Goal: Task Accomplishment & Management: Complete application form

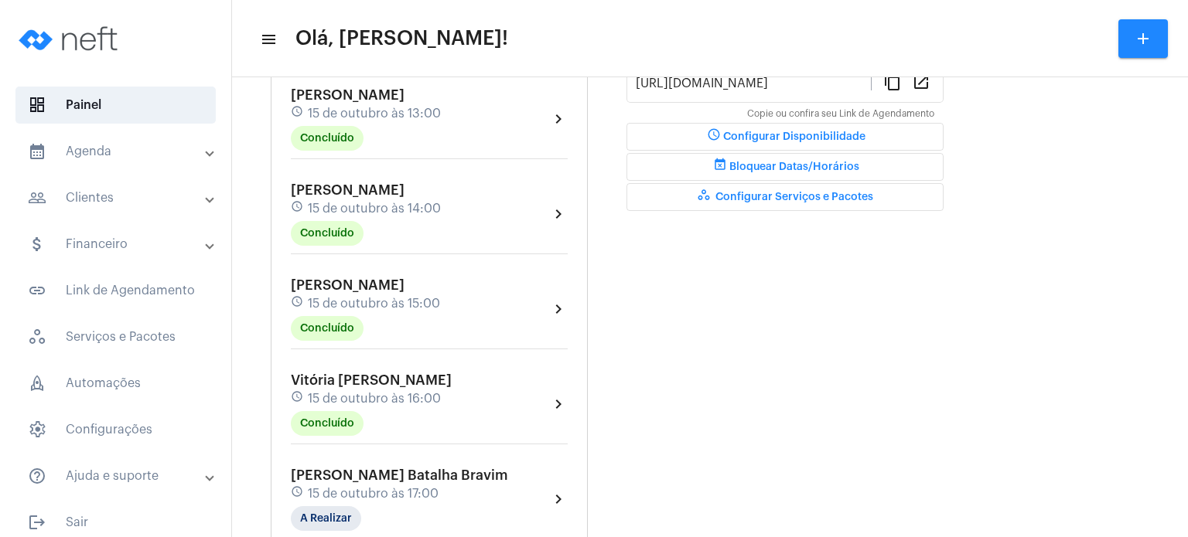
scroll to position [464, 0]
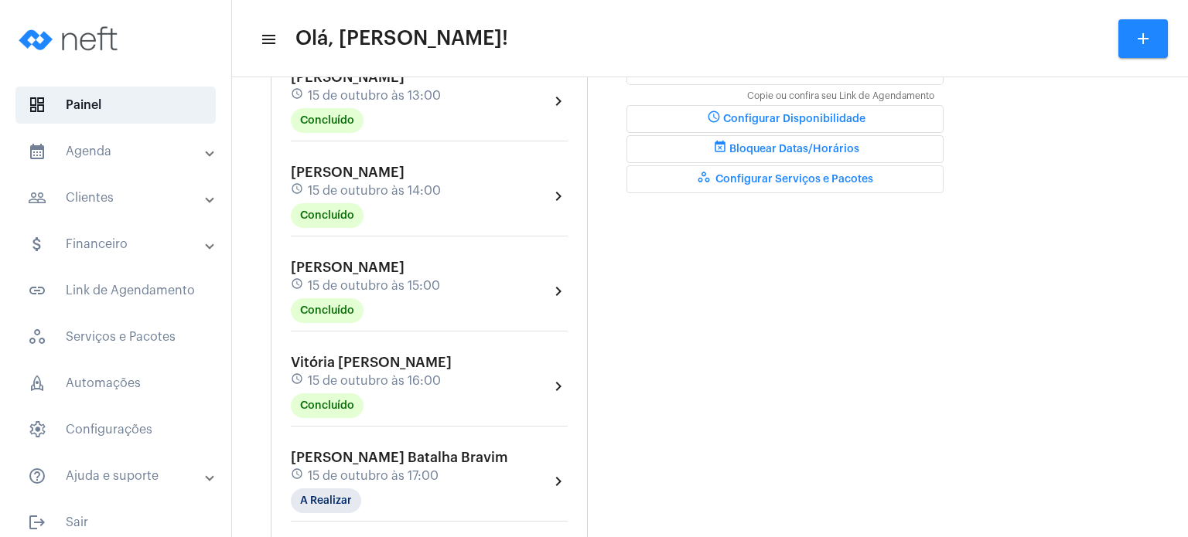
click at [329, 446] on div "[PERSON_NAME] Batalha Bravim schedule [DATE] 17:00 A Realizar chevron_right" at bounding box center [429, 486] width 285 height 80
click at [371, 381] on span "15 de outubro às 16:00" at bounding box center [374, 381] width 133 height 14
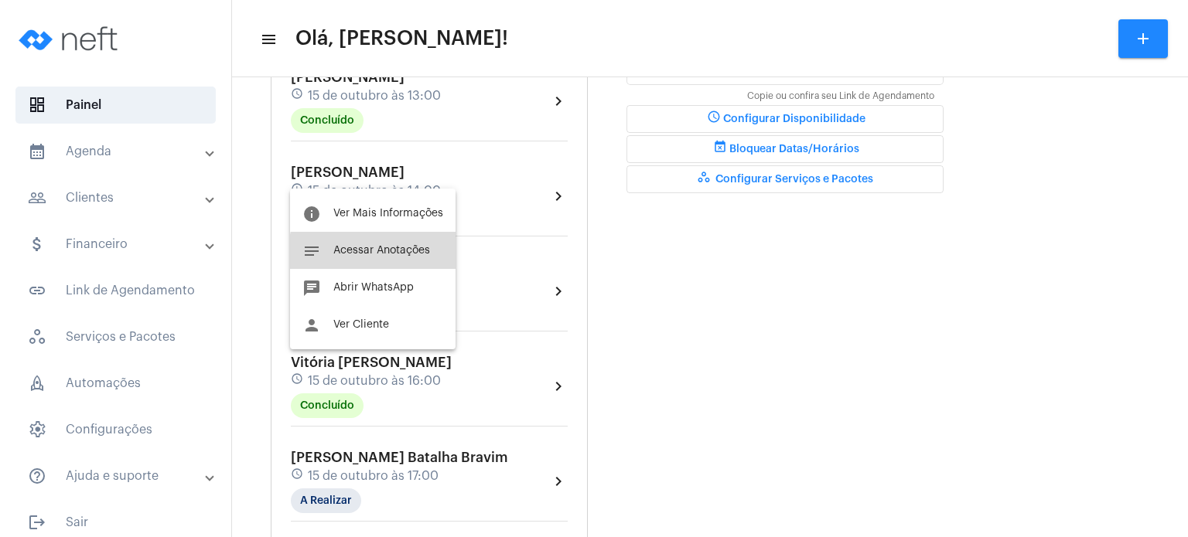
click at [382, 256] on button "notes Acessar Anotações" at bounding box center [372, 250] width 165 height 37
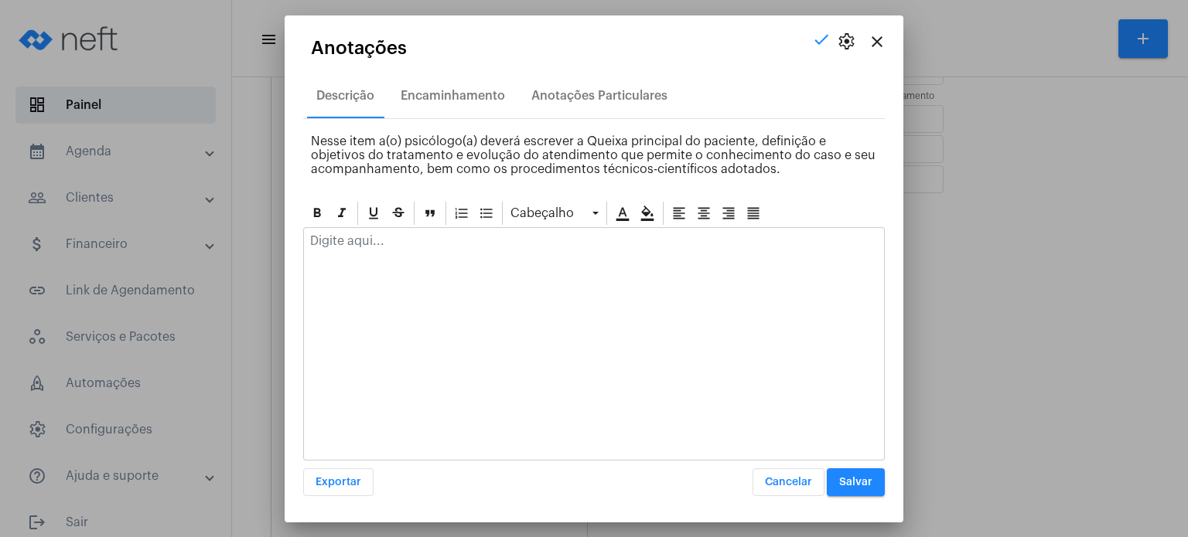
click at [382, 256] on div at bounding box center [594, 245] width 580 height 34
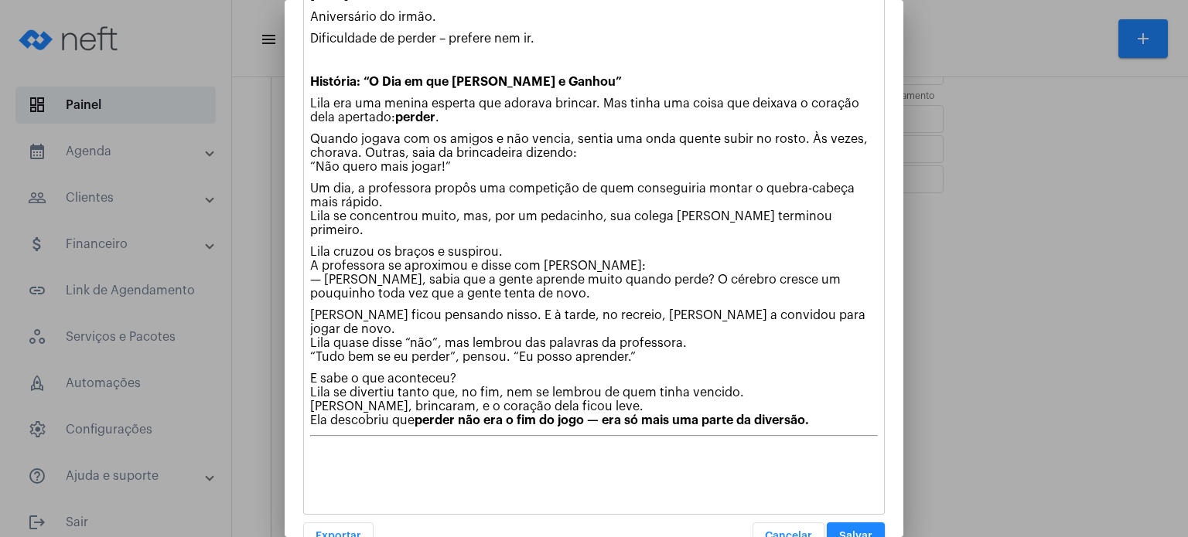
scroll to position [254, 0]
click at [858, 530] on span "Salvar" at bounding box center [855, 535] width 33 height 11
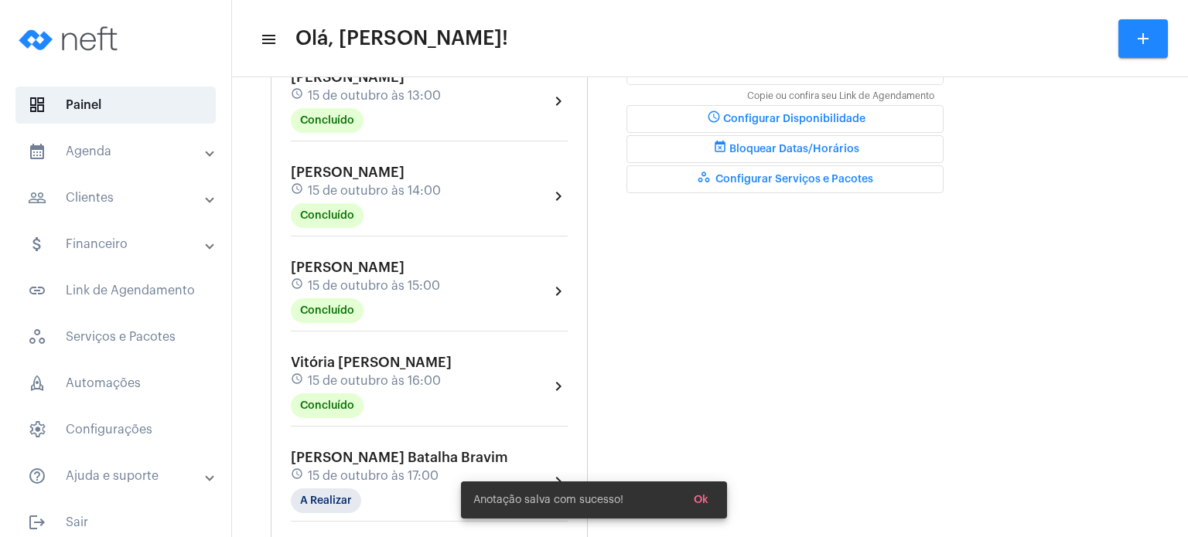
click at [377, 459] on div "[PERSON_NAME] Batalha Bravim schedule [DATE] 17:00 A Realizar" at bounding box center [399, 481] width 217 height 63
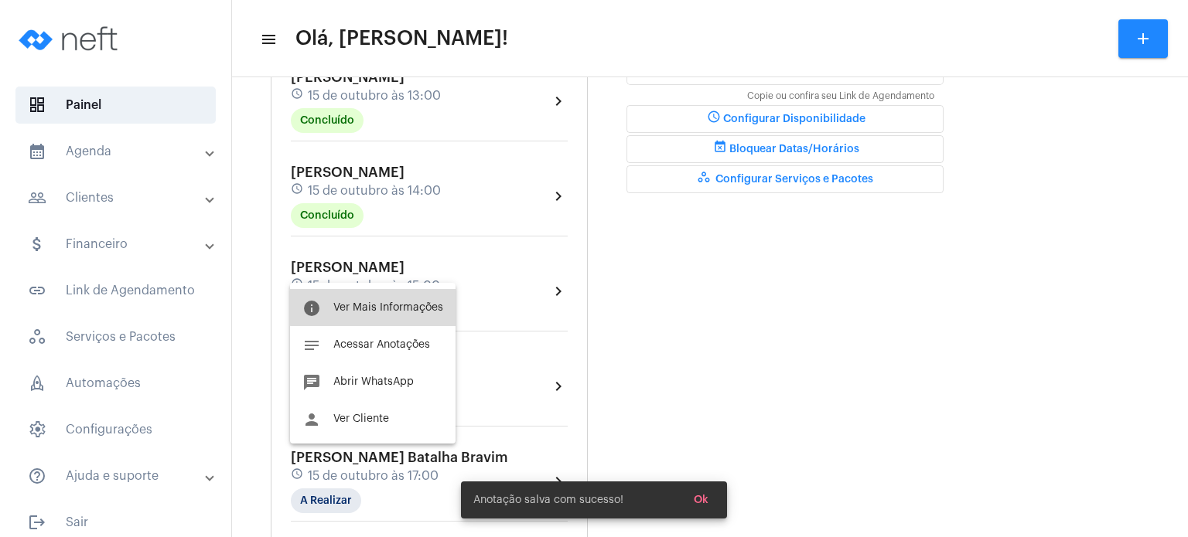
click at [403, 299] on button "info Ver Mais Informações" at bounding box center [372, 307] width 165 height 37
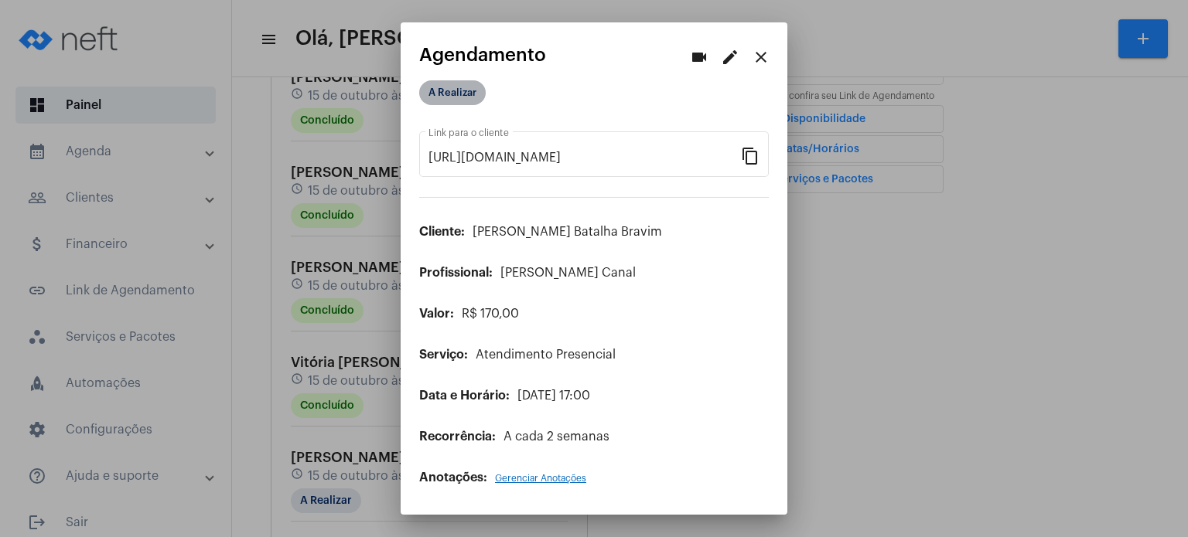
click at [469, 96] on mat-chip "A Realizar" at bounding box center [452, 92] width 66 height 25
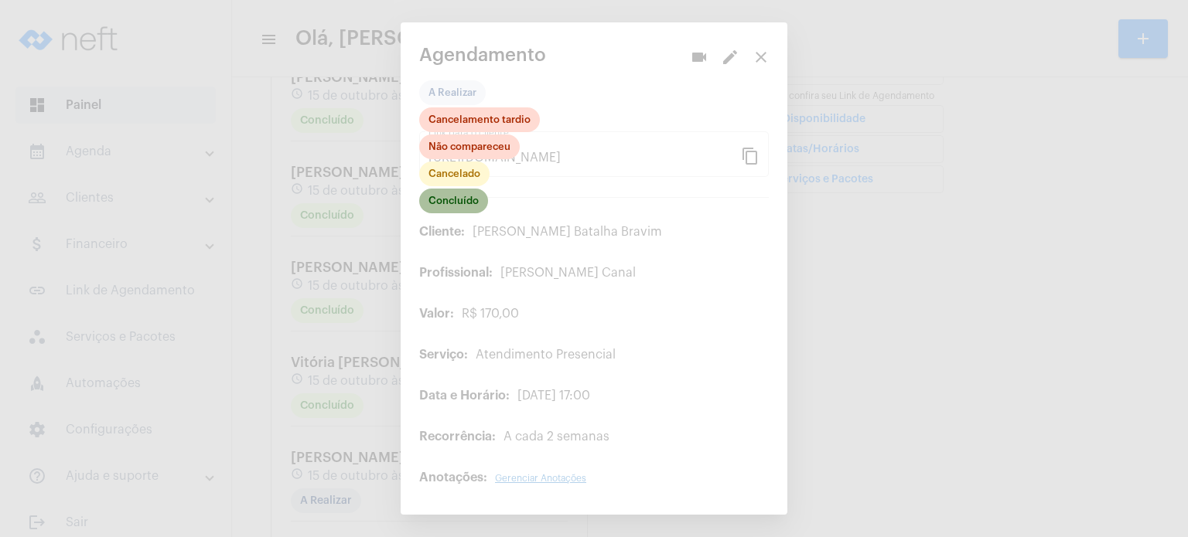
click at [467, 204] on mat-chip "Concluído" at bounding box center [453, 201] width 69 height 25
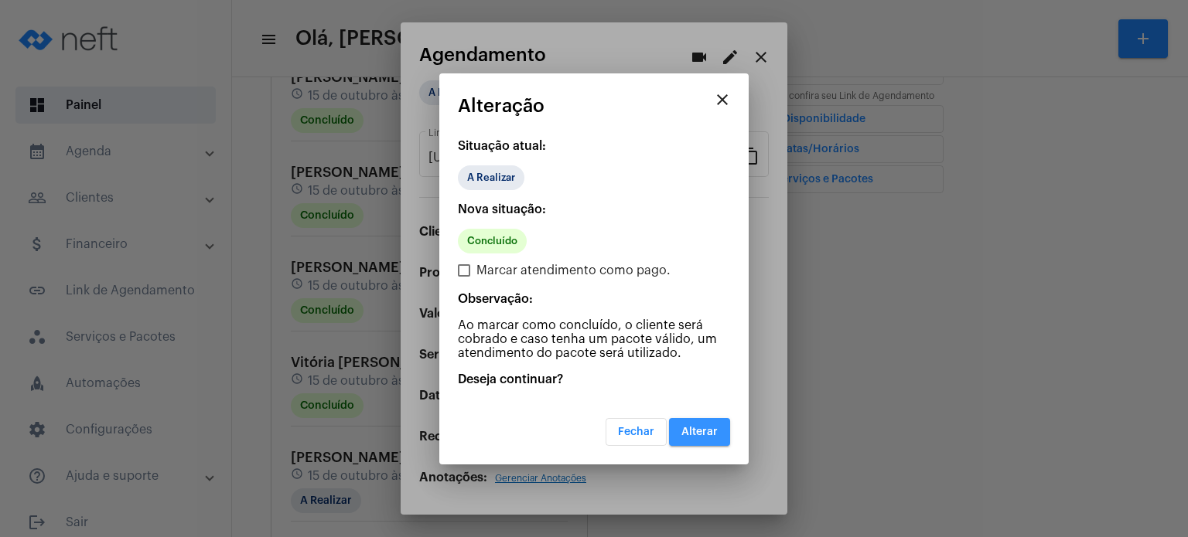
click at [705, 435] on span "Alterar" at bounding box center [699, 432] width 36 height 11
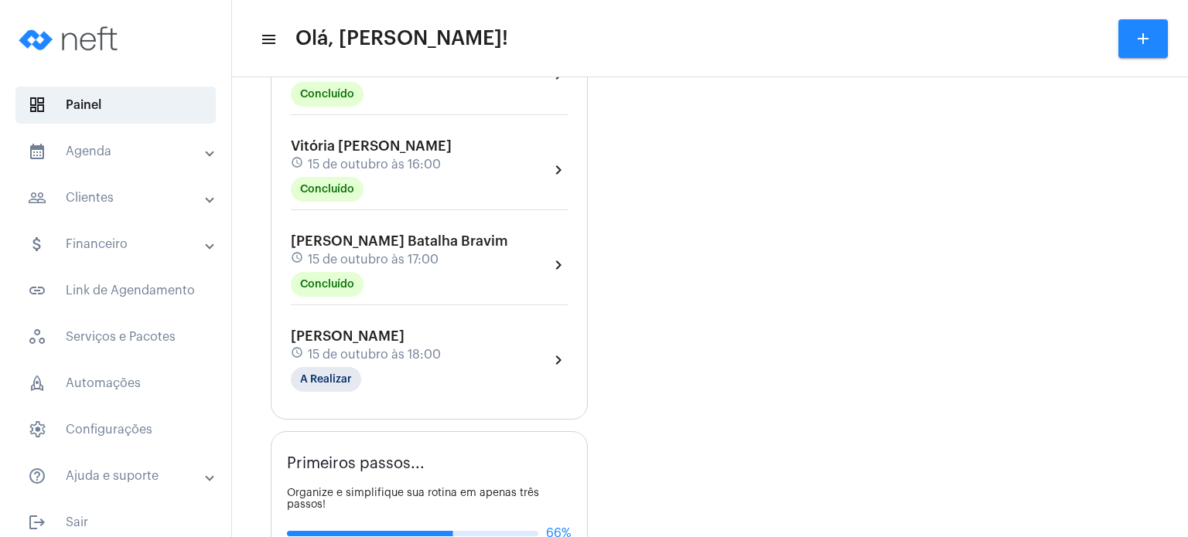
scroll to position [711, 0]
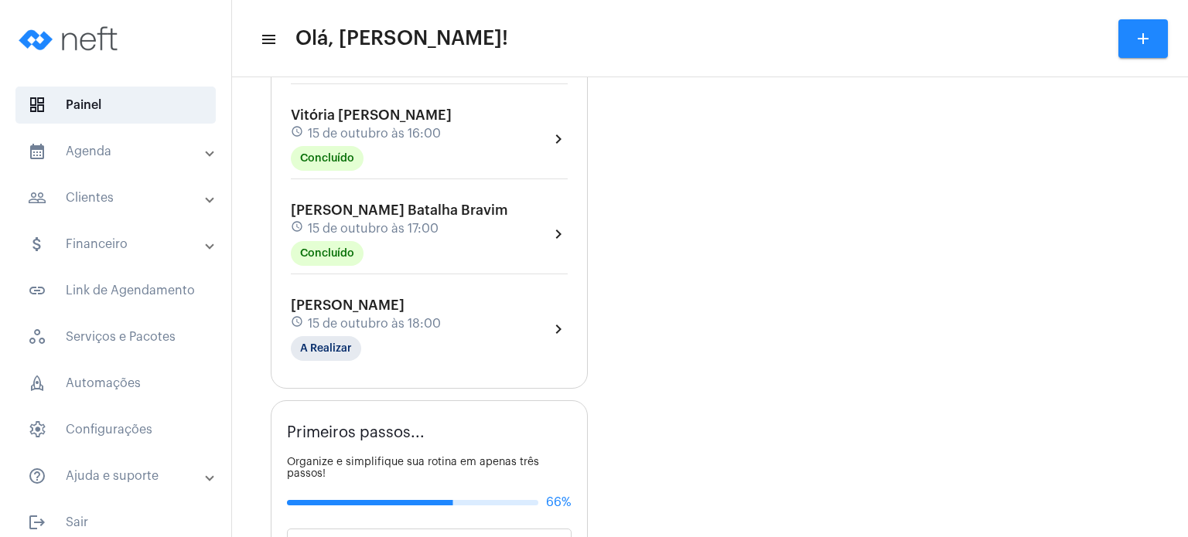
click at [79, 148] on mat-panel-title "calendar_month_outlined Agenda" at bounding box center [117, 151] width 179 height 19
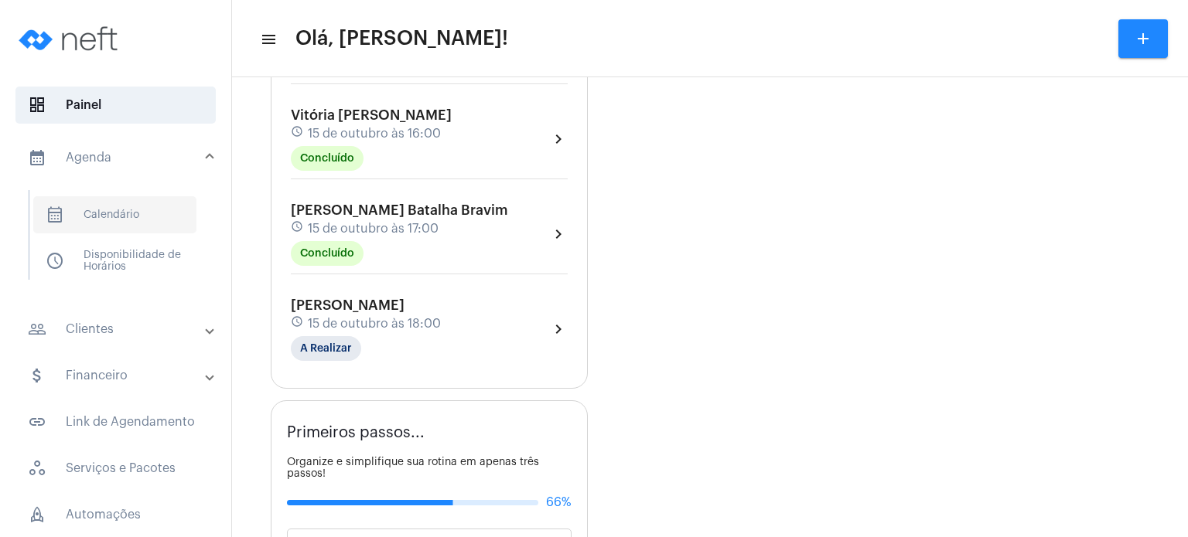
click at [111, 209] on span "calendar_month_outlined Calendário" at bounding box center [114, 214] width 163 height 37
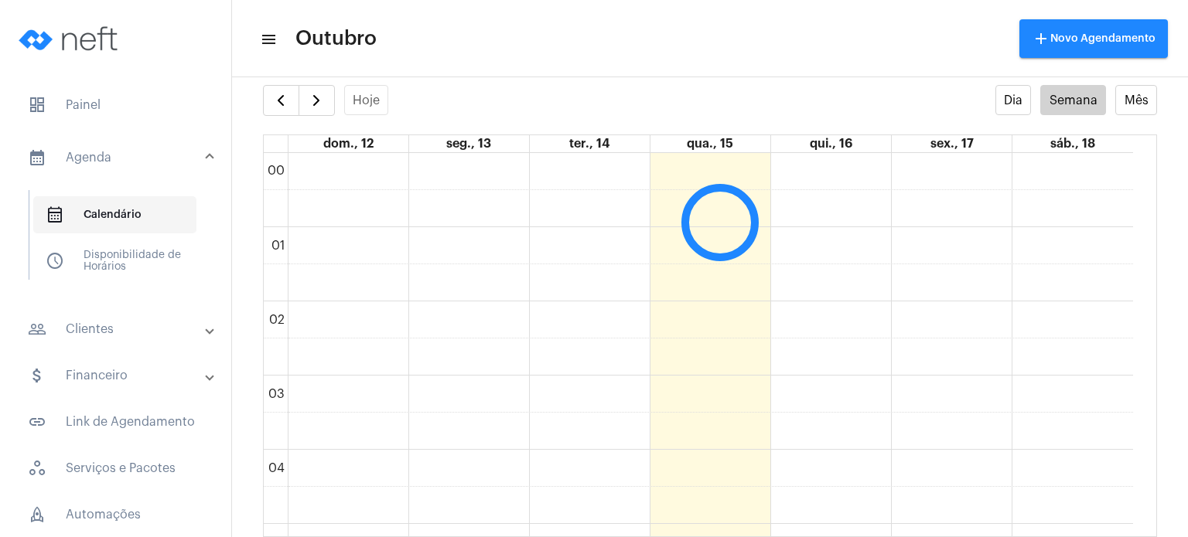
scroll to position [445, 0]
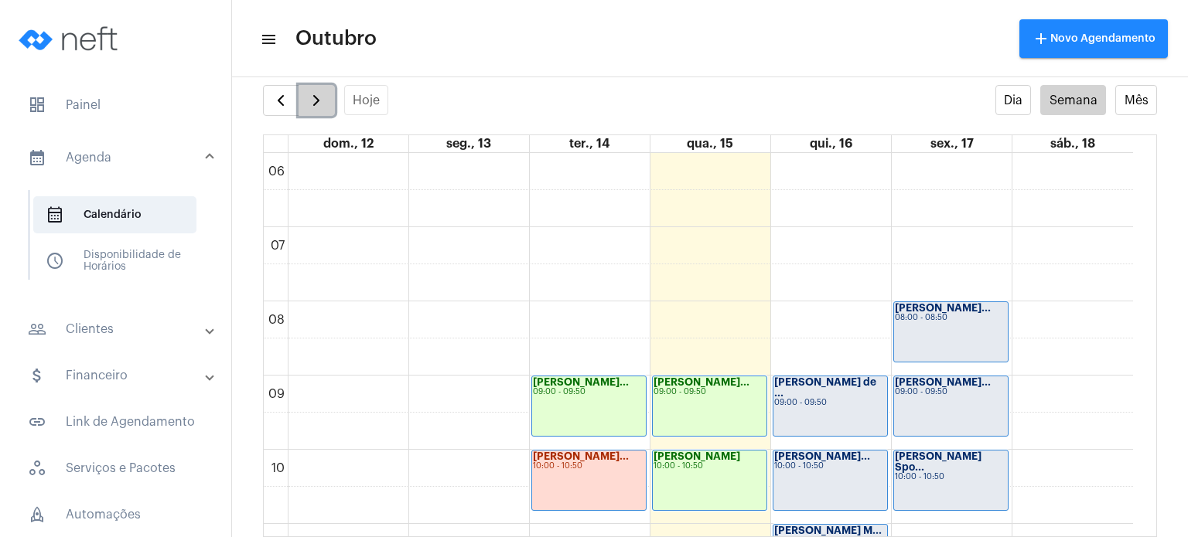
click at [330, 105] on button "button" at bounding box center [316, 100] width 36 height 31
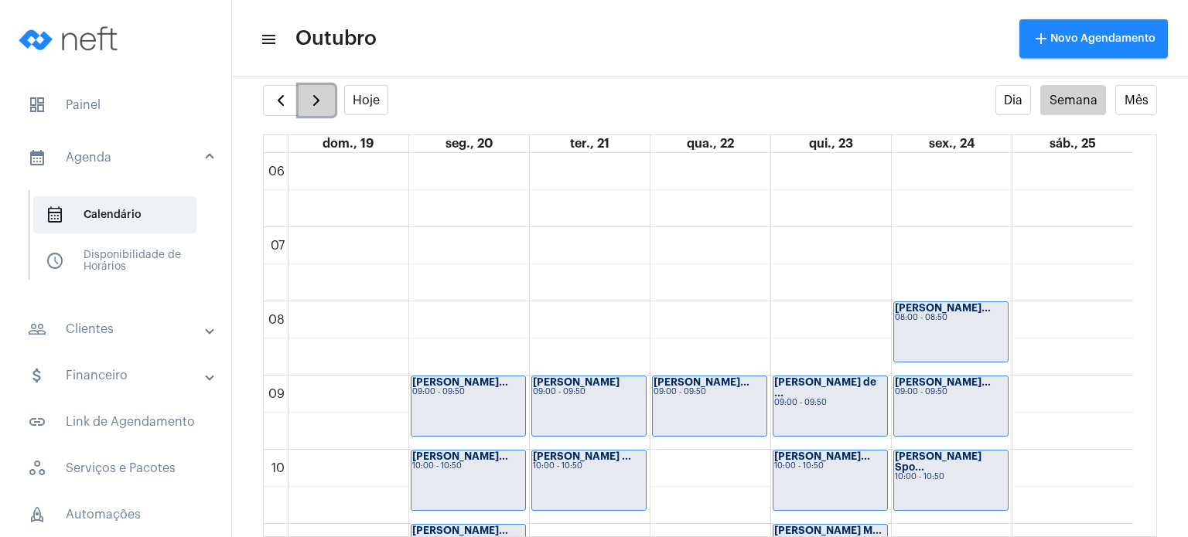
click at [330, 105] on button "button" at bounding box center [316, 100] width 36 height 31
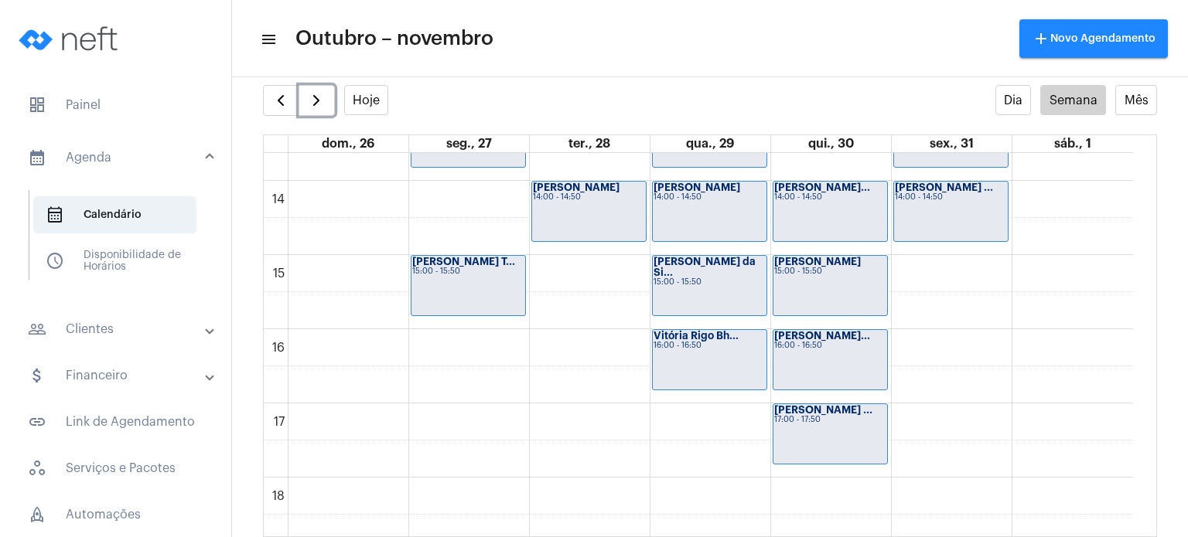
scroll to position [1058, 0]
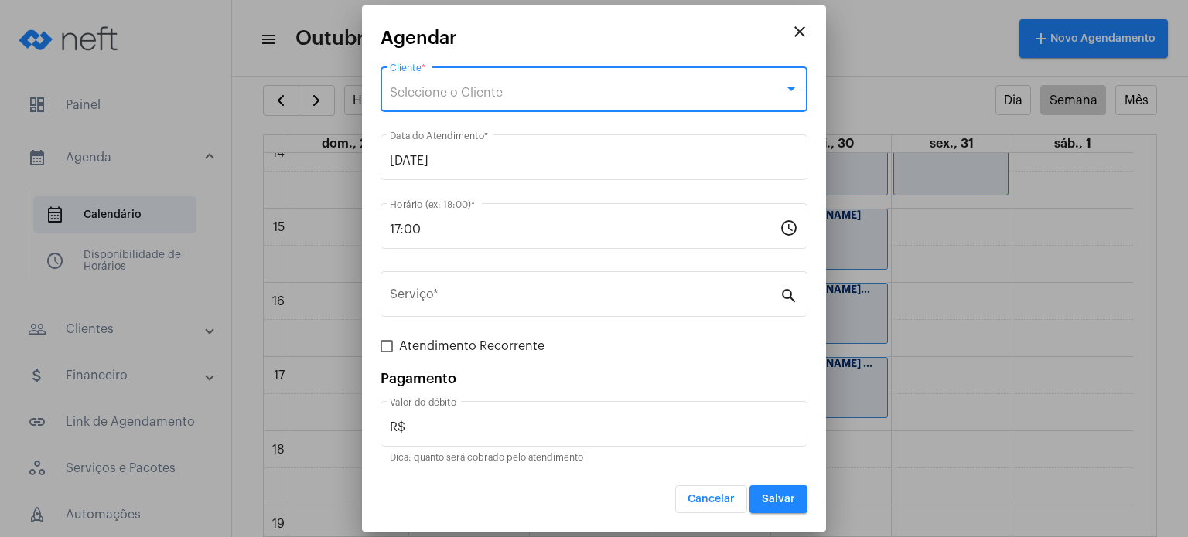
click at [550, 87] on div "Selecione o Cliente" at bounding box center [587, 93] width 394 height 14
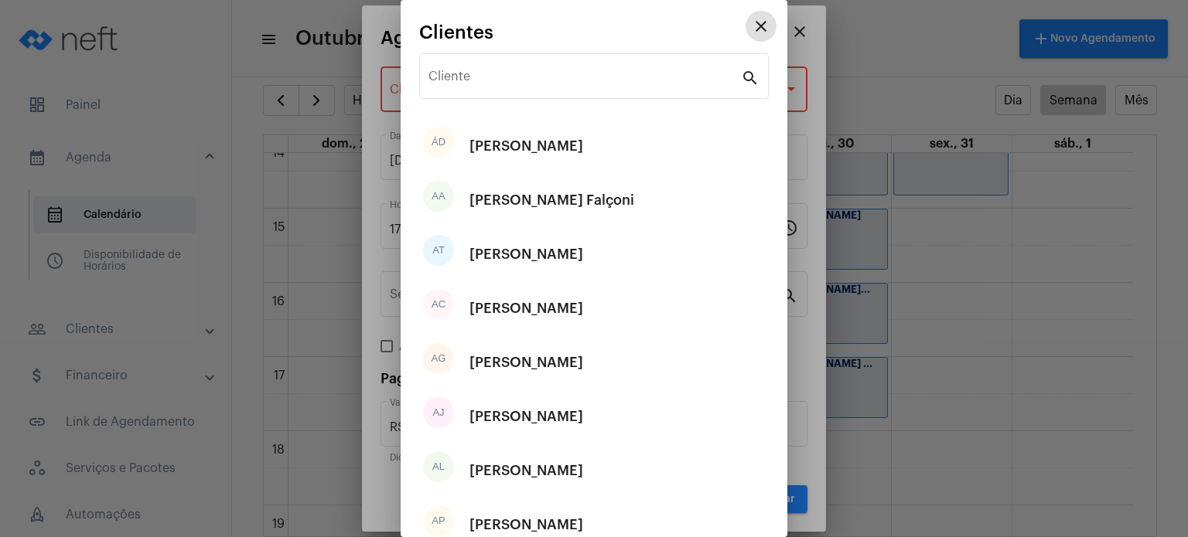
click at [550, 87] on div "Cliente" at bounding box center [584, 74] width 312 height 49
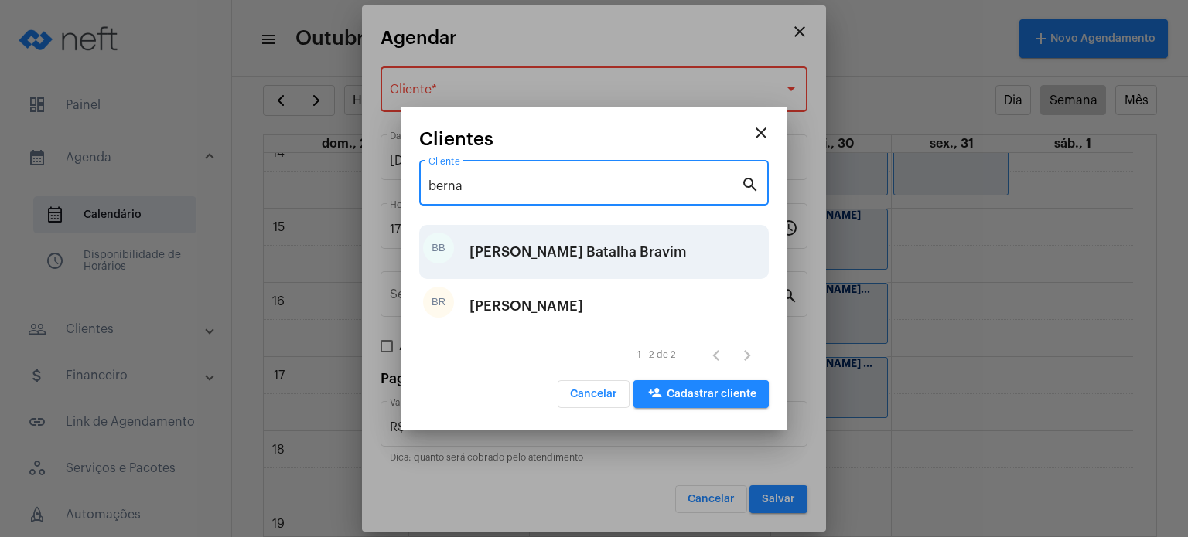
type input "berna"
click at [544, 247] on div "[PERSON_NAME] Batalha Bravim" at bounding box center [577, 252] width 217 height 46
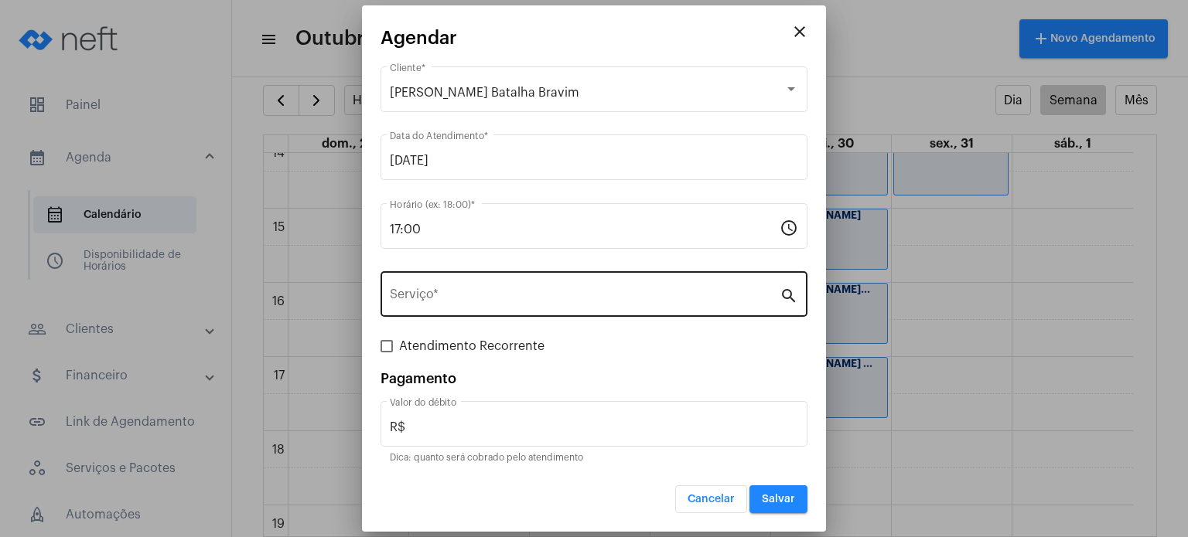
click at [498, 290] on div "Serviço *" at bounding box center [585, 292] width 390 height 49
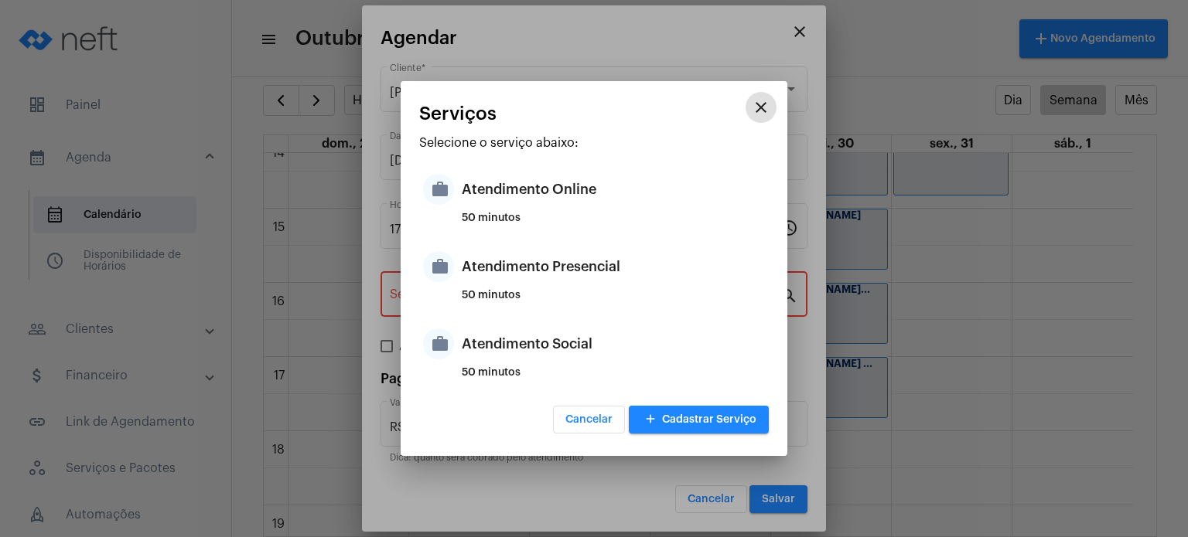
click at [498, 290] on div "50 minutos" at bounding box center [613, 301] width 303 height 23
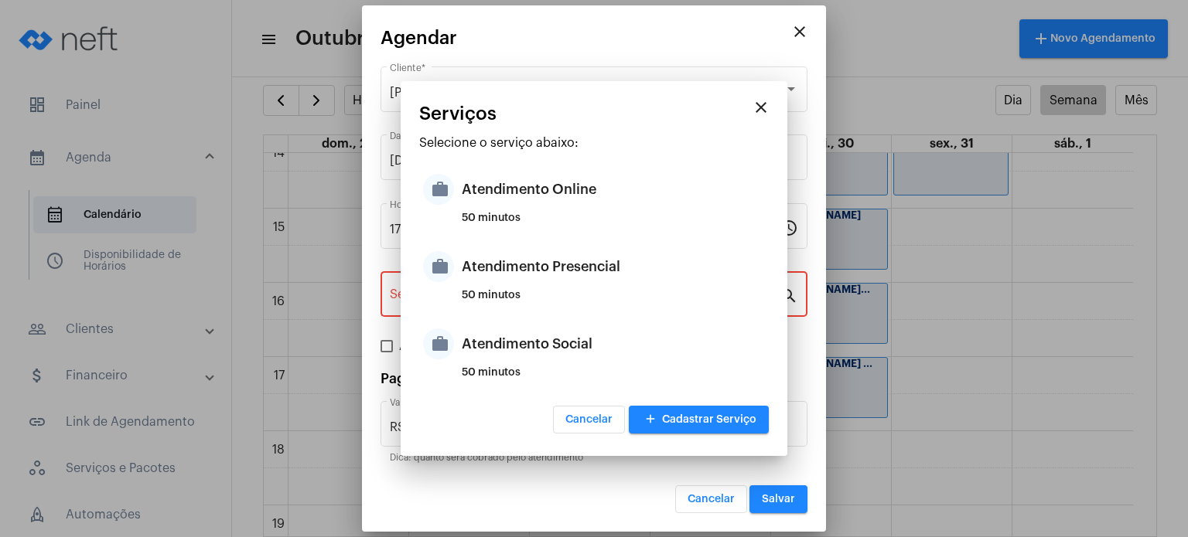
type input "Atendimento Presencial"
type input "R$ 170"
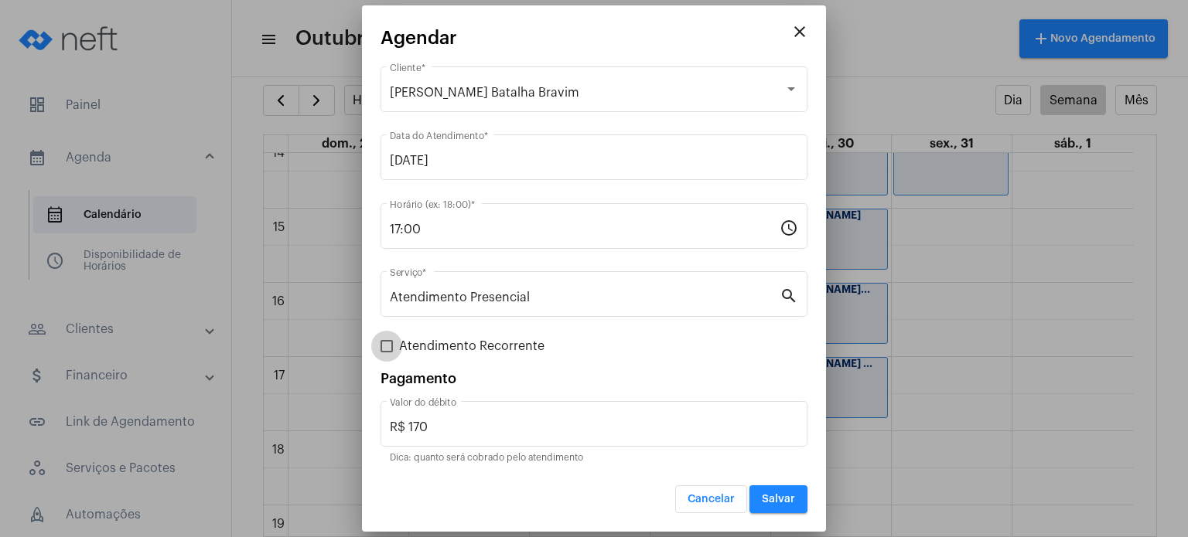
click at [520, 345] on span "Atendimento Recorrente" at bounding box center [471, 346] width 145 height 19
click at [387, 353] on input "Atendimento Recorrente" at bounding box center [386, 353] width 1 height 1
checkbox input "true"
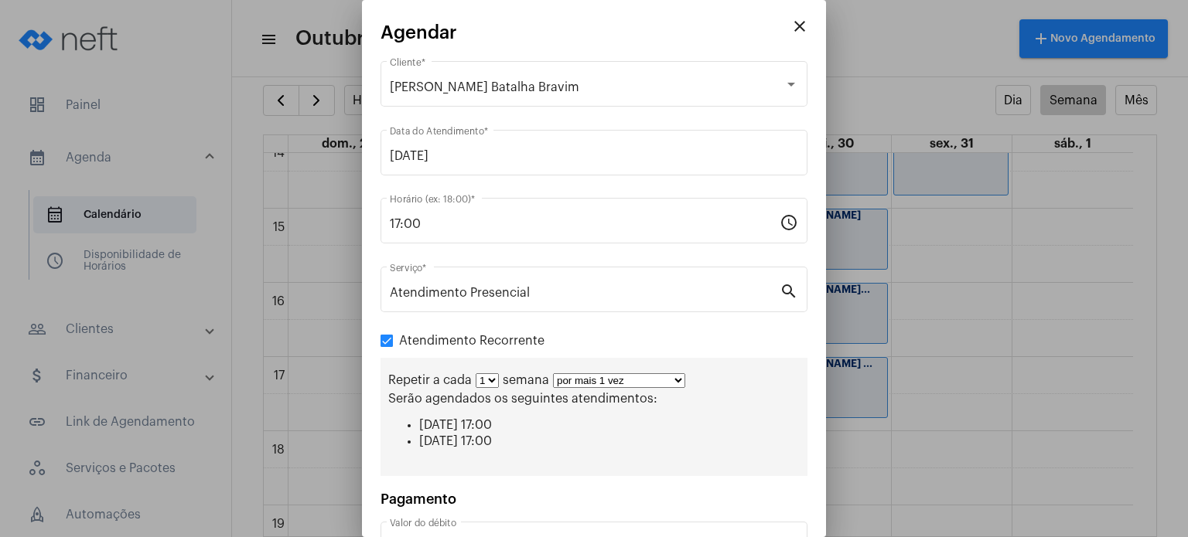
click at [496, 380] on select "1 2 3 4 5 6 7 8" at bounding box center [487, 380] width 23 height 15
select select "1: 2"
click at [476, 373] on select "1 2 3 4 5 6 7 8" at bounding box center [487, 380] width 23 height 15
click at [588, 377] on select "por mais 1 vez por mais 2 vezes por mais 3 vezes por mais 4 vezes por mais 5 ve…" at bounding box center [625, 380] width 132 height 15
click at [559, 373] on select "por mais 1 vez por mais 2 vezes por mais 3 vezes por mais 4 vezes por mais 5 ve…" at bounding box center [625, 380] width 132 height 15
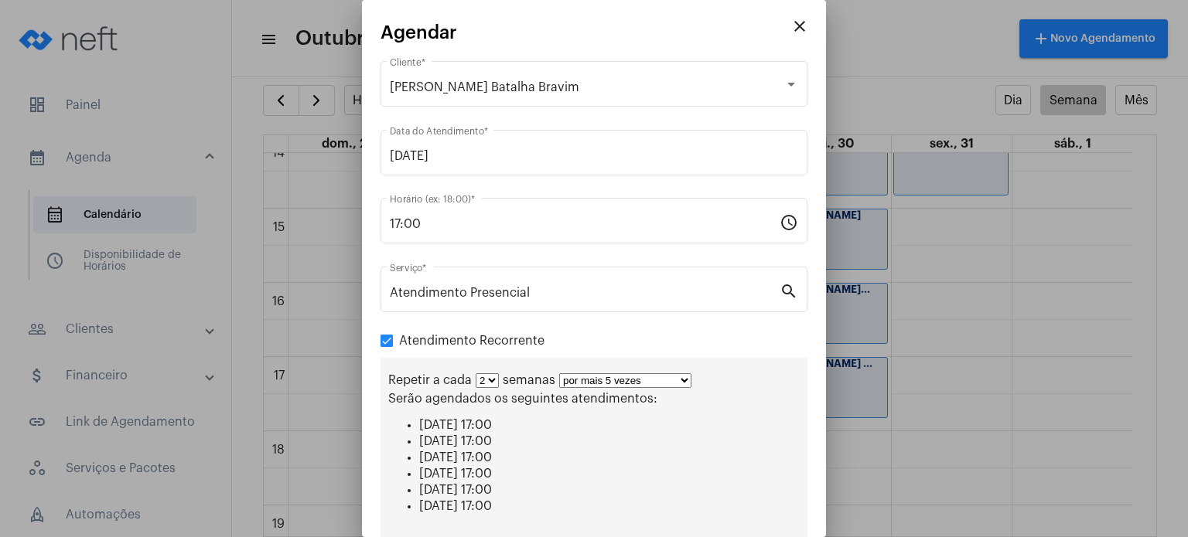
click at [641, 382] on select "por mais 1 vez por mais 2 vezes por mais 3 vezes por mais 4 vezes por mais 5 ve…" at bounding box center [625, 380] width 132 height 15
select select "3: 4"
click at [559, 373] on select "por mais 1 vez por mais 2 vezes por mais 3 vezes por mais 4 vezes por mais 5 ve…" at bounding box center [625, 380] width 132 height 15
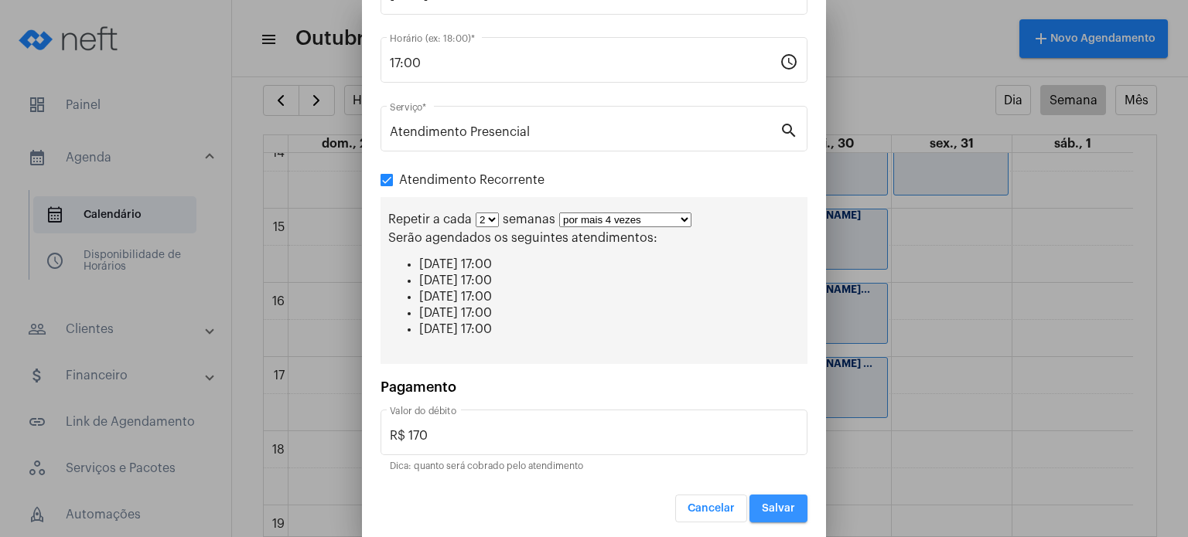
click at [775, 506] on span "Salvar" at bounding box center [778, 508] width 33 height 11
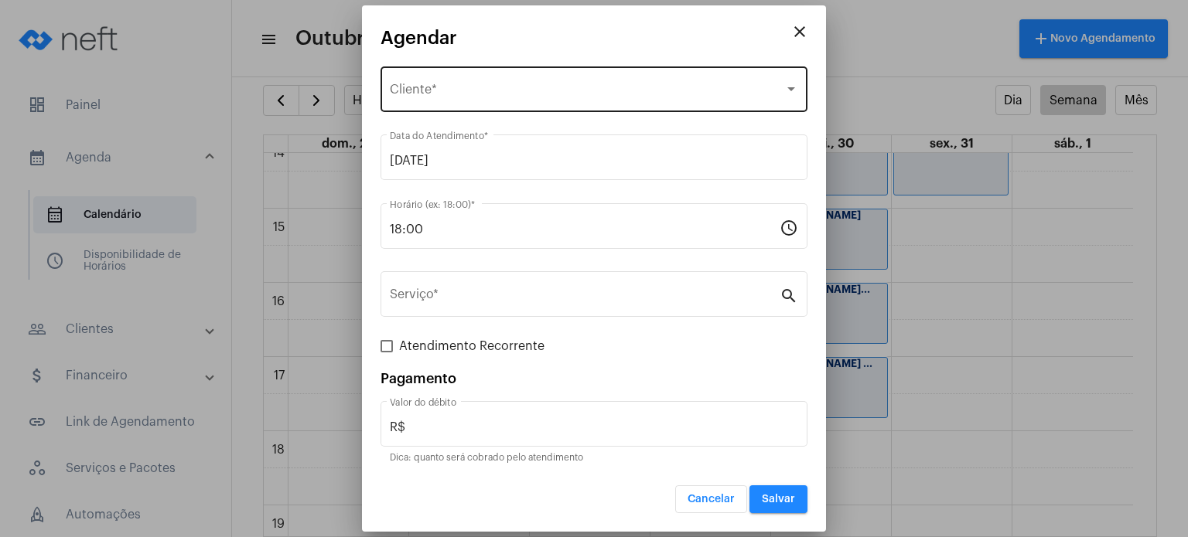
click at [548, 73] on div "Selecione o Cliente Cliente *" at bounding box center [594, 87] width 408 height 49
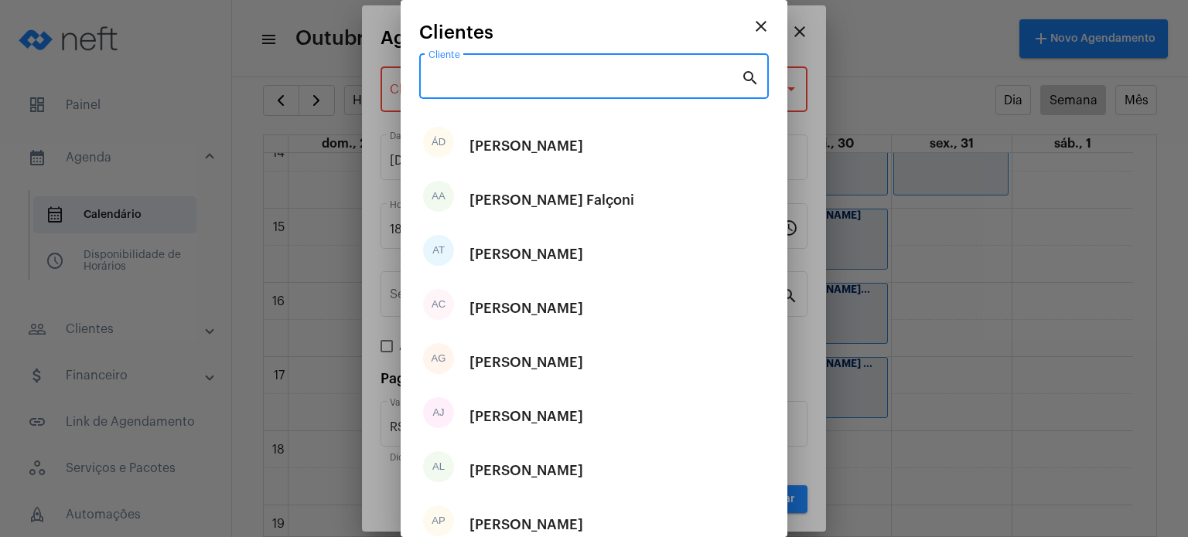
click at [548, 73] on input "Cliente" at bounding box center [584, 80] width 312 height 14
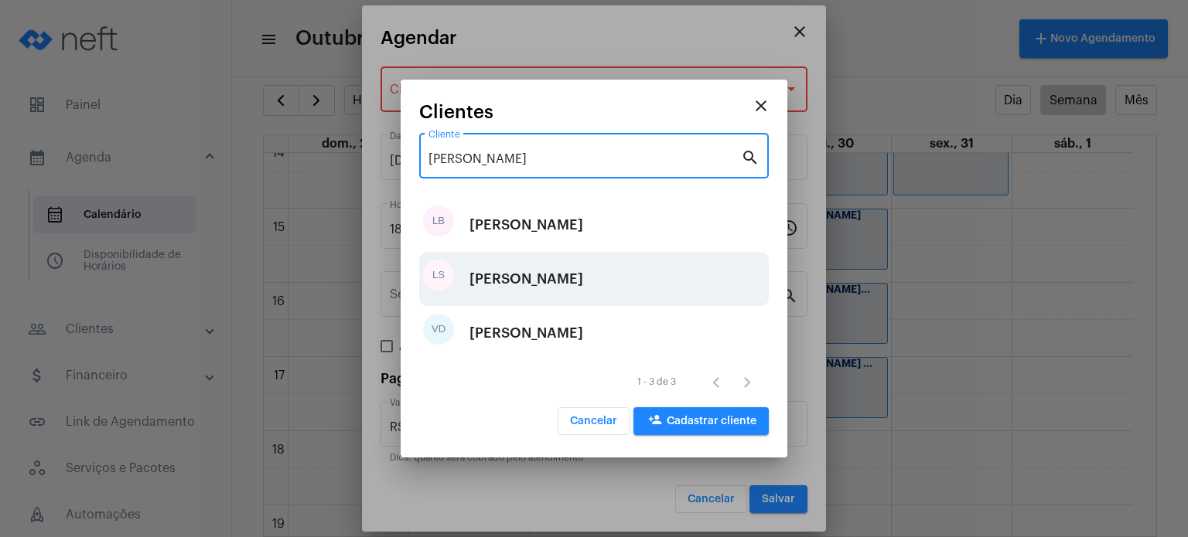
type input "[PERSON_NAME]"
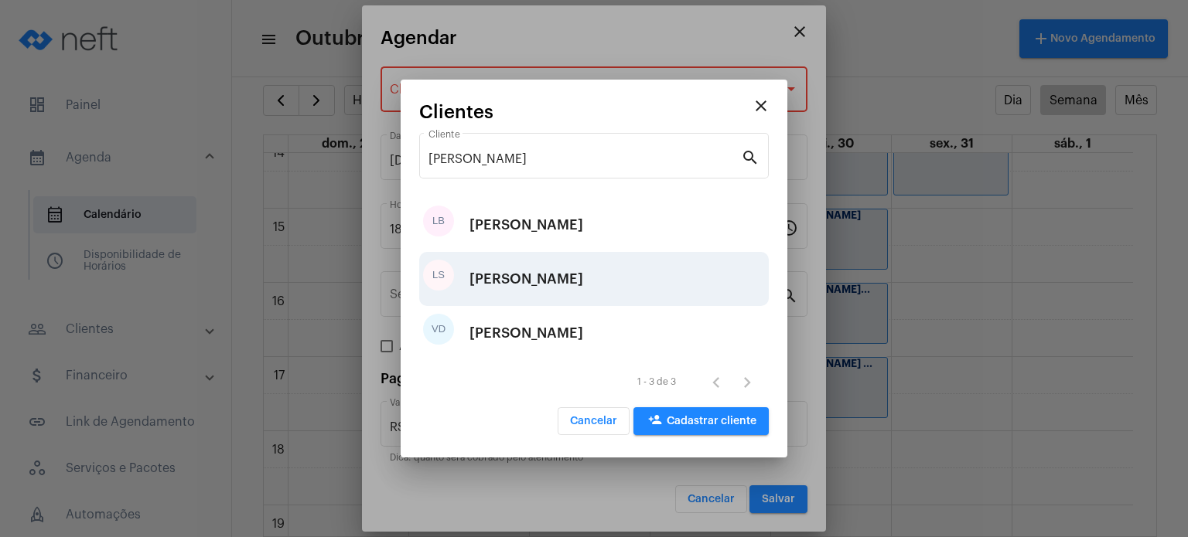
click at [566, 269] on div "[PERSON_NAME]" at bounding box center [526, 279] width 114 height 46
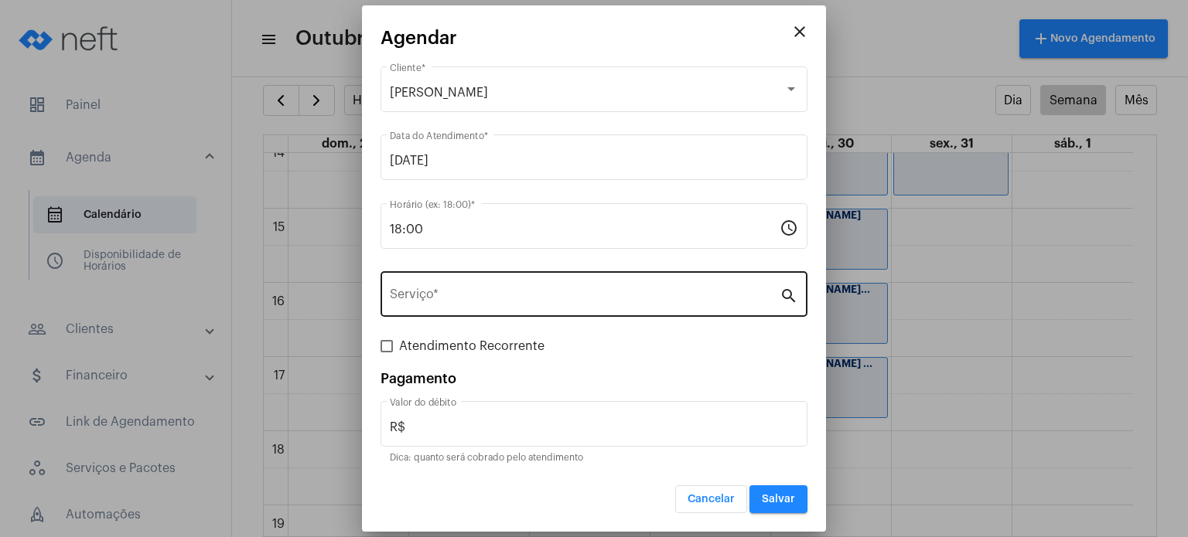
click at [521, 288] on div "Serviço *" at bounding box center [585, 292] width 390 height 49
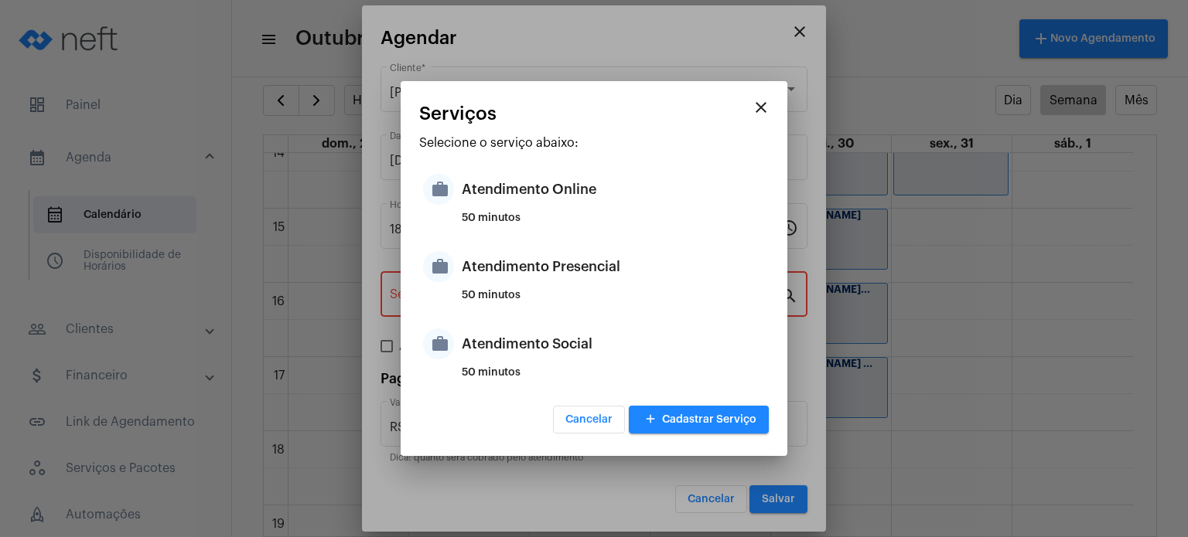
click at [521, 288] on div "Atendimento Presencial" at bounding box center [613, 267] width 303 height 46
type input "Atendimento Presencial"
type input "R$ 170"
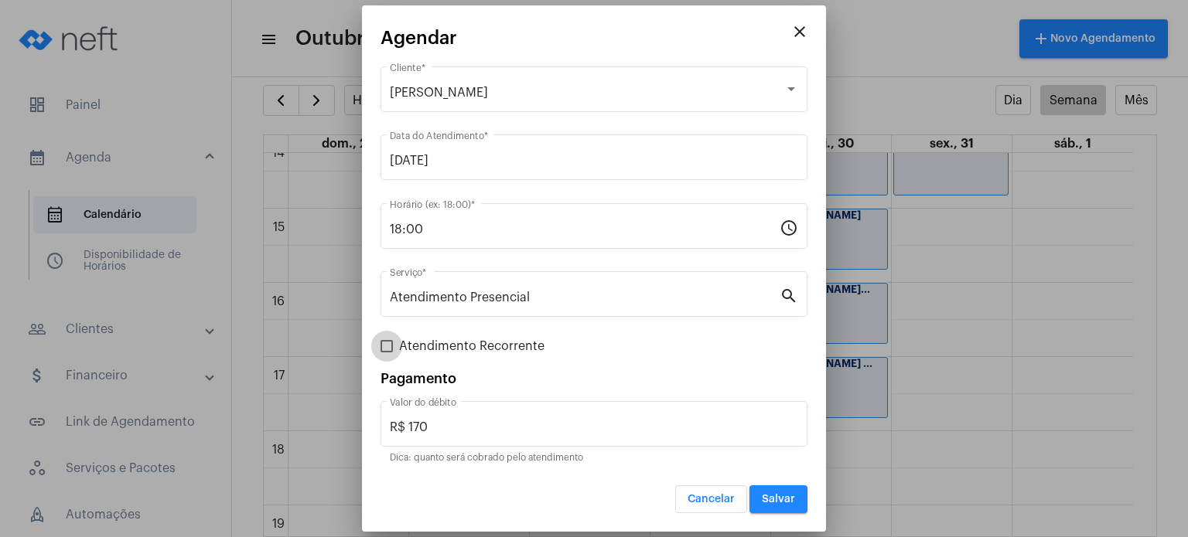
click at [507, 346] on span "Atendimento Recorrente" at bounding box center [471, 346] width 145 height 19
click at [387, 353] on input "Atendimento Recorrente" at bounding box center [386, 353] width 1 height 1
checkbox input "true"
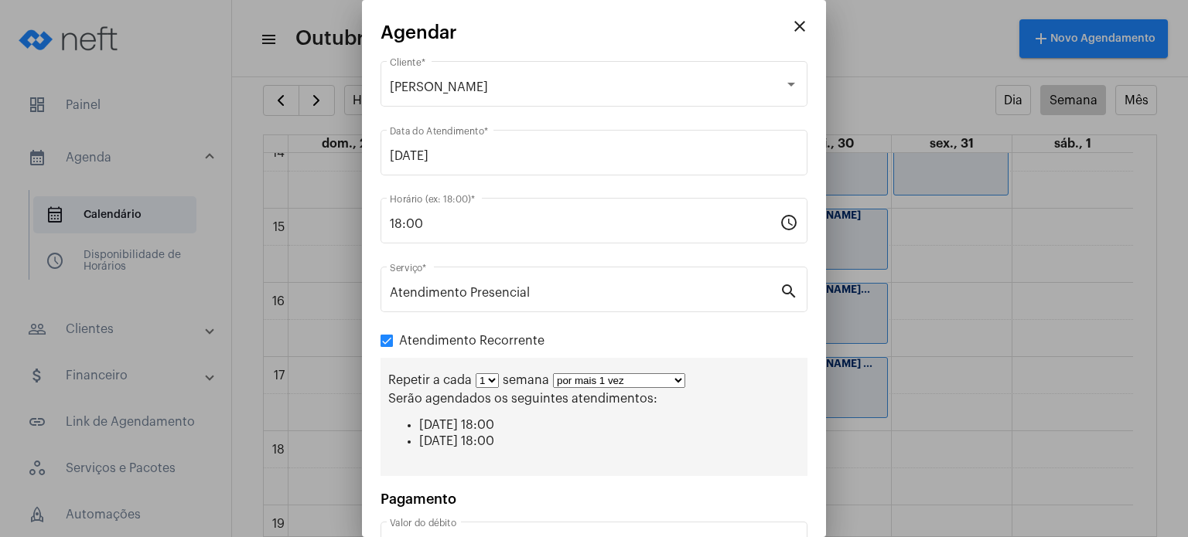
click at [489, 375] on select "1 2 3 4 5 6 7 8" at bounding box center [487, 380] width 23 height 15
select select "1: 2"
click at [476, 373] on select "1 2 3 4 5 6 7 8" at bounding box center [487, 380] width 23 height 15
click at [575, 374] on select "por mais 1 vez por mais 2 vezes por mais 3 vezes por mais 4 vezes por mais 5 ve…" at bounding box center [625, 380] width 132 height 15
select select "2: 3"
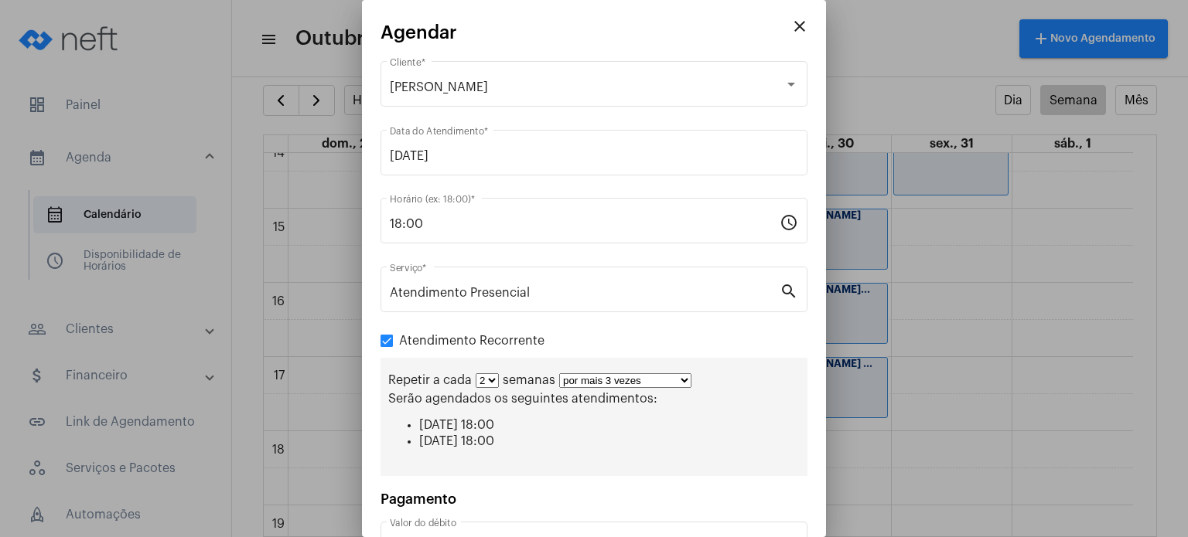
click at [559, 373] on select "por mais 1 vez por mais 2 vezes por mais 3 vezes por mais 4 vezes por mais 5 ve…" at bounding box center [625, 380] width 132 height 15
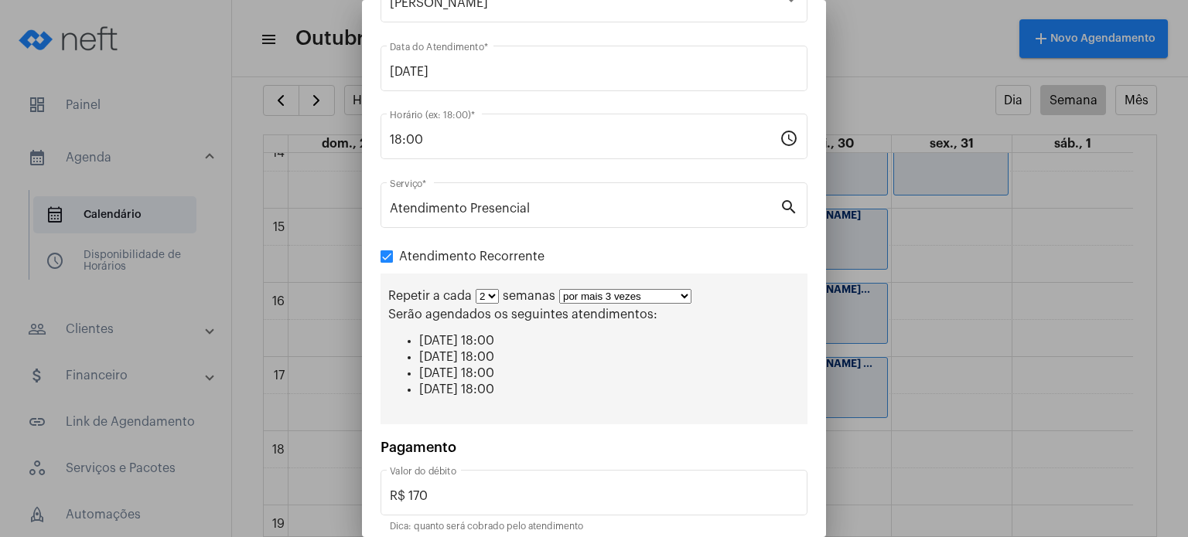
scroll to position [145, 0]
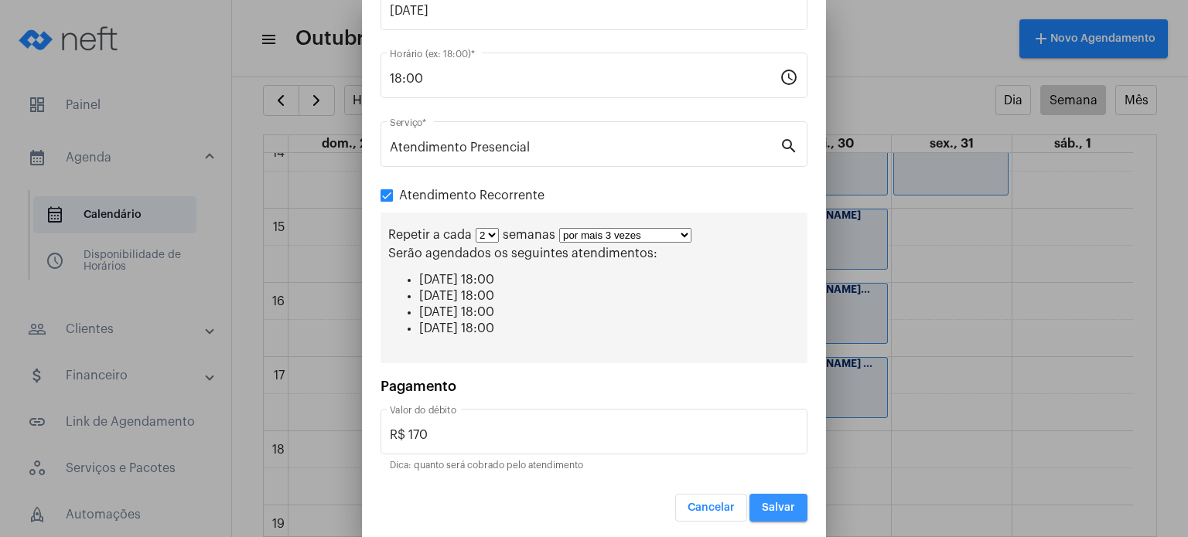
click at [771, 494] on button "Salvar" at bounding box center [778, 508] width 58 height 28
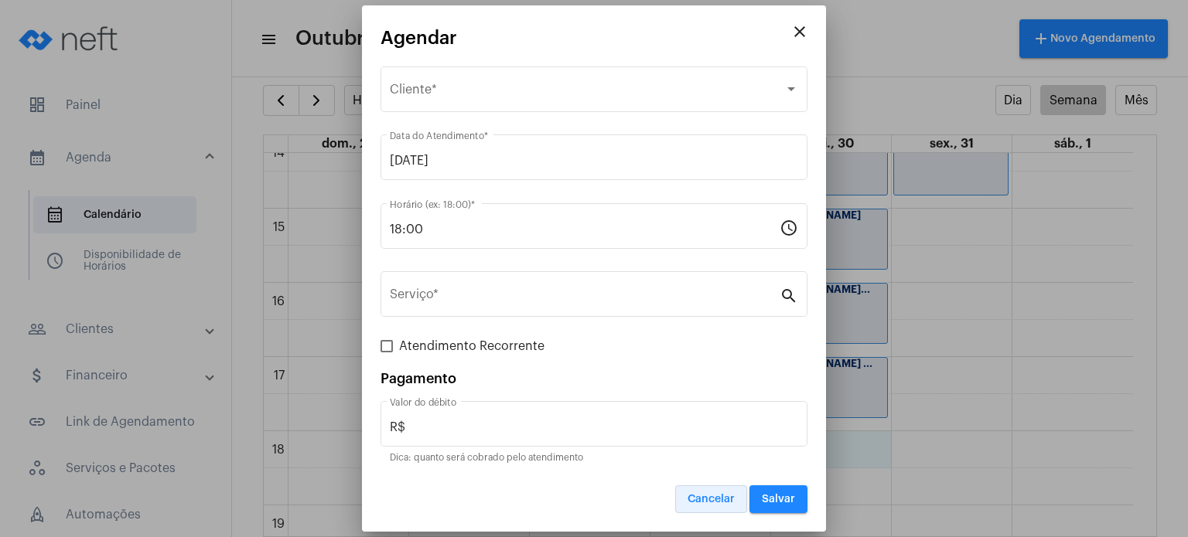
click at [733, 501] on span "Cancelar" at bounding box center [710, 499] width 47 height 11
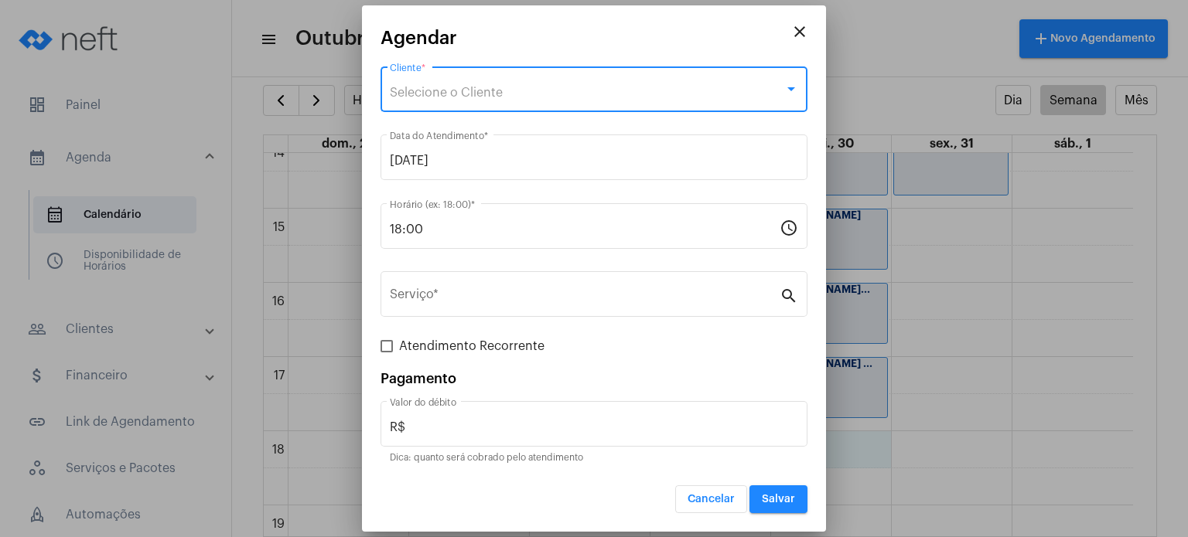
click at [619, 92] on div "Selecione o Cliente" at bounding box center [587, 93] width 394 height 14
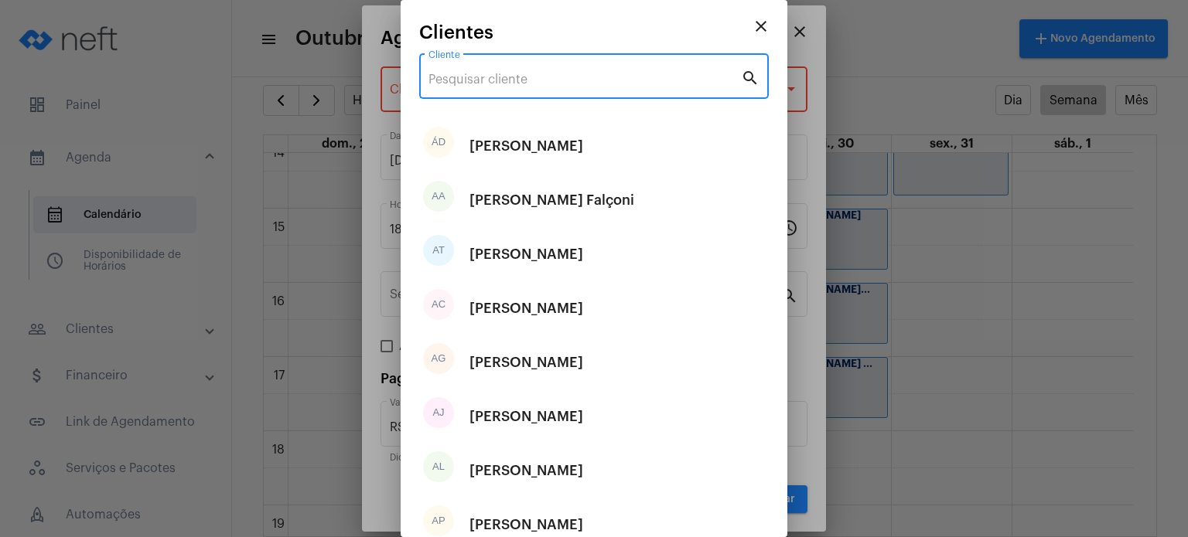
click at [612, 80] on input "Cliente" at bounding box center [584, 80] width 312 height 14
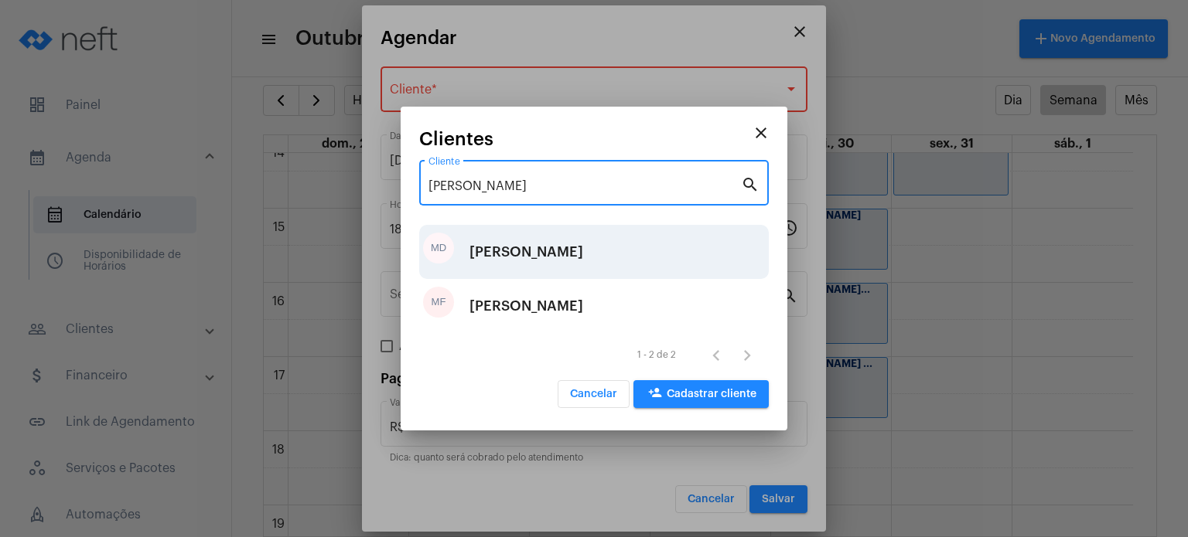
type input "[PERSON_NAME]"
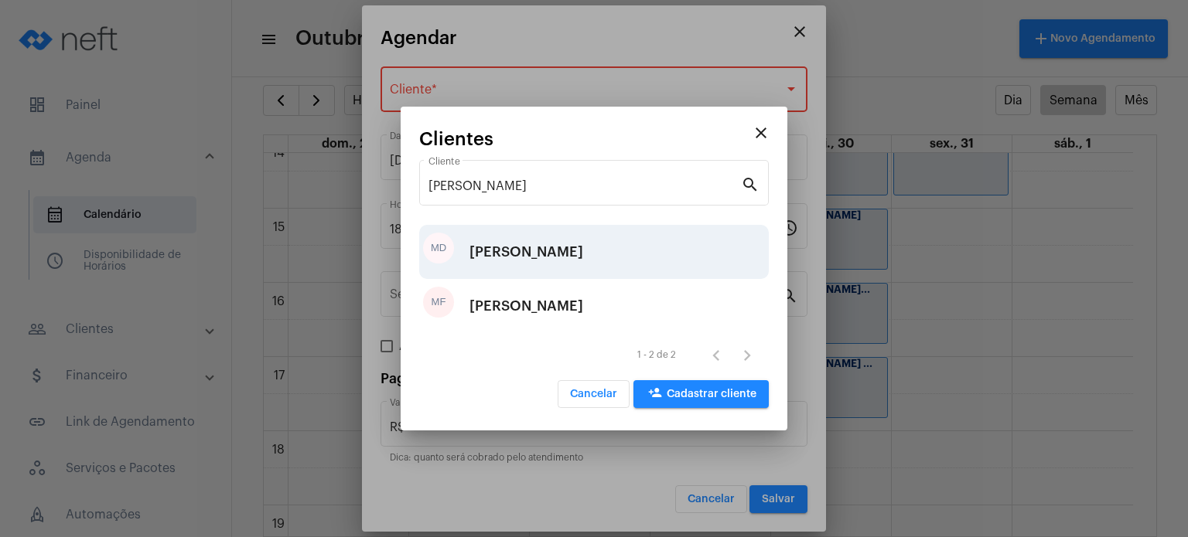
click at [583, 261] on div "[PERSON_NAME]" at bounding box center [526, 252] width 114 height 46
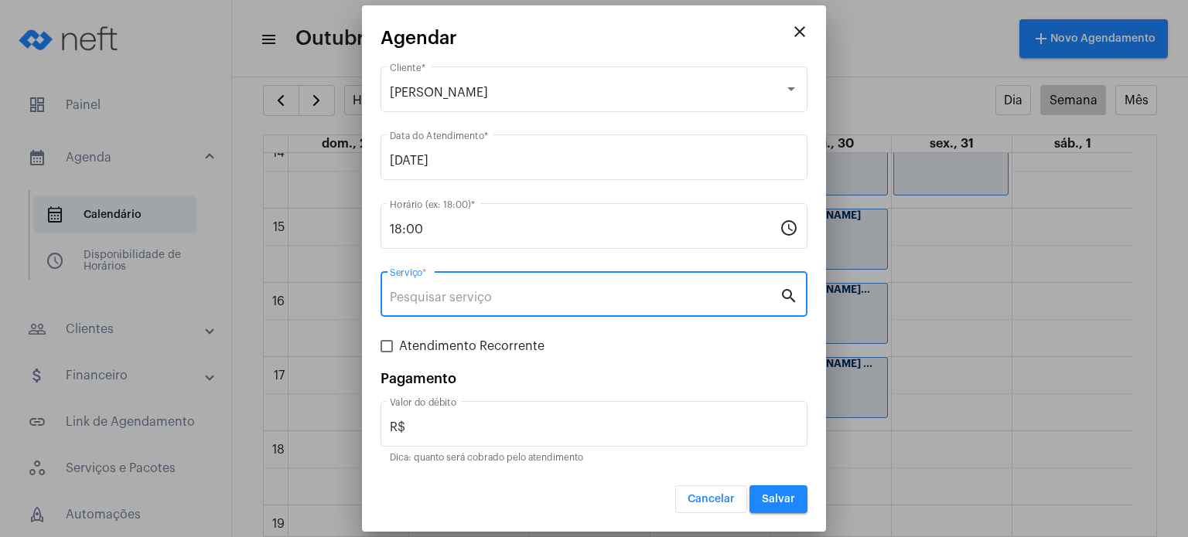
click at [521, 292] on input "Serviço *" at bounding box center [585, 298] width 390 height 14
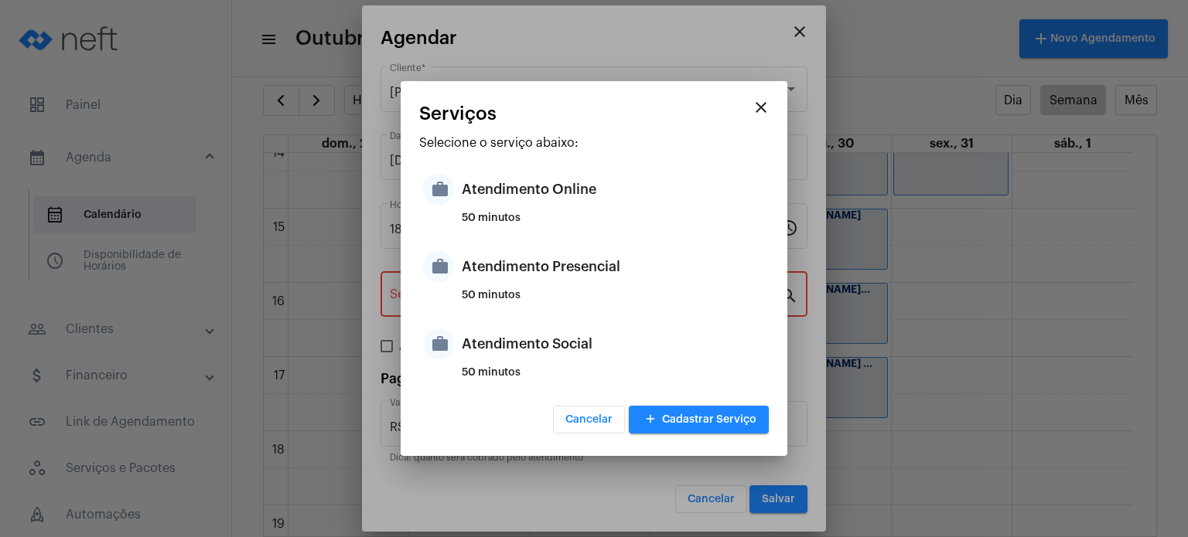
click at [521, 292] on div "50 minutos" at bounding box center [613, 301] width 303 height 23
type input "Atendimento Presencial"
type input "R$ 170"
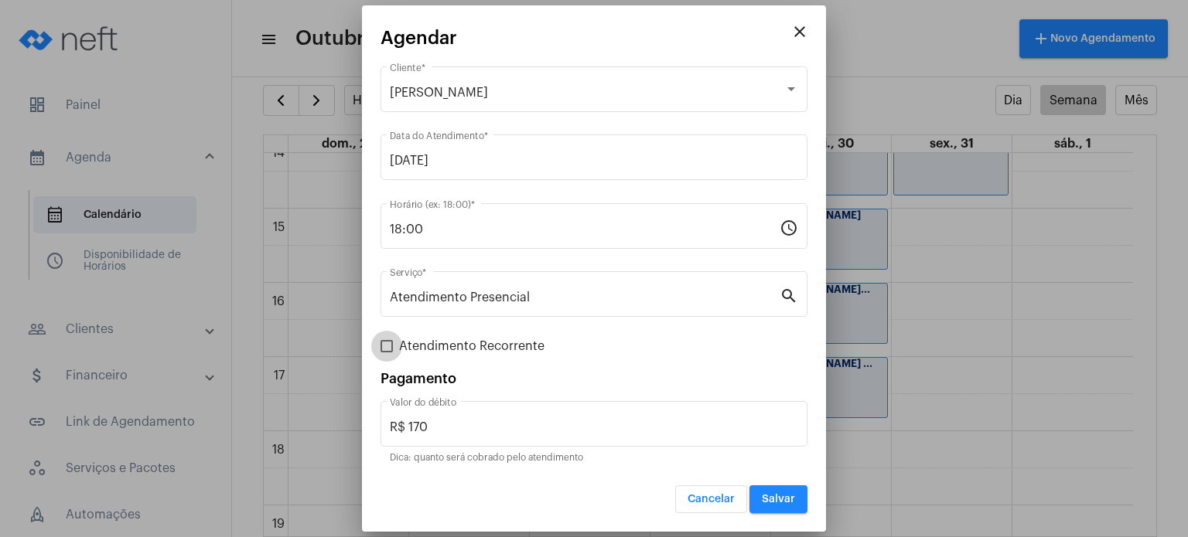
click at [476, 343] on span "Atendimento Recorrente" at bounding box center [471, 346] width 145 height 19
click at [387, 353] on input "Atendimento Recorrente" at bounding box center [386, 353] width 1 height 1
checkbox input "true"
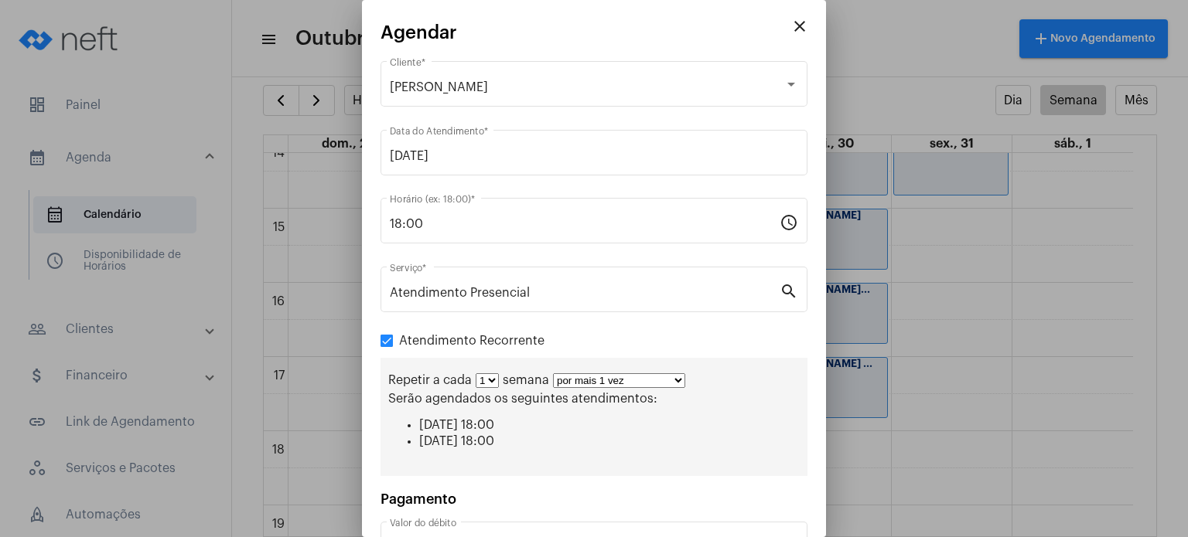
click at [491, 380] on select "1 2 3 4 5 6 7 8" at bounding box center [487, 380] width 23 height 15
select select "1: 2"
click at [476, 373] on select "1 2 3 4 5 6 7 8" at bounding box center [487, 380] width 23 height 15
click at [622, 380] on select "por mais 1 vez por mais 2 vezes por mais 3 vezes por mais 4 vezes por mais 5 ve…" at bounding box center [625, 380] width 132 height 15
select select "2: 3"
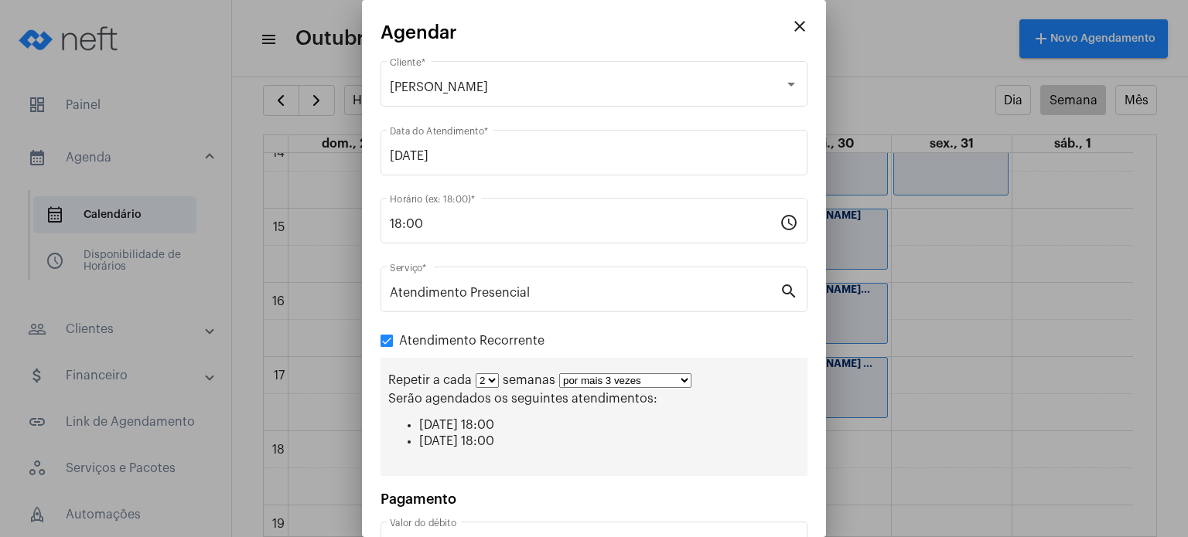
click at [559, 373] on select "por mais 1 vez por mais 2 vezes por mais 3 vezes por mais 4 vezes por mais 5 ve…" at bounding box center [625, 380] width 132 height 15
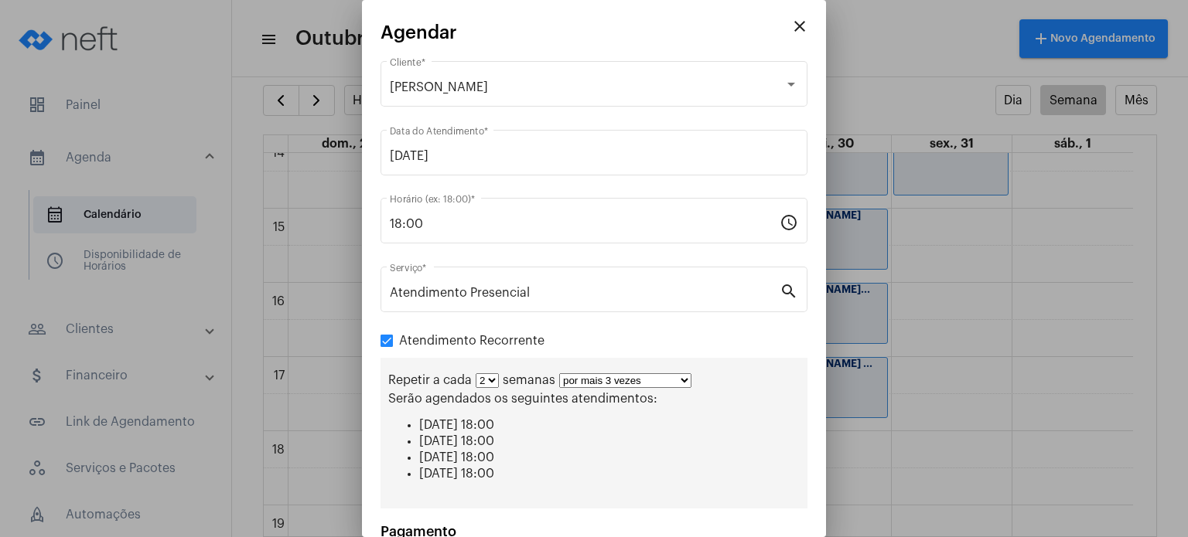
scroll to position [145, 0]
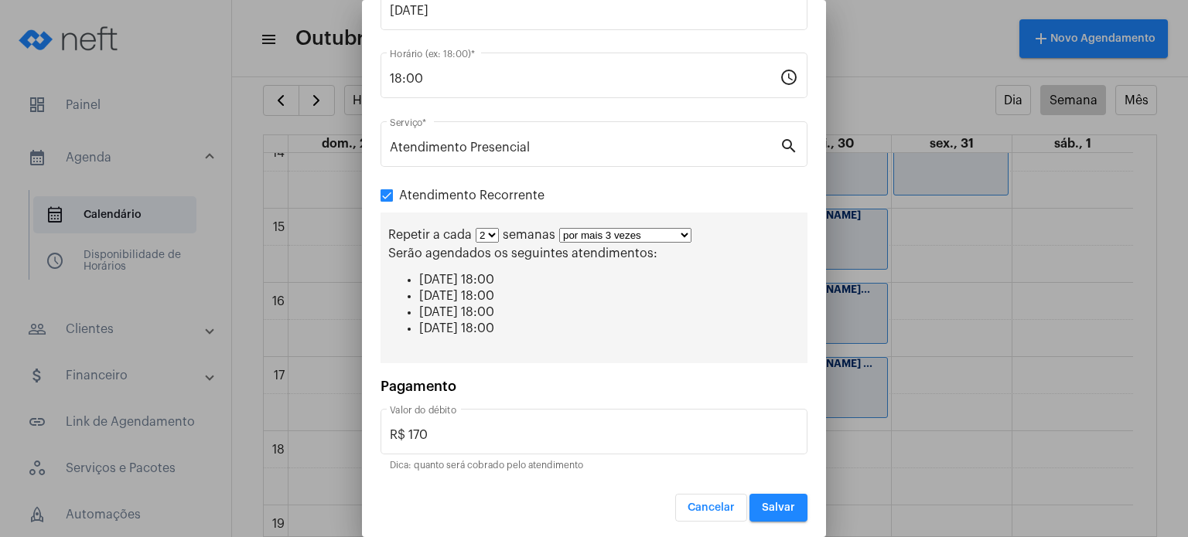
click at [776, 514] on button "Salvar" at bounding box center [778, 508] width 58 height 28
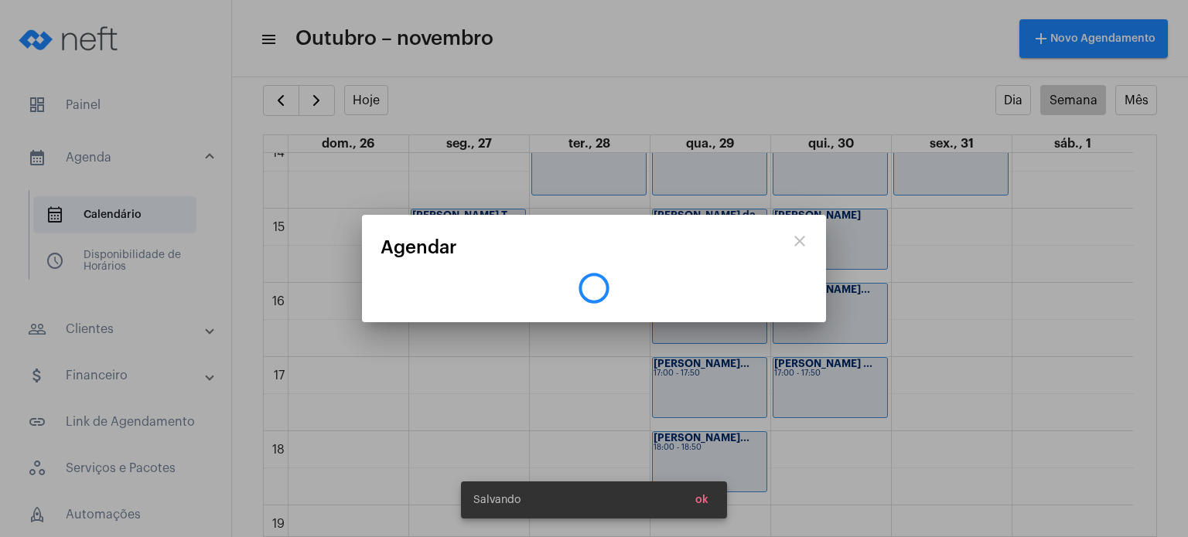
scroll to position [0, 0]
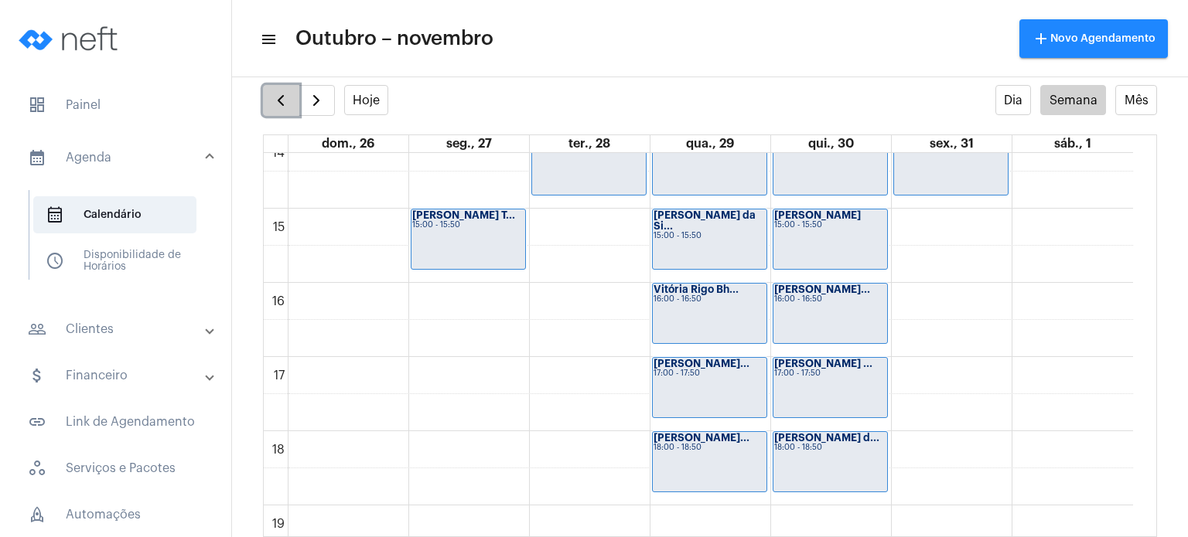
click at [281, 108] on span "button" at bounding box center [280, 100] width 19 height 19
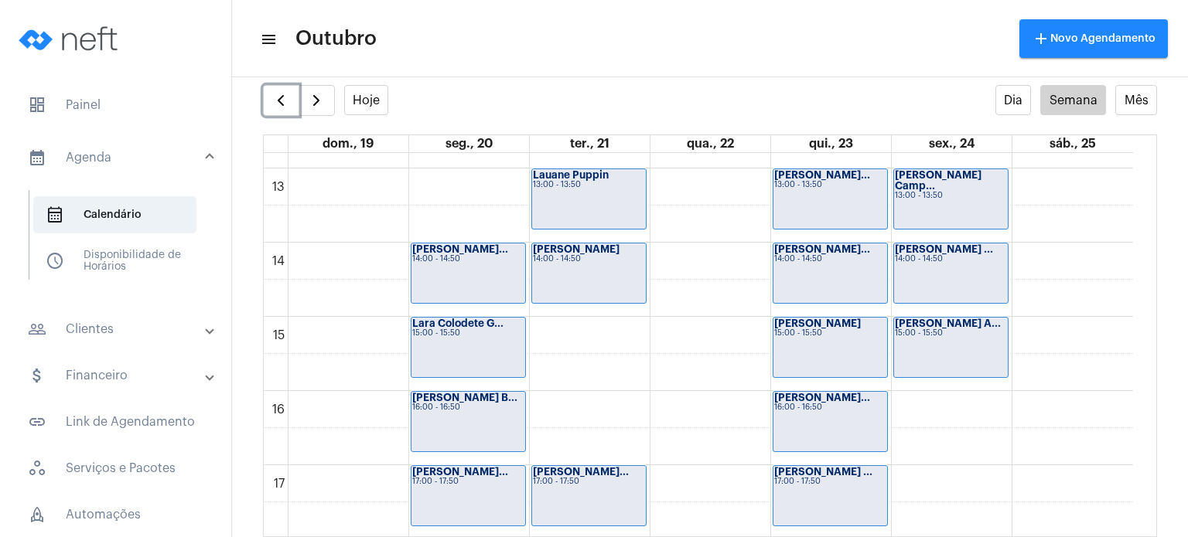
scroll to position [928, 0]
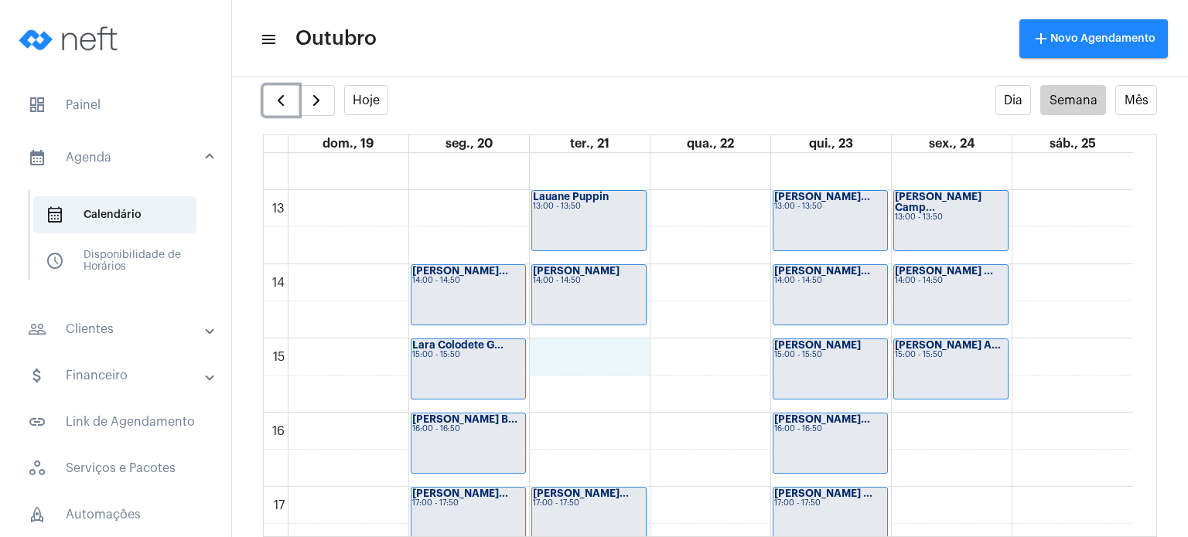
click at [573, 357] on div "00 01 02 03 04 05 06 07 08 09 10 11 12 13 14 15 16 17 18 19 20 21 22 23 [PERSON…" at bounding box center [698, 116] width 869 height 1782
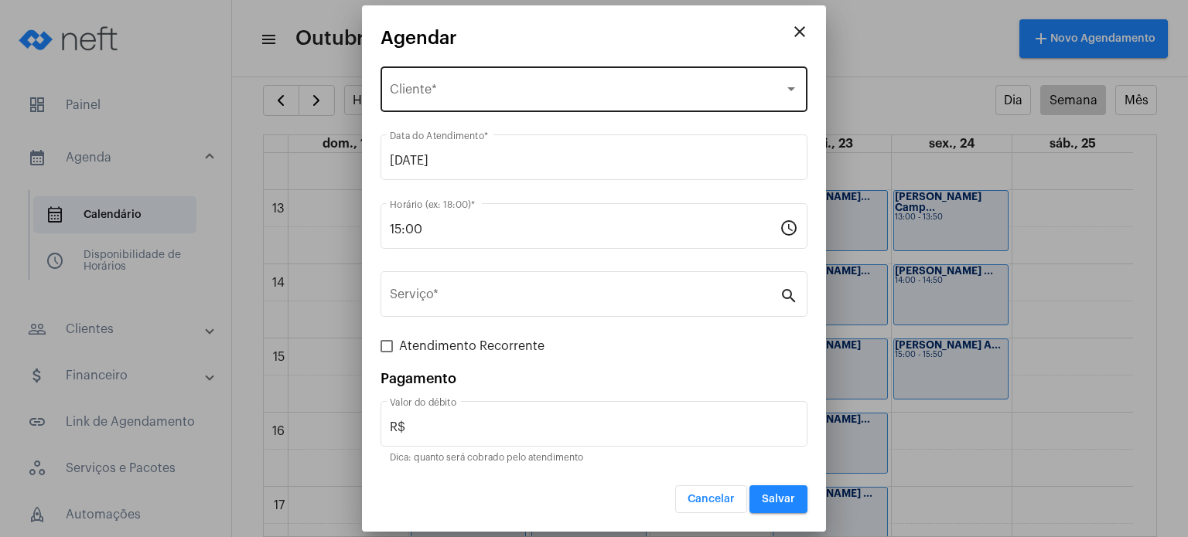
click at [497, 74] on div "Selecione o Cliente Cliente *" at bounding box center [594, 87] width 408 height 49
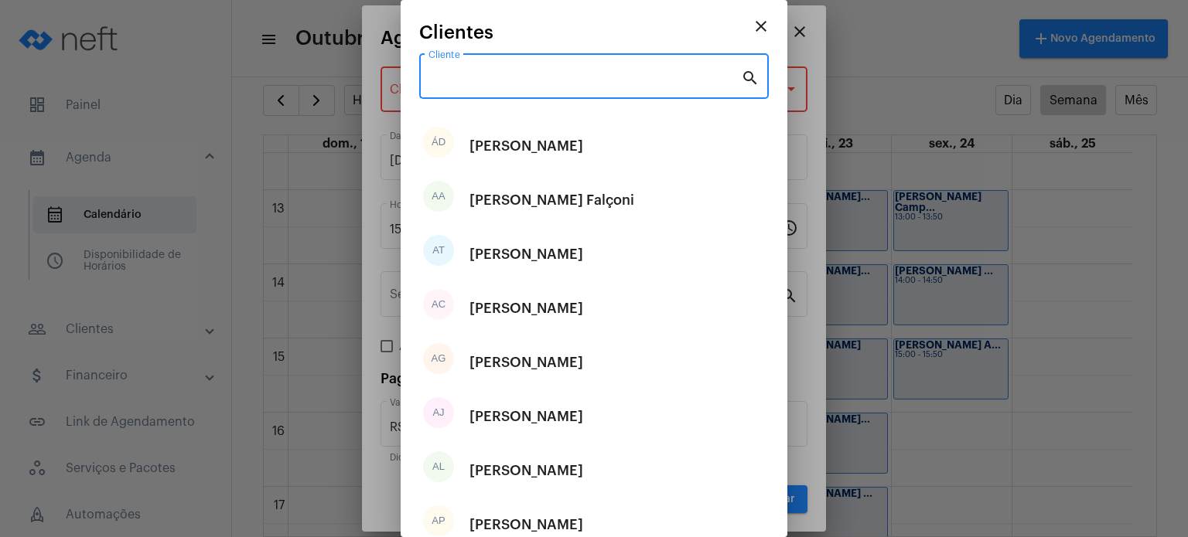
click at [497, 74] on input "Cliente" at bounding box center [584, 80] width 312 height 14
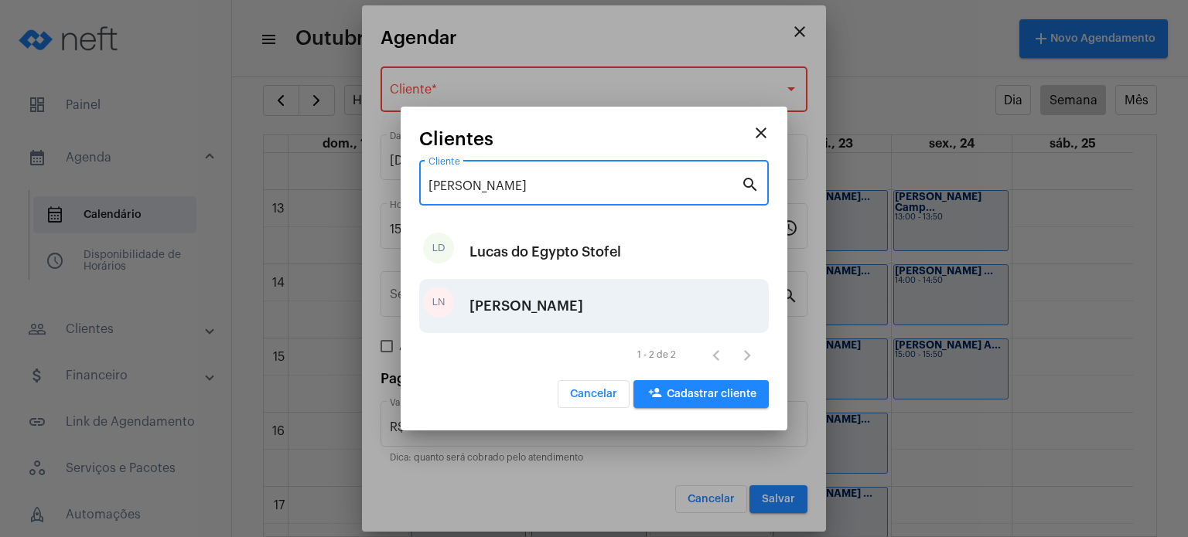
type input "[PERSON_NAME]"
click at [517, 315] on div "[PERSON_NAME]" at bounding box center [526, 306] width 114 height 46
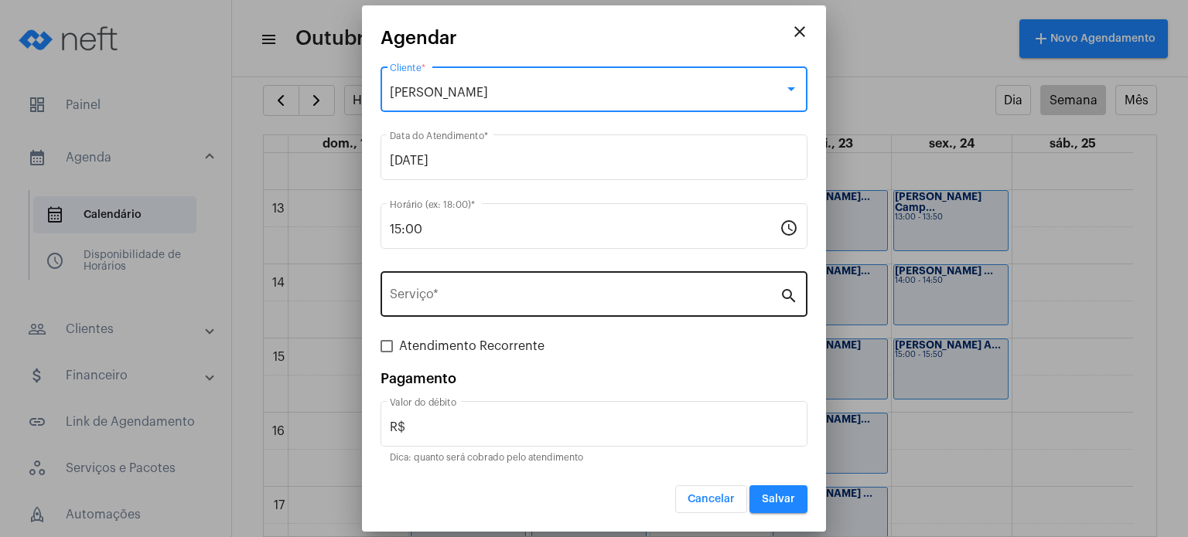
click at [496, 312] on div "Serviço *" at bounding box center [585, 292] width 390 height 49
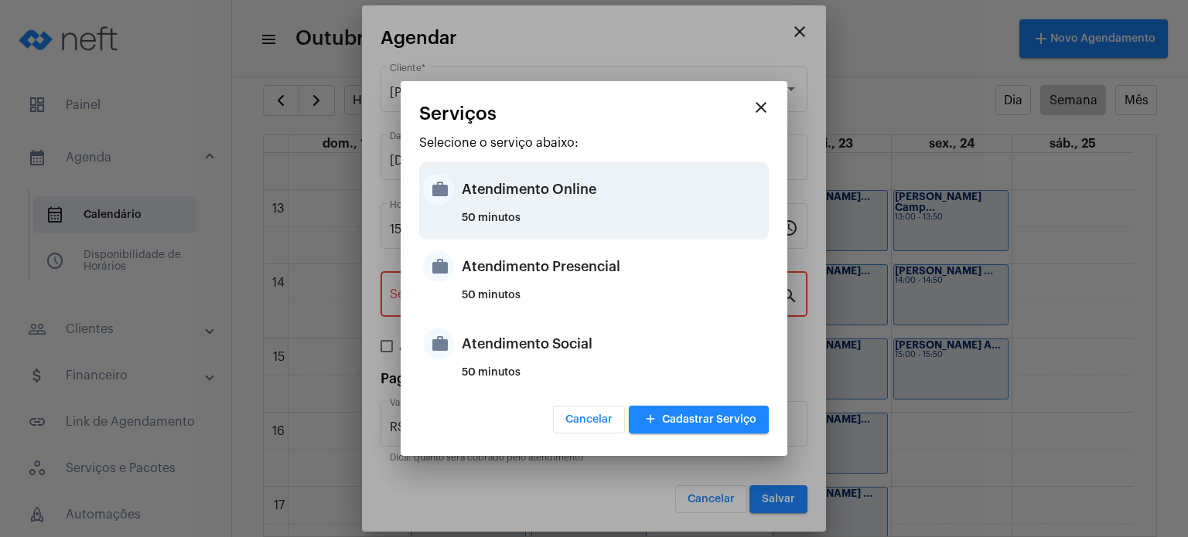
click at [519, 196] on div "Atendimento Online" at bounding box center [613, 189] width 303 height 46
type input "Atendimento Online"
type input "R$ 170"
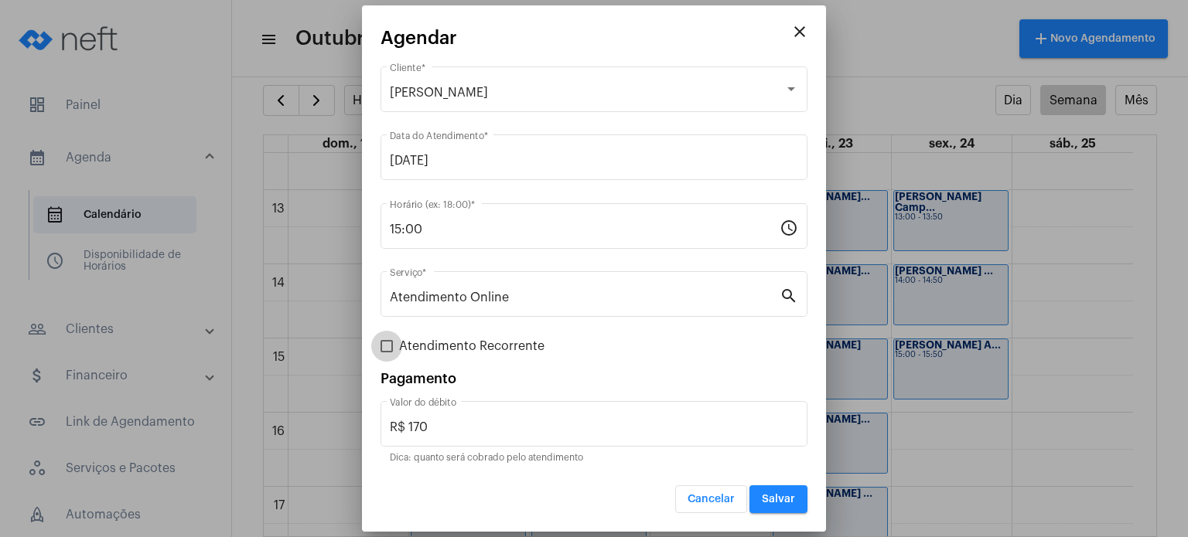
click at [484, 346] on span "Atendimento Recorrente" at bounding box center [471, 346] width 145 height 19
click at [387, 353] on input "Atendimento Recorrente" at bounding box center [386, 353] width 1 height 1
checkbox input "true"
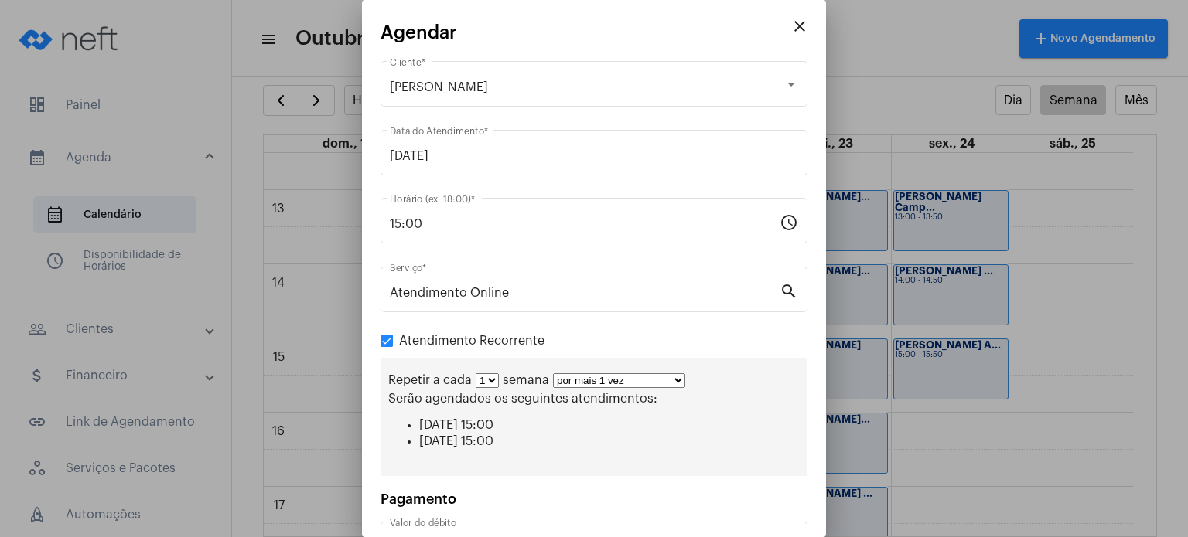
click at [489, 382] on select "1 2 3 4 5 6 7 8" at bounding box center [487, 380] width 23 height 15
select select "1: 2"
click at [476, 373] on select "1 2 3 4 5 6 7 8" at bounding box center [487, 380] width 23 height 15
click at [573, 383] on select "por mais 1 vez por mais 2 vezes por mais 3 vezes por mais 4 vezes por mais 5 ve…" at bounding box center [625, 380] width 132 height 15
select select "2: 3"
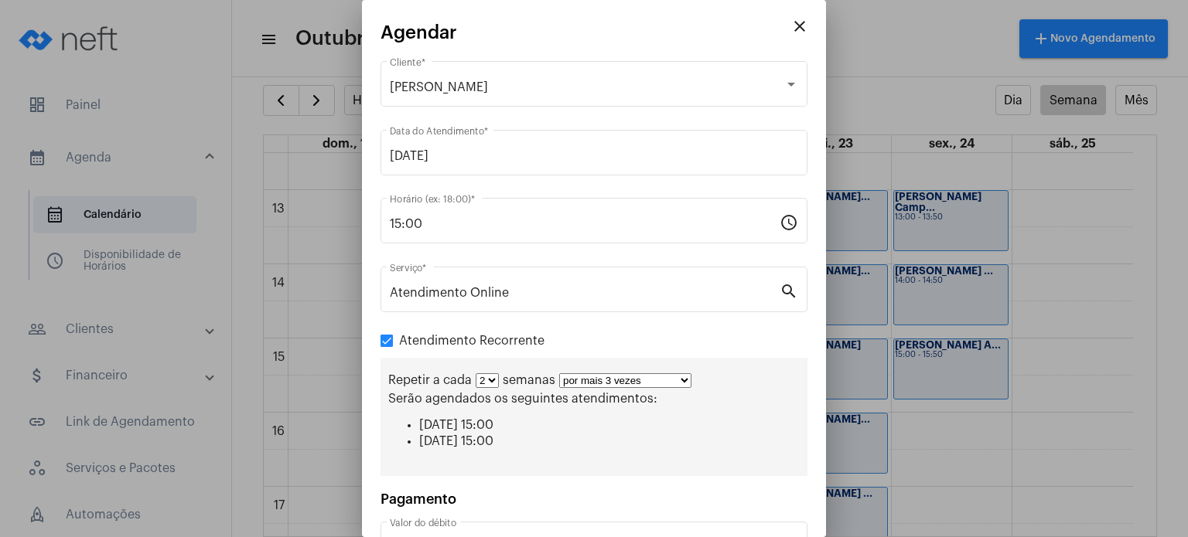
click at [559, 373] on select "por mais 1 vez por mais 2 vezes por mais 3 vezes por mais 4 vezes por mais 5 ve…" at bounding box center [625, 380] width 132 height 15
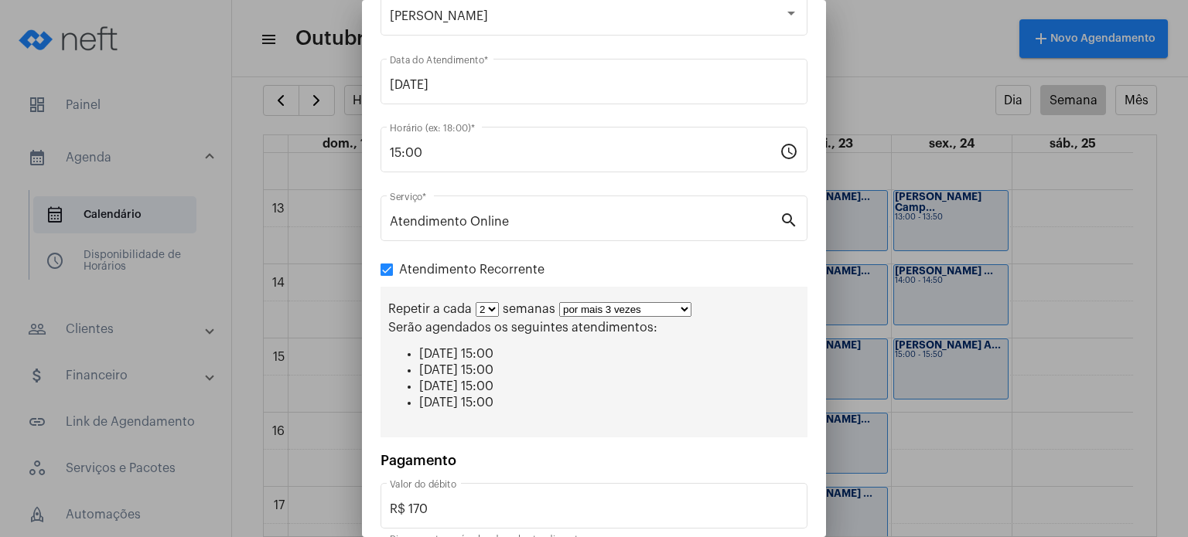
scroll to position [145, 0]
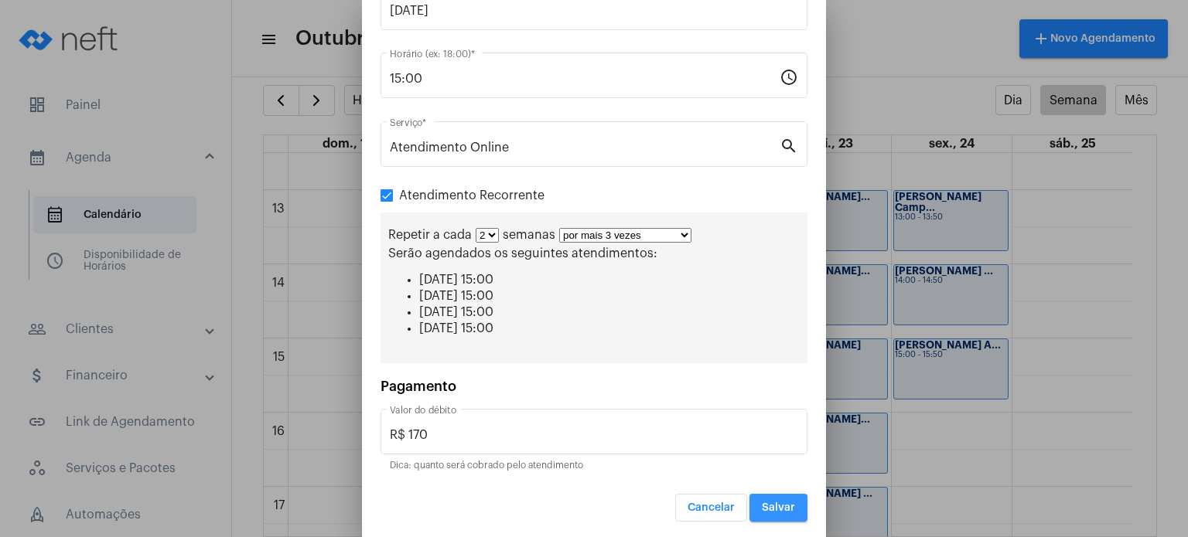
click at [770, 503] on span "Salvar" at bounding box center [778, 508] width 33 height 11
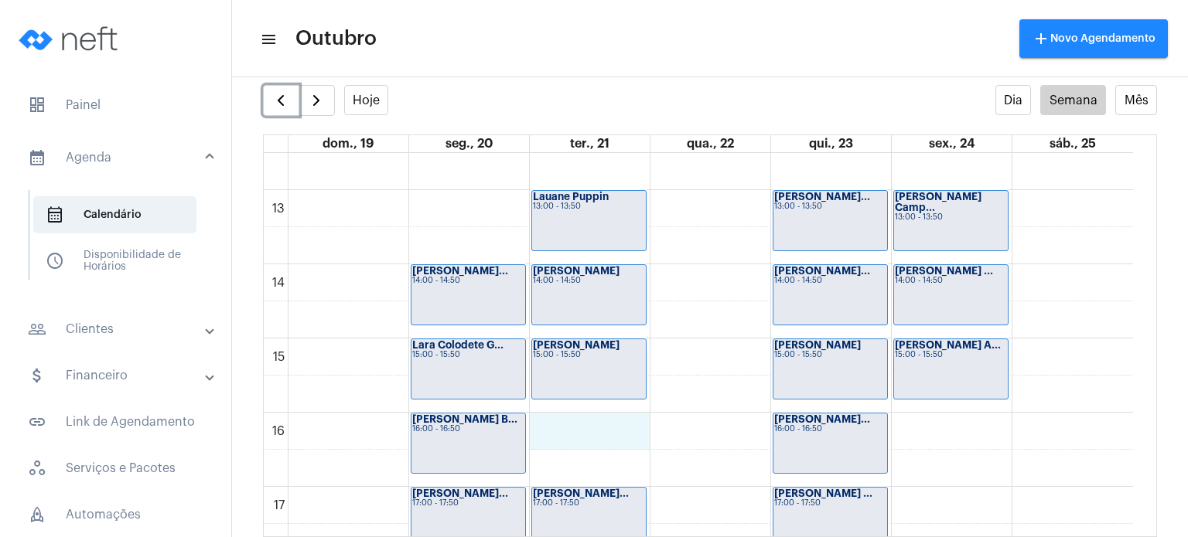
click at [593, 417] on div "00 01 02 03 04 05 06 07 08 09 10 11 12 13 14 15 16 17 18 19 20 21 22 23 [PERSON…" at bounding box center [698, 116] width 869 height 1782
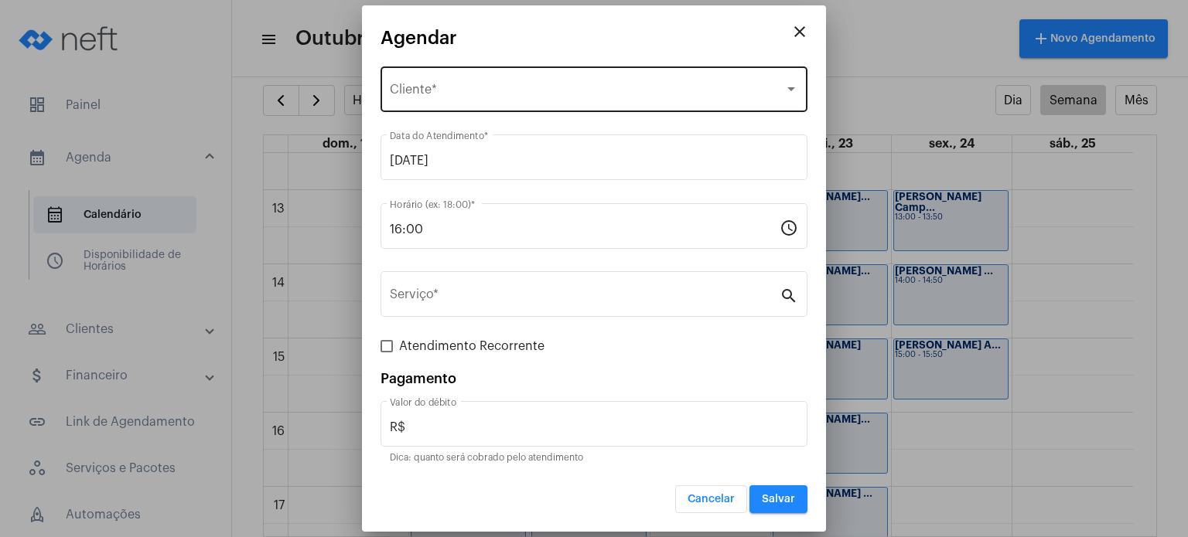
click at [566, 87] on div "Selecione o Cliente" at bounding box center [587, 93] width 394 height 14
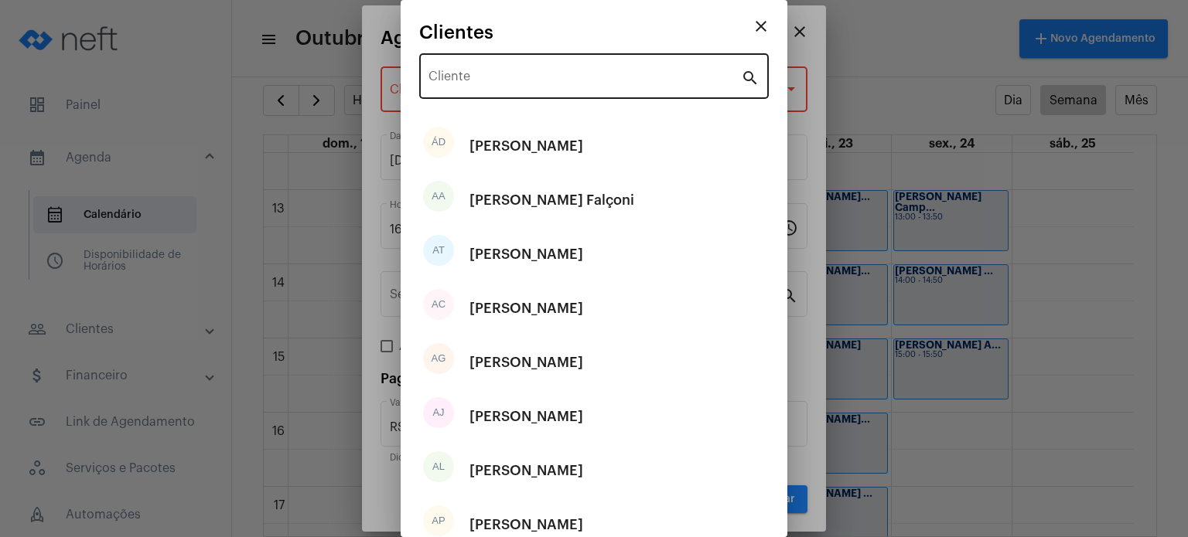
click at [566, 72] on div "Cliente" at bounding box center [584, 74] width 312 height 49
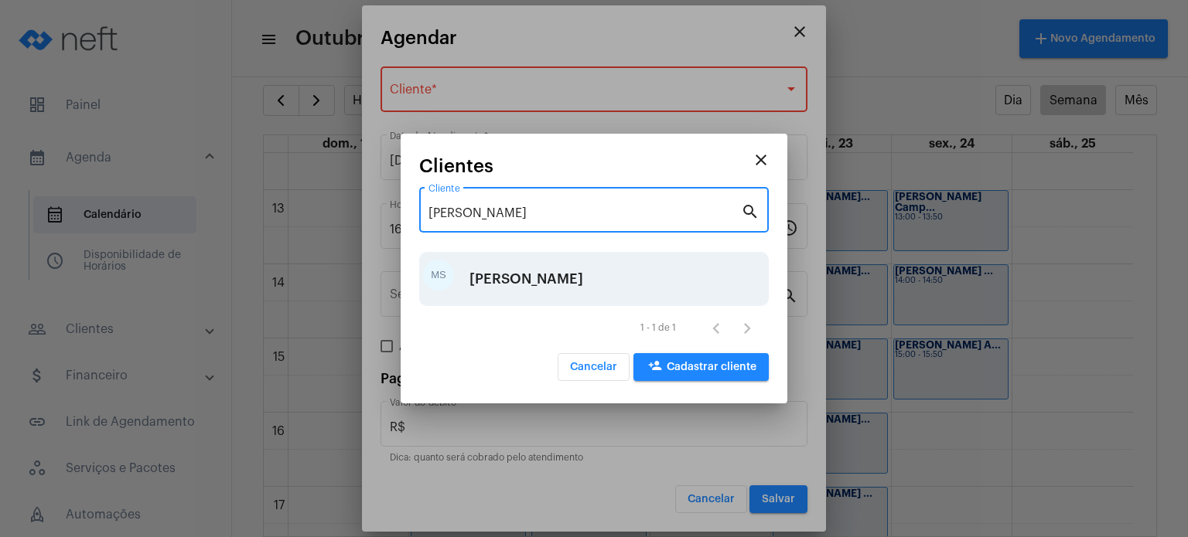
type input "[PERSON_NAME]"
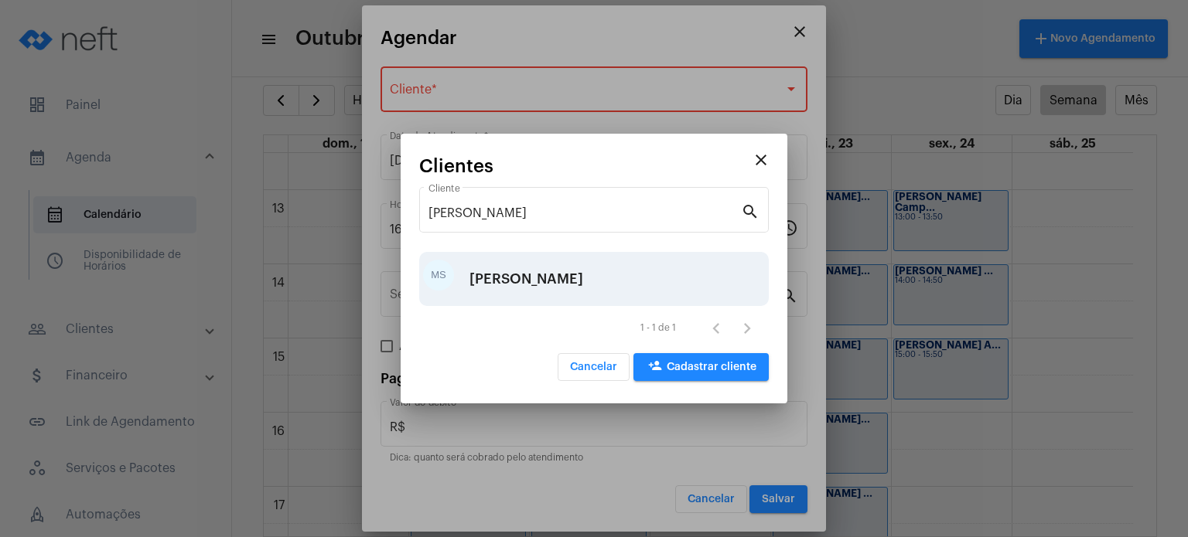
click at [535, 291] on div "[PERSON_NAME]" at bounding box center [526, 279] width 114 height 46
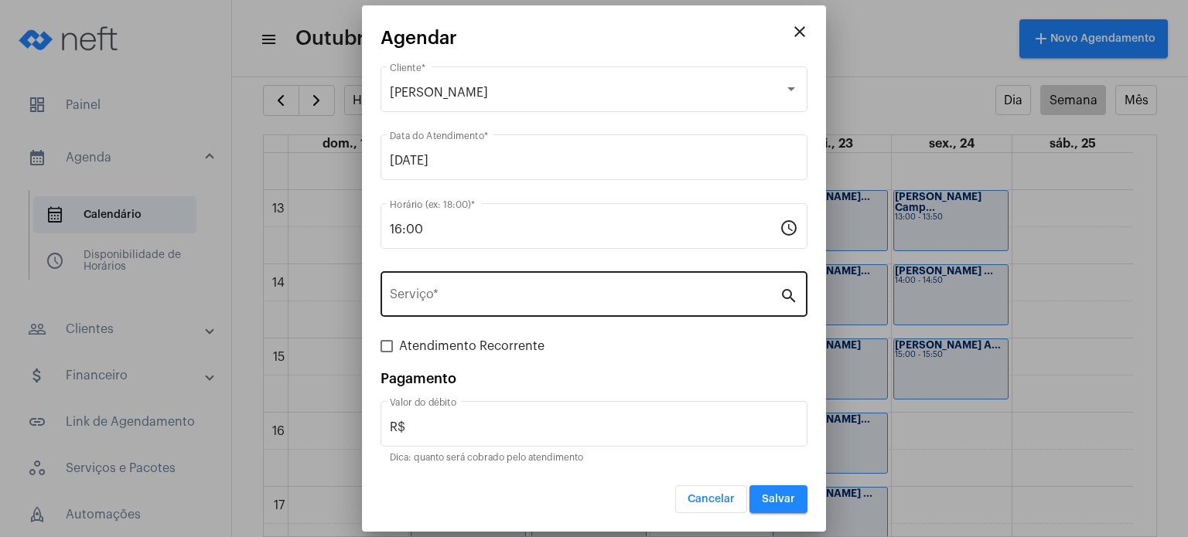
click at [492, 305] on div "Serviço *" at bounding box center [585, 292] width 390 height 49
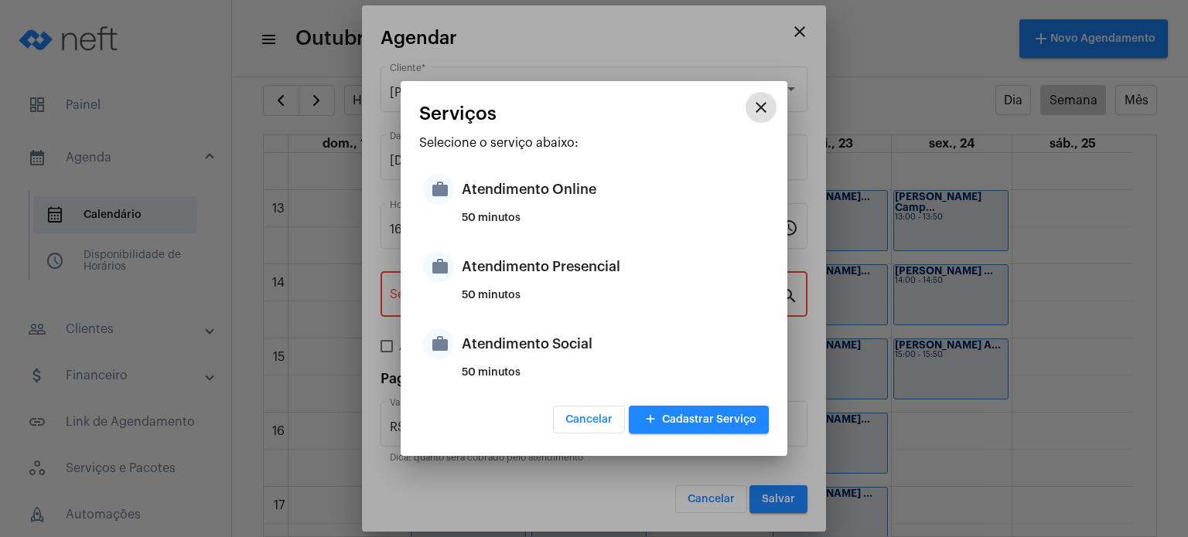
click at [492, 305] on div "50 minutos" at bounding box center [613, 301] width 303 height 23
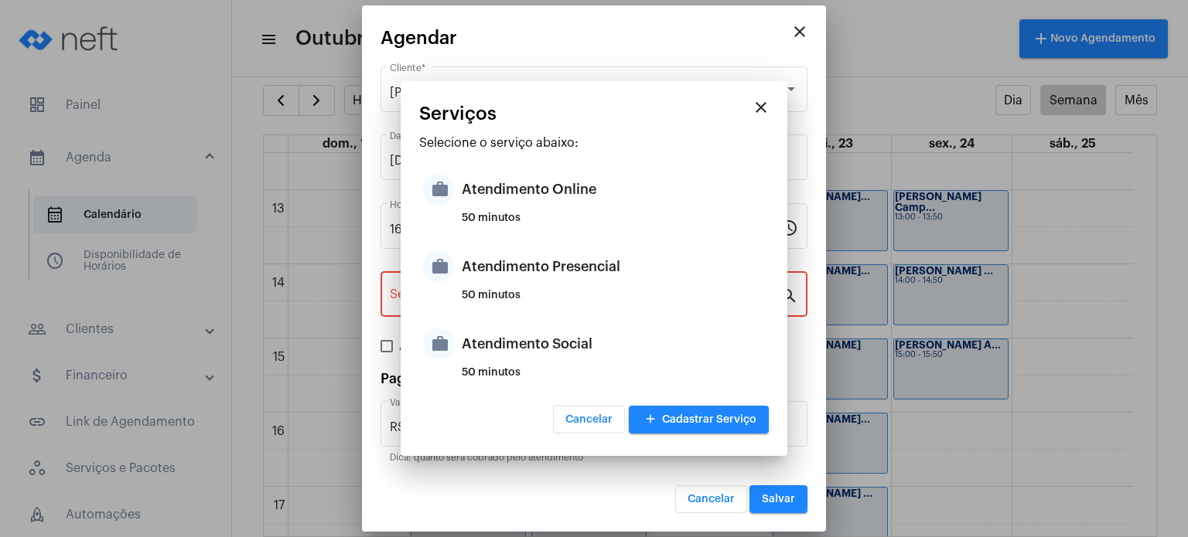
type input "Atendimento Presencial"
type input "R$ 170"
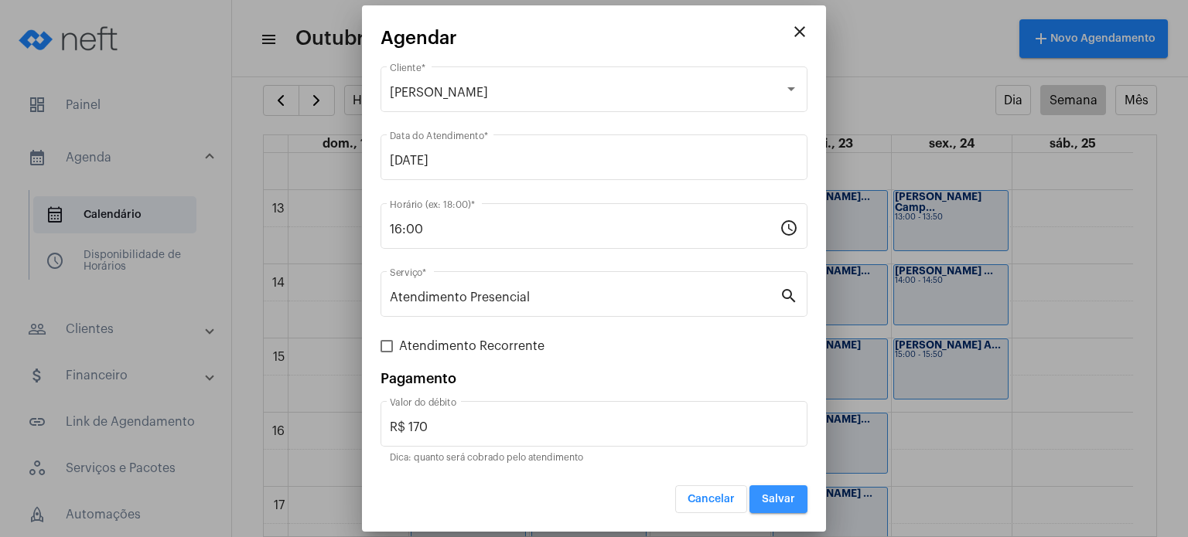
click at [773, 488] on button "Salvar" at bounding box center [778, 500] width 58 height 28
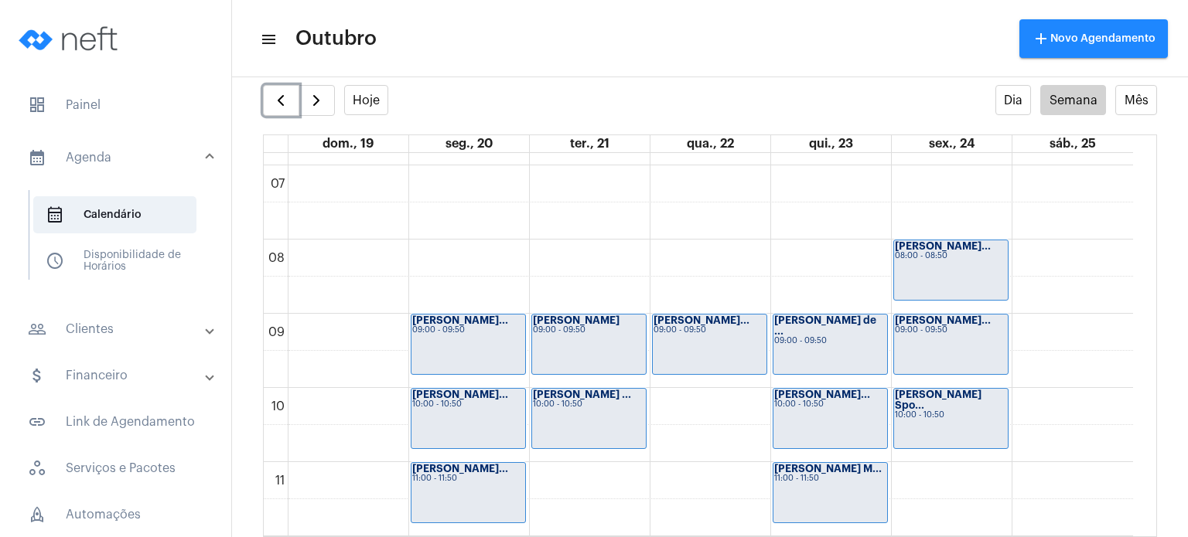
scroll to position [513, 0]
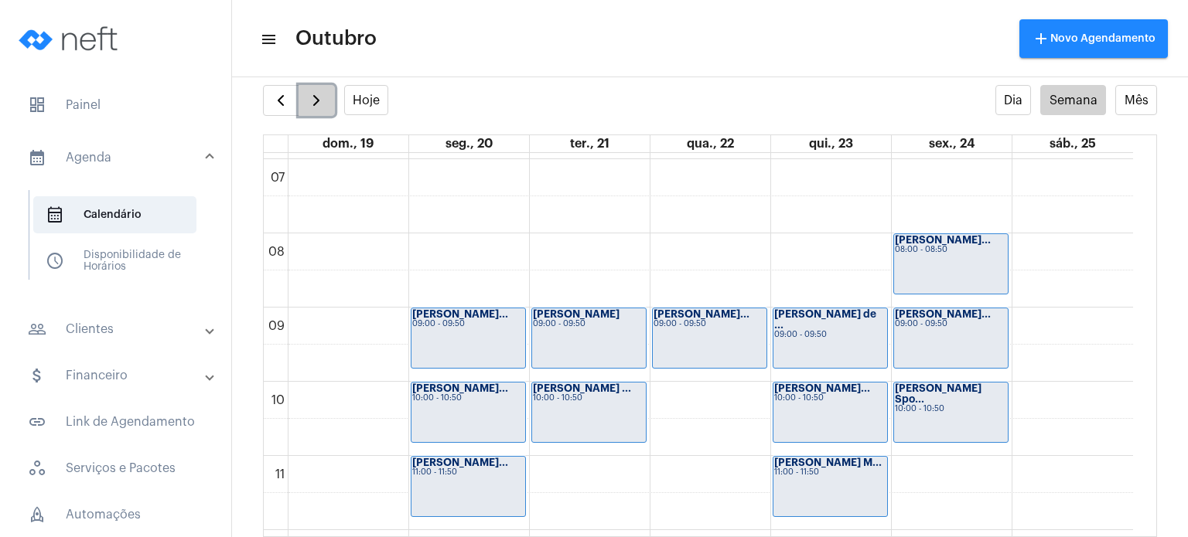
click at [319, 102] on span "button" at bounding box center [316, 100] width 19 height 19
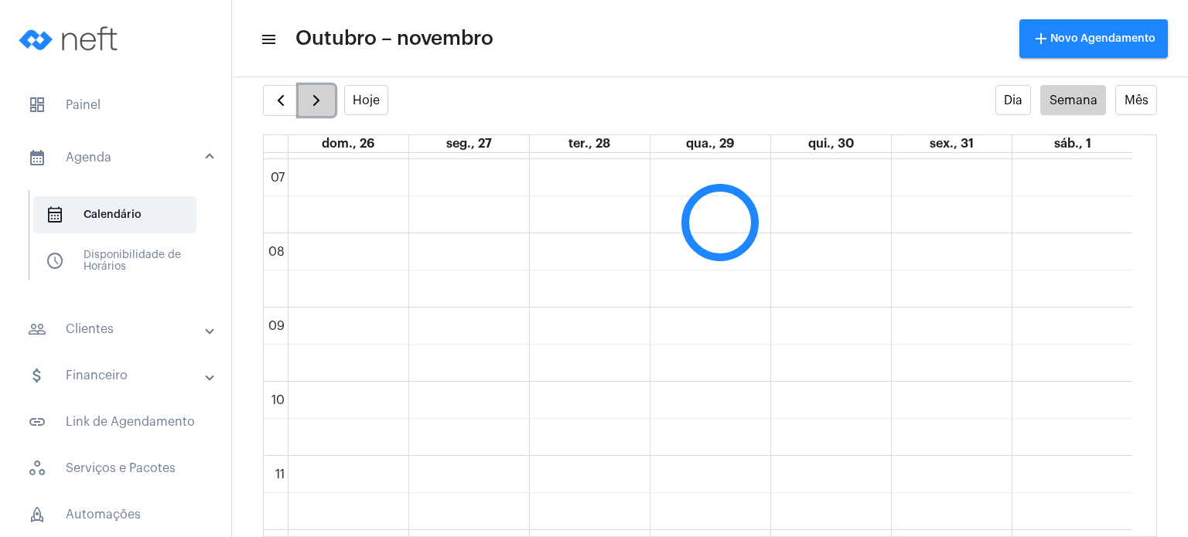
scroll to position [447, 0]
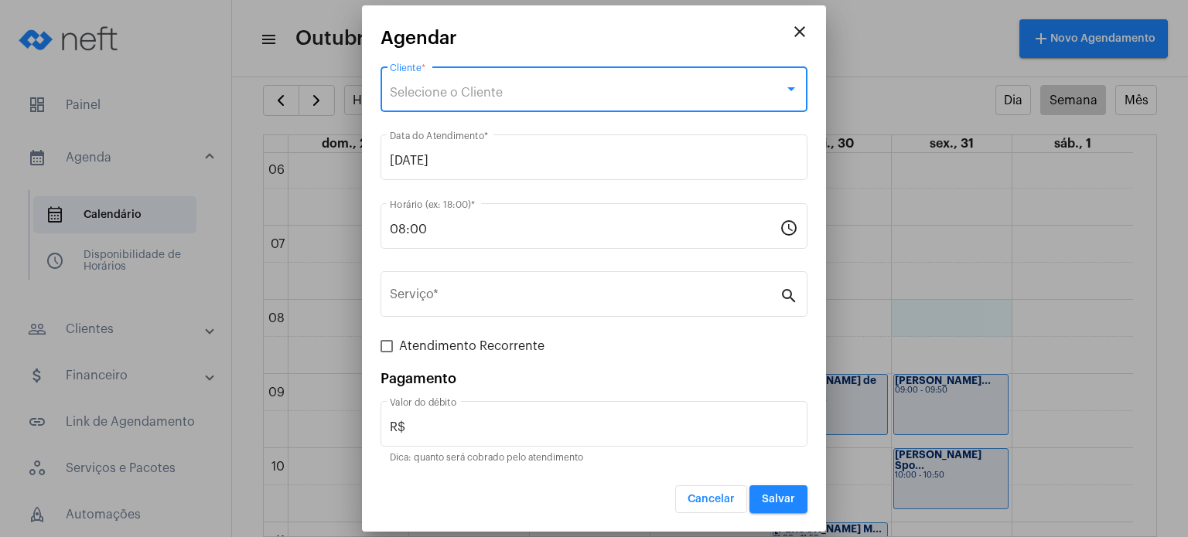
click at [649, 87] on div "Selecione o Cliente" at bounding box center [587, 93] width 394 height 14
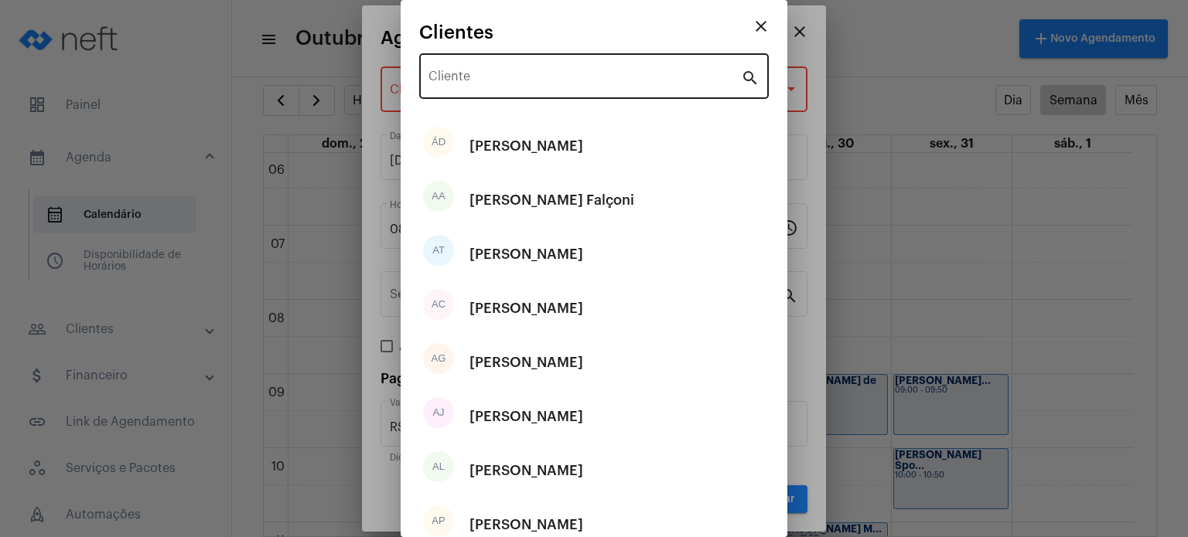
click at [639, 70] on div "Cliente" at bounding box center [584, 74] width 312 height 49
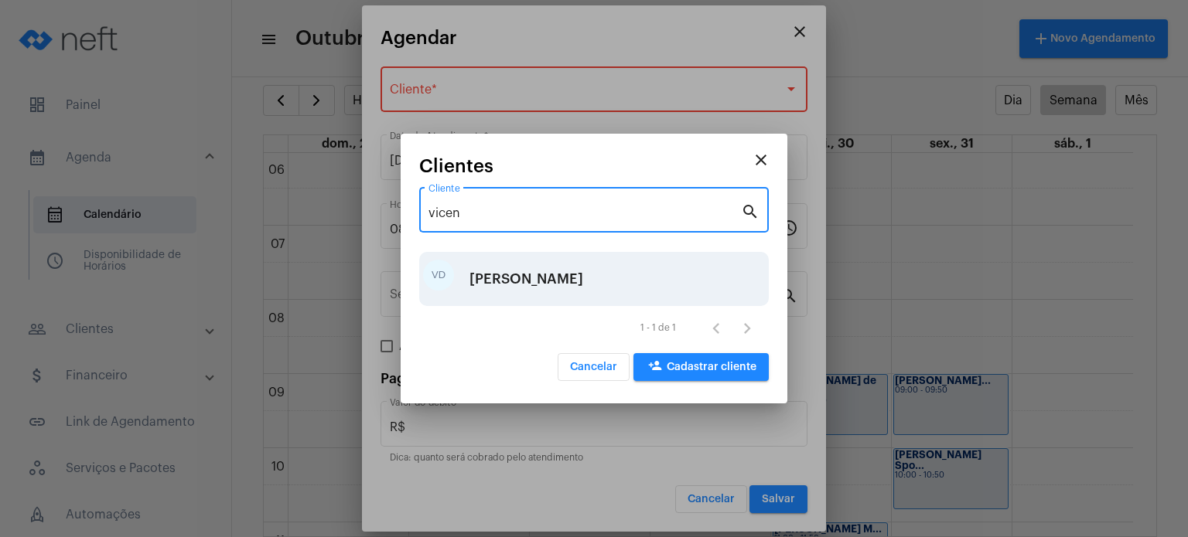
type input "vicen"
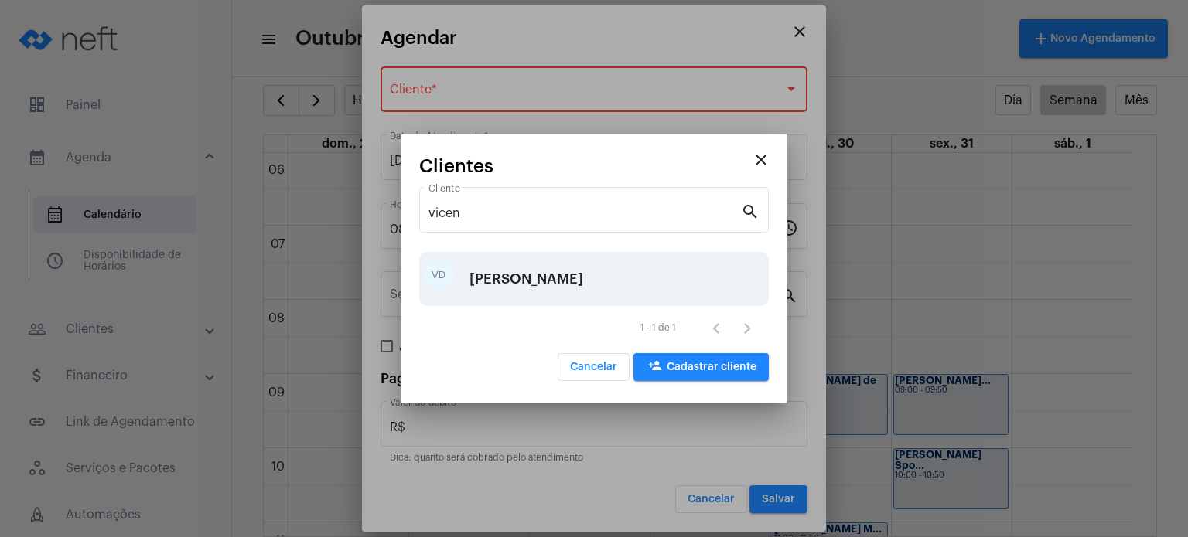
click at [583, 280] on div "[PERSON_NAME]" at bounding box center [526, 279] width 114 height 46
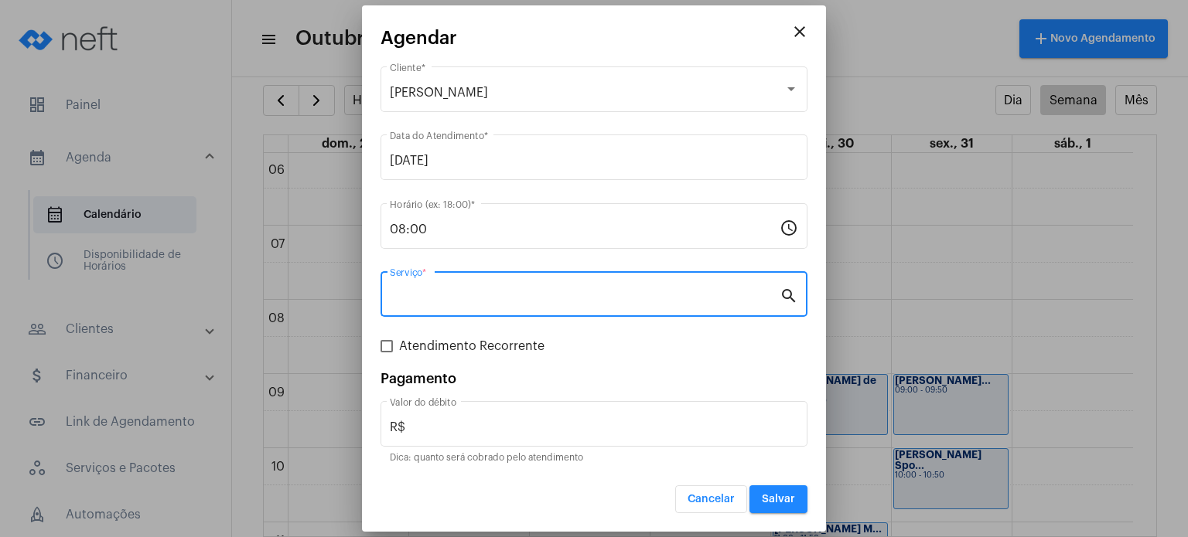
click at [567, 292] on input "Serviço *" at bounding box center [585, 298] width 390 height 14
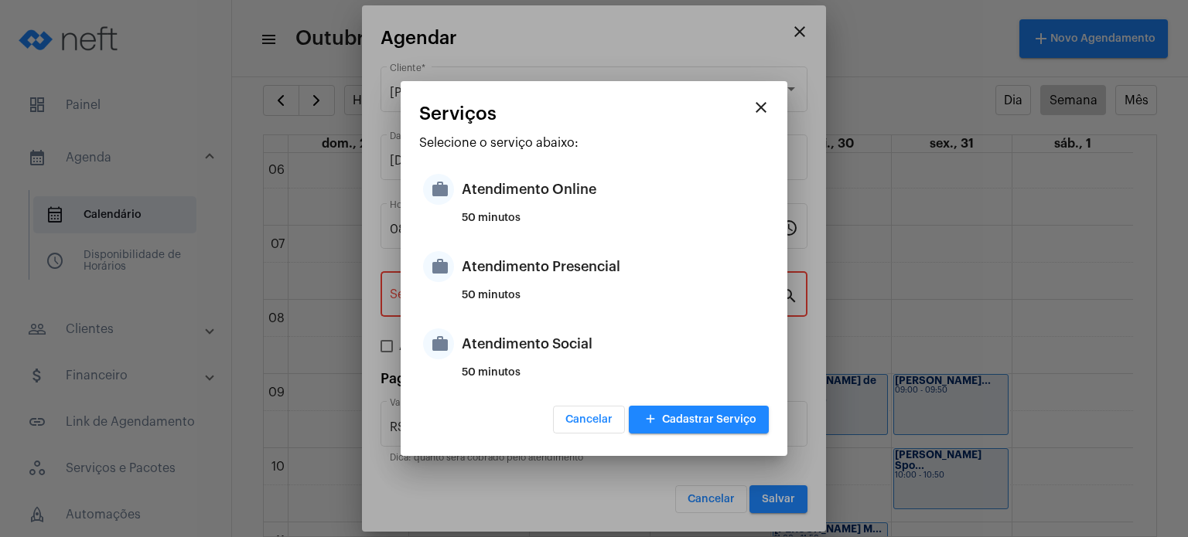
click at [567, 292] on div "50 minutos" at bounding box center [613, 301] width 303 height 23
type input "Atendimento Presencial"
type input "R$ 170"
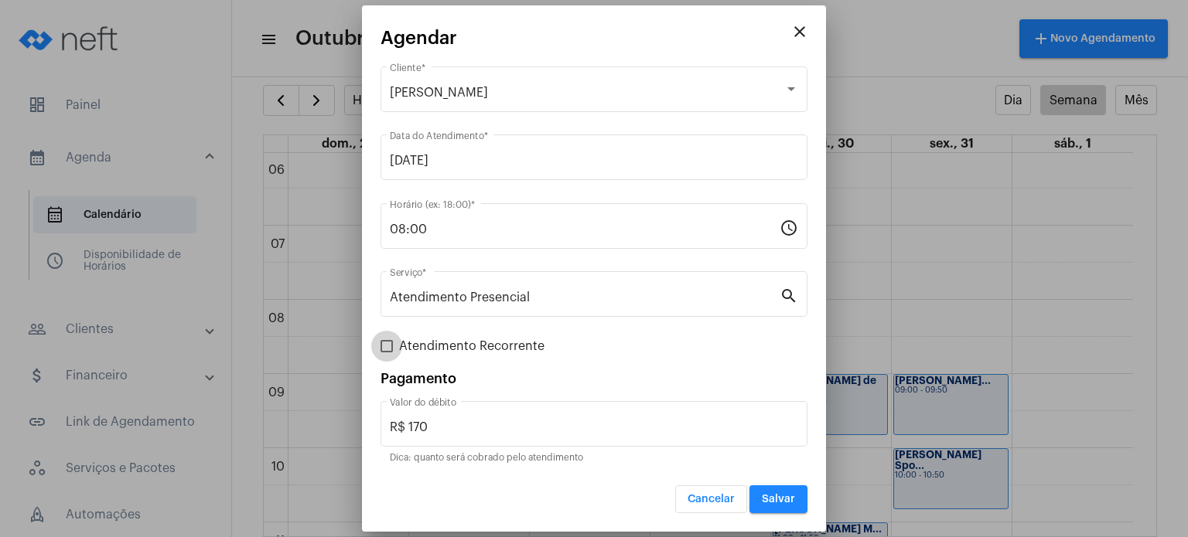
click at [470, 347] on span "Atendimento Recorrente" at bounding box center [471, 346] width 145 height 19
click at [387, 353] on input "Atendimento Recorrente" at bounding box center [386, 353] width 1 height 1
checkbox input "true"
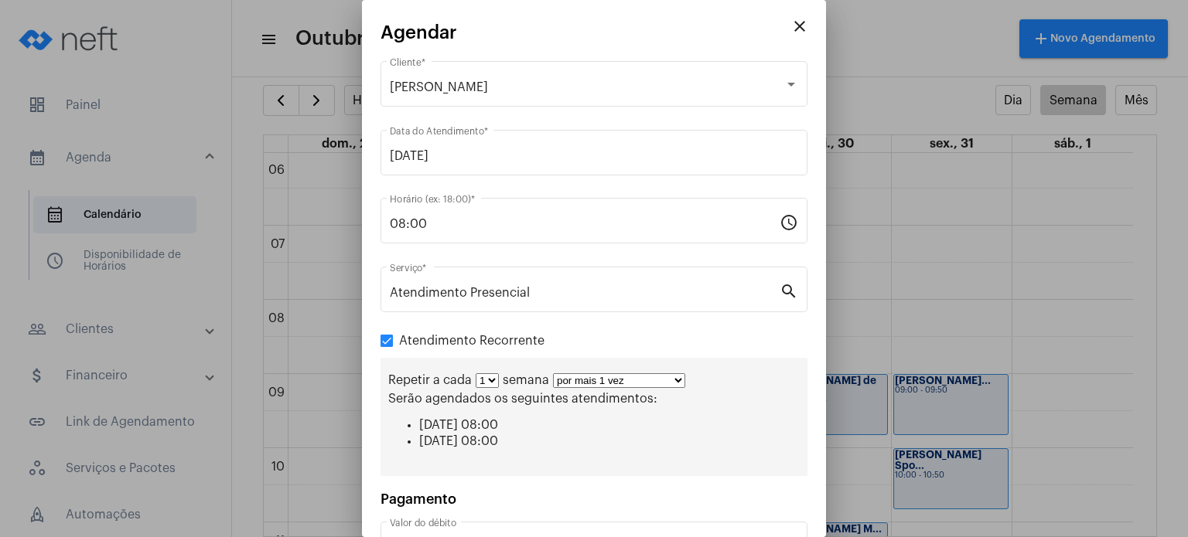
click at [585, 375] on select "por mais 1 vez por mais 2 vezes por mais 3 vezes por mais 4 vezes por mais 5 ve…" at bounding box center [619, 380] width 132 height 15
select select "3: 4"
click at [553, 373] on select "por mais 1 vez por mais 2 vezes por mais 3 vezes por mais 4 vezes por mais 5 ve…" at bounding box center [619, 380] width 132 height 15
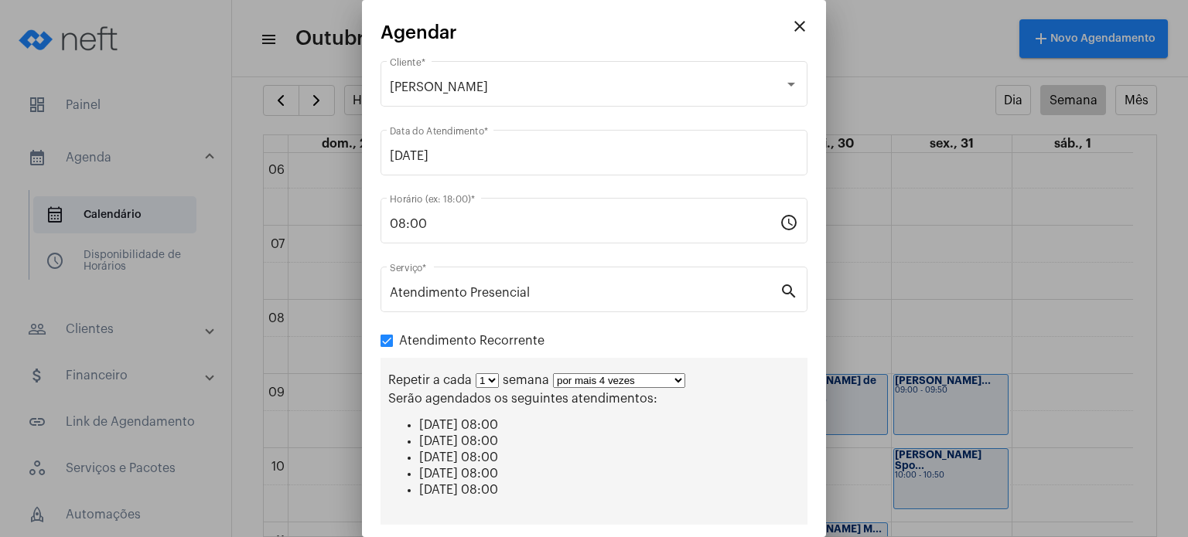
scroll to position [161, 0]
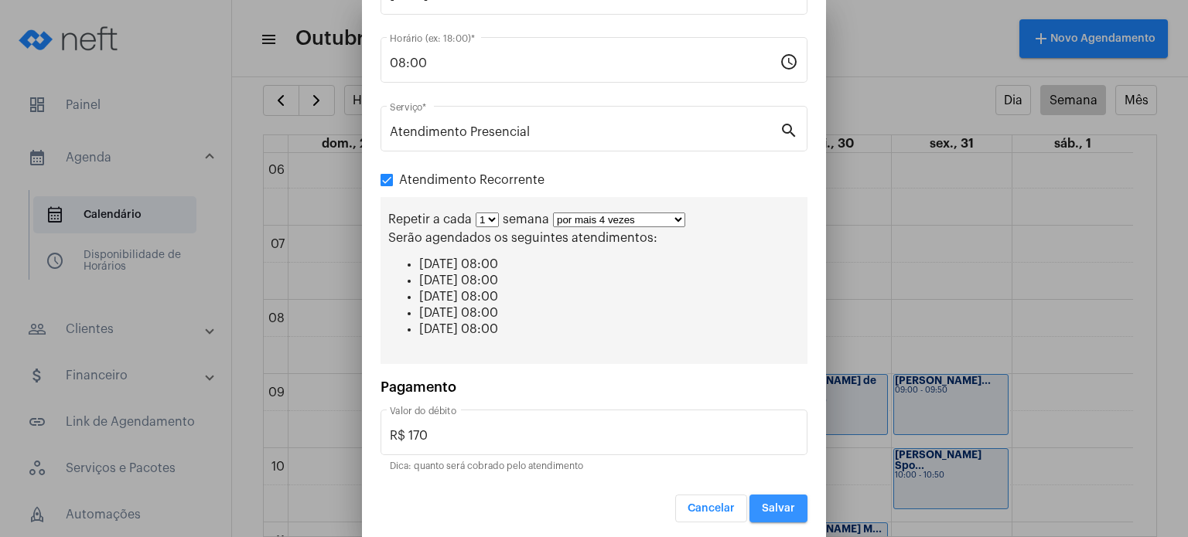
click at [777, 503] on span "Salvar" at bounding box center [778, 508] width 33 height 11
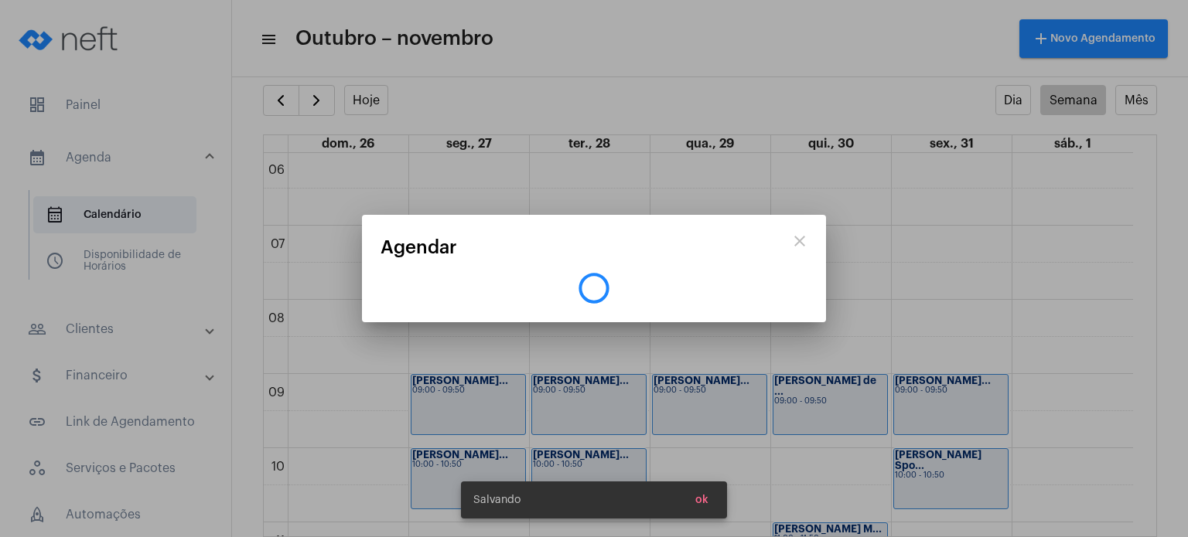
scroll to position [0, 0]
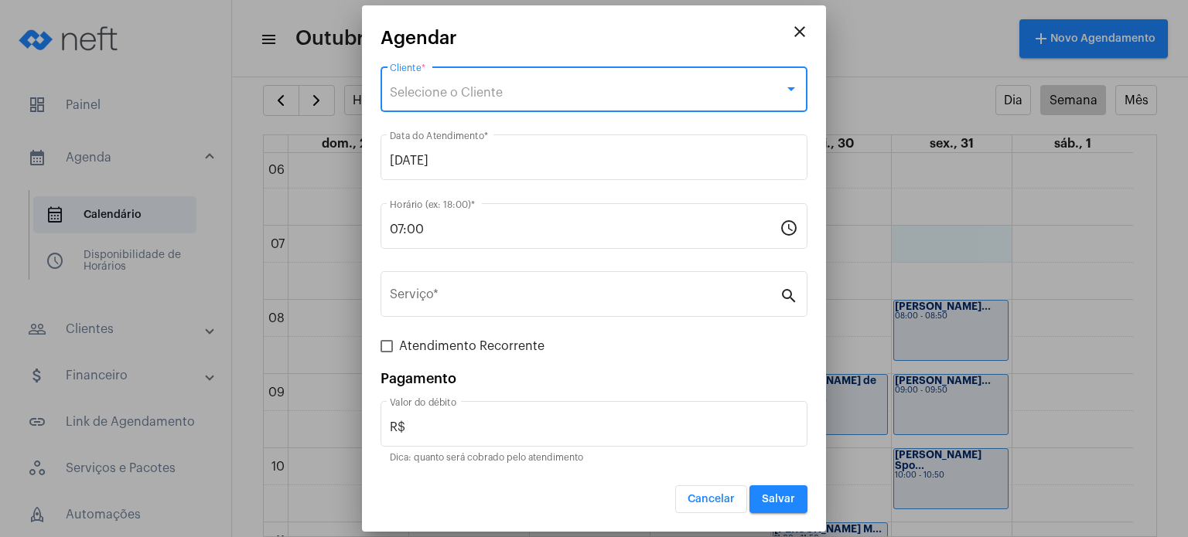
click at [622, 94] on div "Selecione o Cliente" at bounding box center [587, 93] width 394 height 14
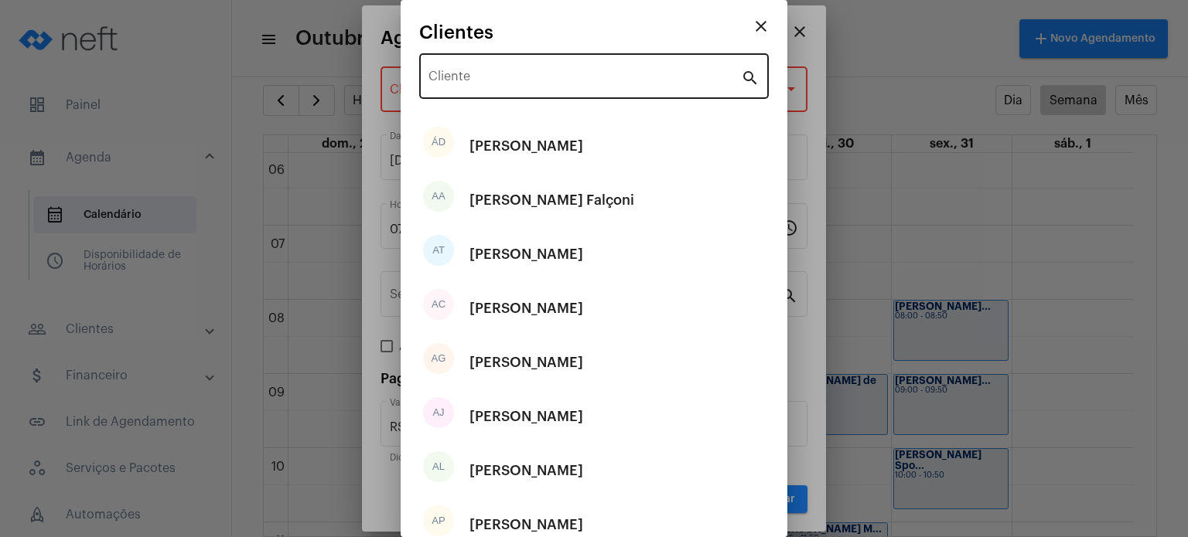
click at [621, 70] on div "Cliente" at bounding box center [584, 74] width 312 height 49
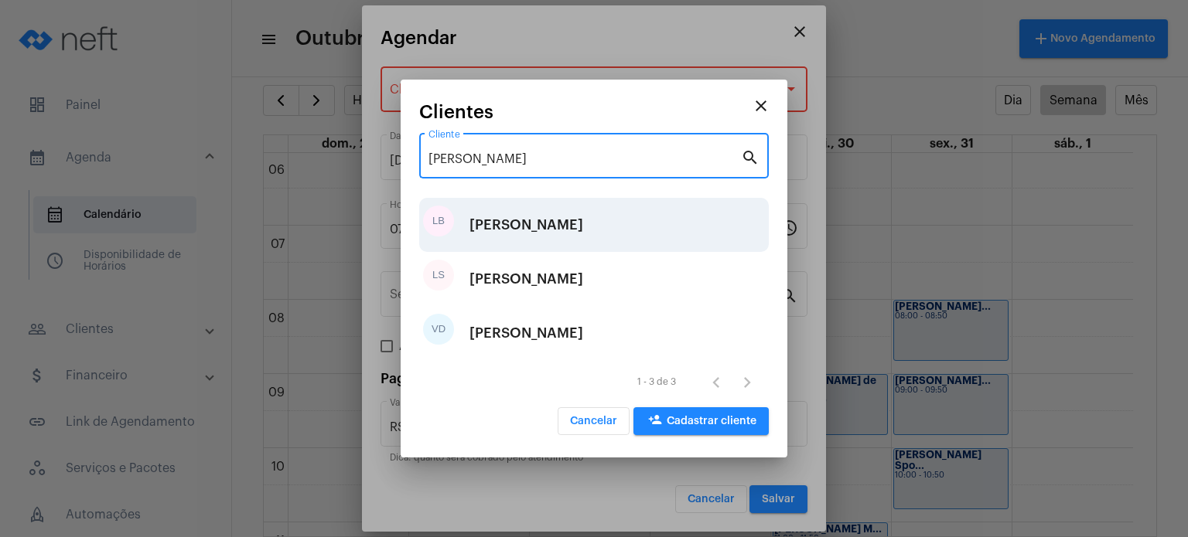
type input "[PERSON_NAME]"
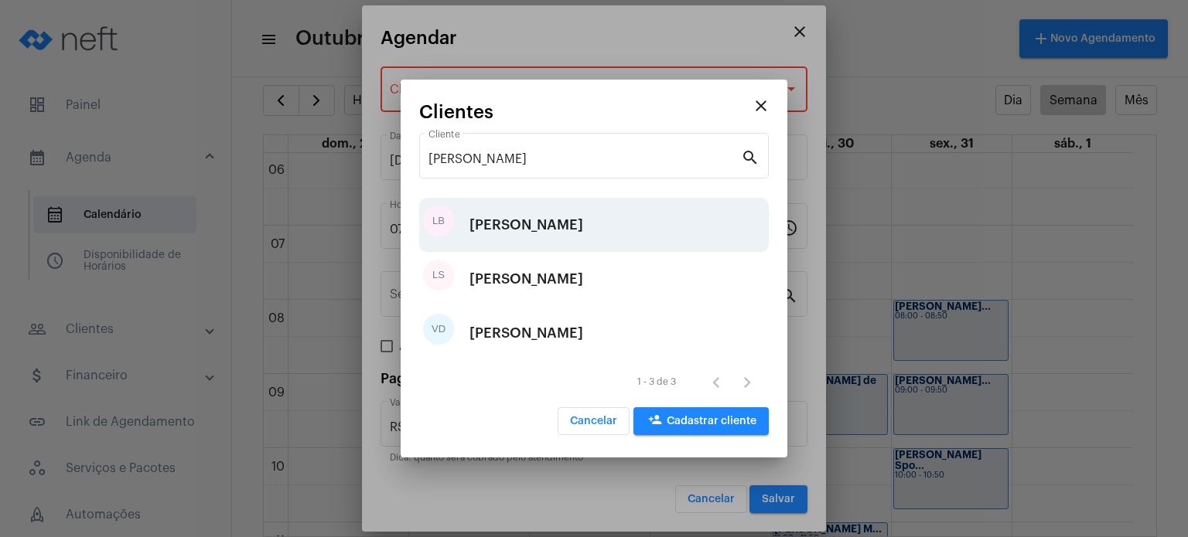
click at [583, 231] on div "[PERSON_NAME]" at bounding box center [526, 225] width 114 height 46
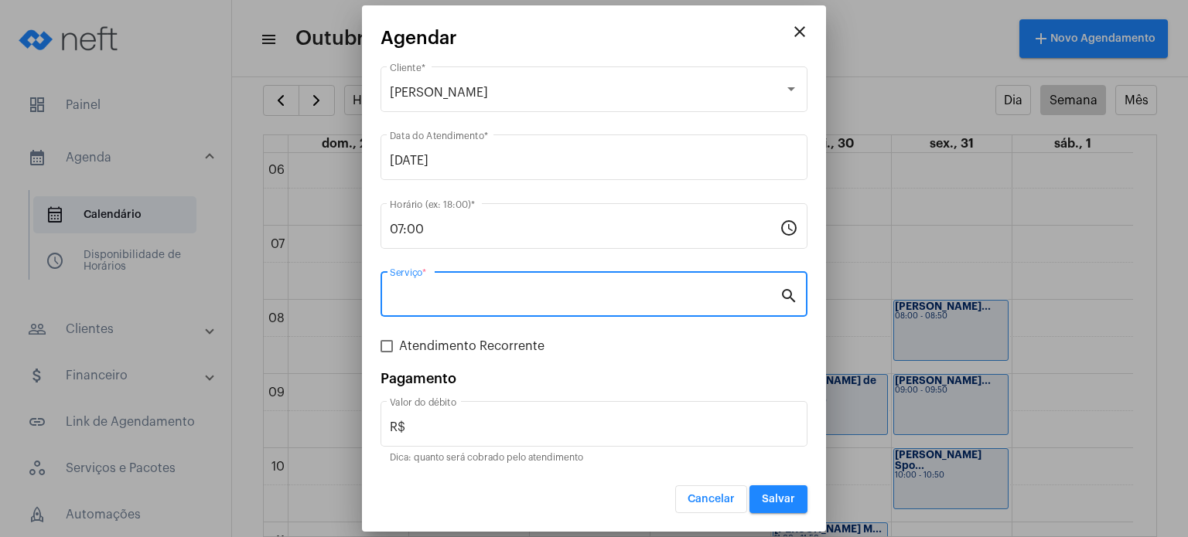
click at [533, 296] on input "Serviço *" at bounding box center [585, 298] width 390 height 14
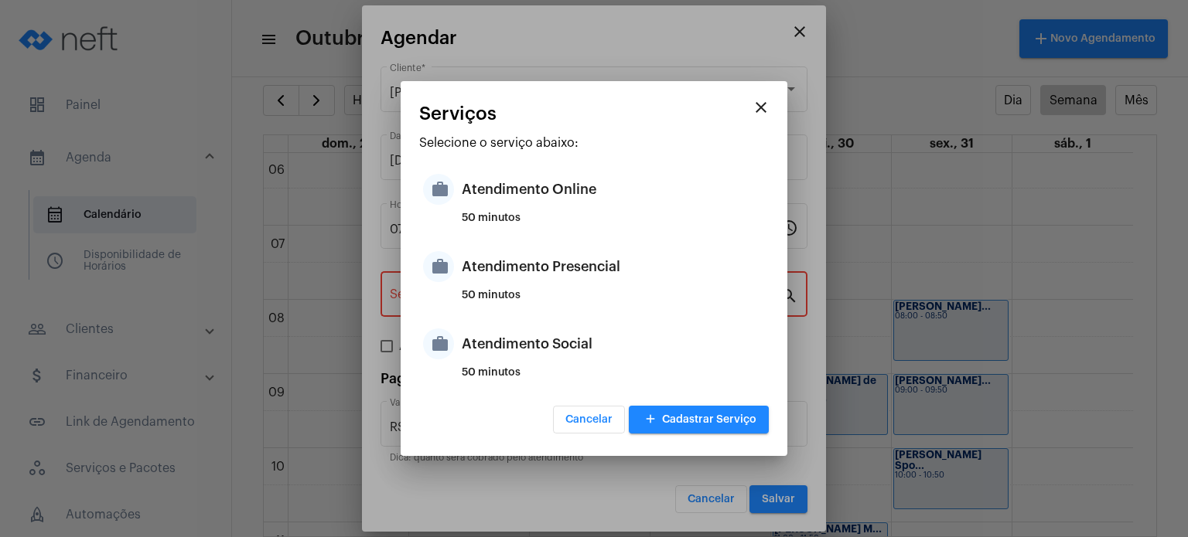
click at [533, 296] on div "50 minutos" at bounding box center [613, 301] width 303 height 23
type input "Atendimento Presencial"
type input "R$ 170"
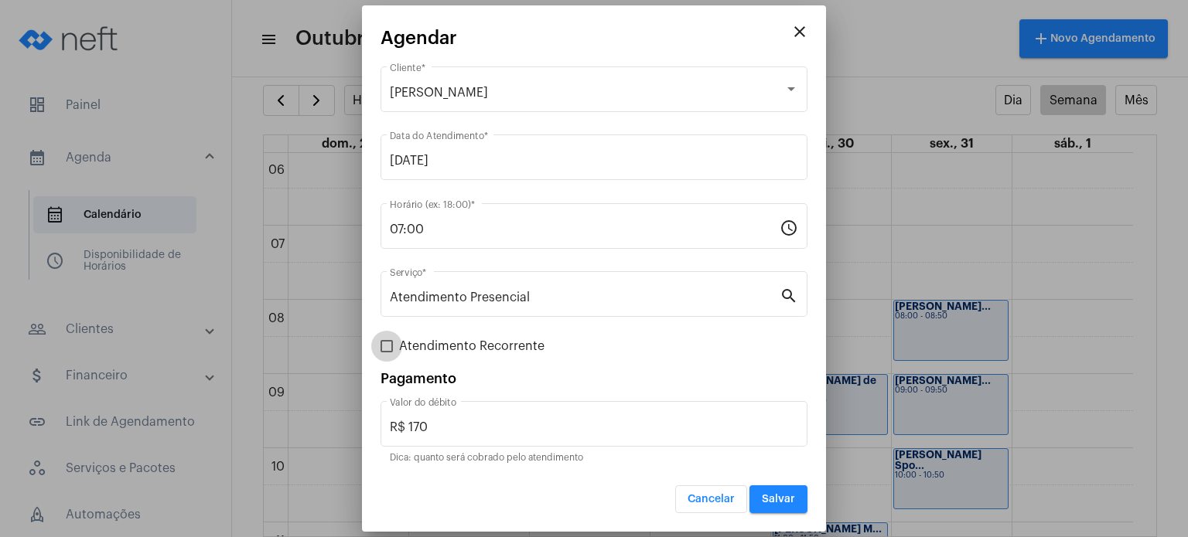
click at [497, 341] on span "Atendimento Recorrente" at bounding box center [471, 346] width 145 height 19
click at [387, 353] on input "Atendimento Recorrente" at bounding box center [386, 353] width 1 height 1
checkbox input "true"
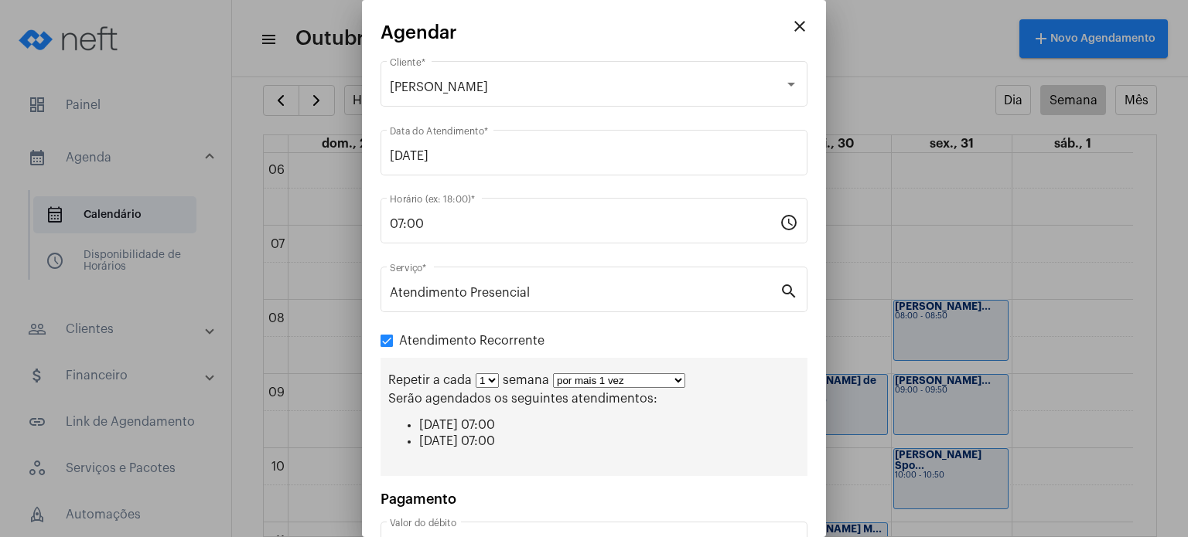
click at [491, 383] on select "1 2 3 4 5 6 7 8" at bounding box center [487, 380] width 23 height 15
select select "1: 2"
click at [476, 373] on select "1 2 3 4 5 6 7 8" at bounding box center [487, 380] width 23 height 15
click at [576, 387] on select "por mais 1 vez por mais 2 vezes por mais 3 vezes por mais 4 vezes por mais 5 ve…" at bounding box center [625, 380] width 132 height 15
click at [559, 373] on select "por mais 1 vez por mais 2 vezes por mais 3 vezes por mais 4 vezes por mais 5 ve…" at bounding box center [625, 380] width 132 height 15
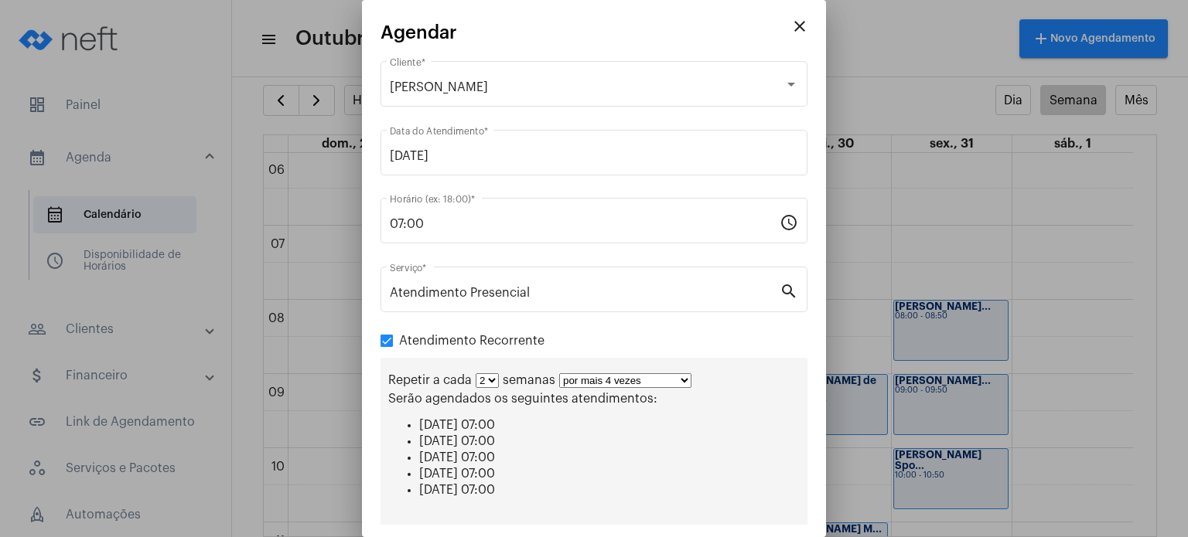
click at [611, 383] on select "por mais 1 vez por mais 2 vezes por mais 3 vezes por mais 4 vezes por mais 5 ve…" at bounding box center [625, 380] width 132 height 15
select select "2: 3"
click at [559, 373] on select "por mais 1 vez por mais 2 vezes por mais 3 vezes por mais 4 vezes por mais 5 ve…" at bounding box center [625, 380] width 132 height 15
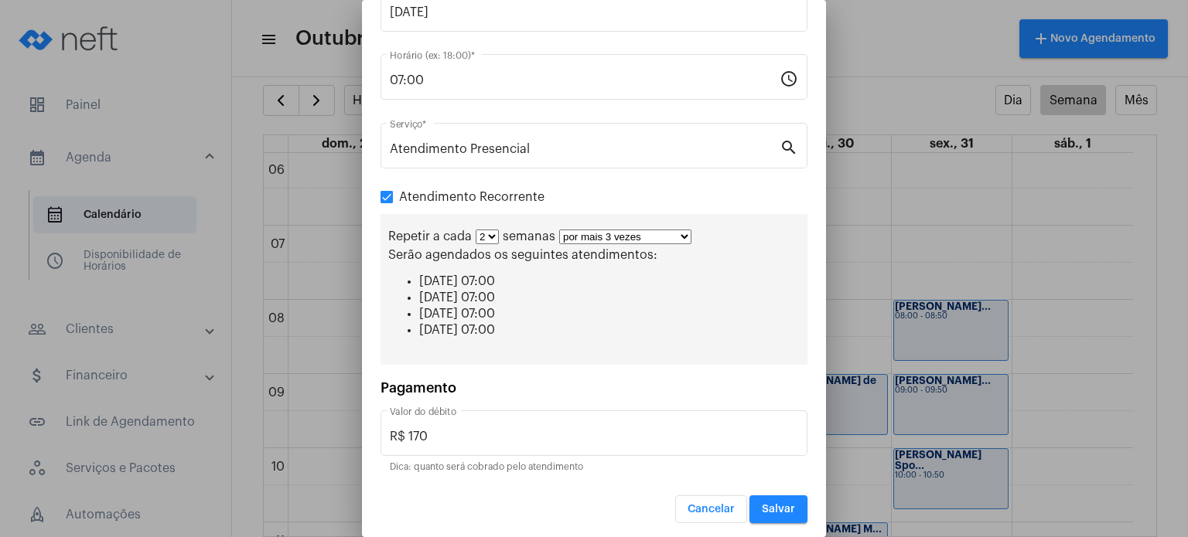
scroll to position [145, 0]
click at [783, 503] on span "Salvar" at bounding box center [778, 508] width 33 height 11
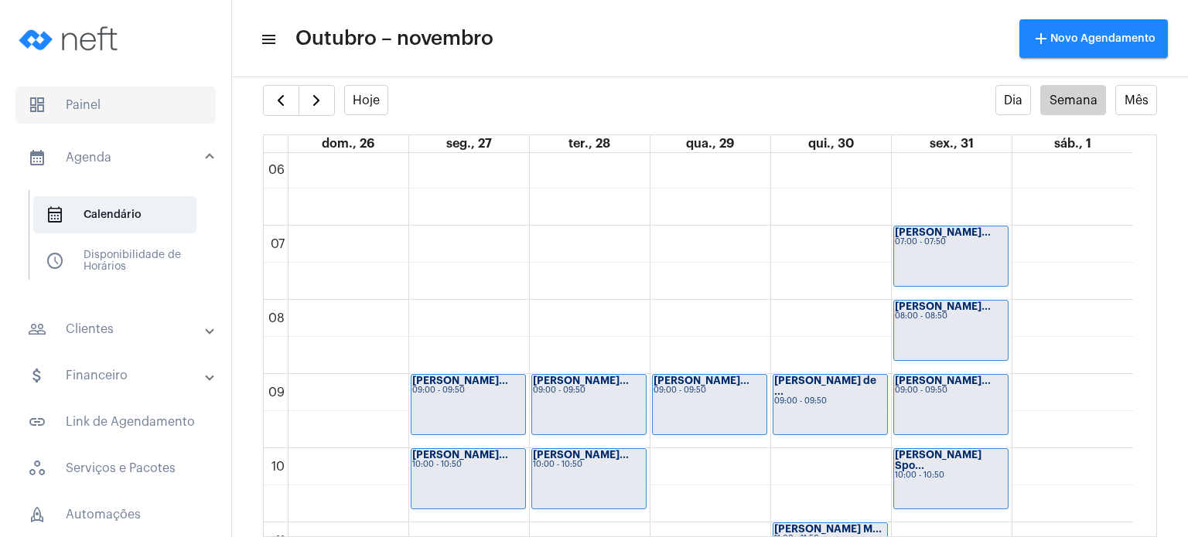
click at [160, 90] on span "dashboard Painel" at bounding box center [115, 105] width 200 height 37
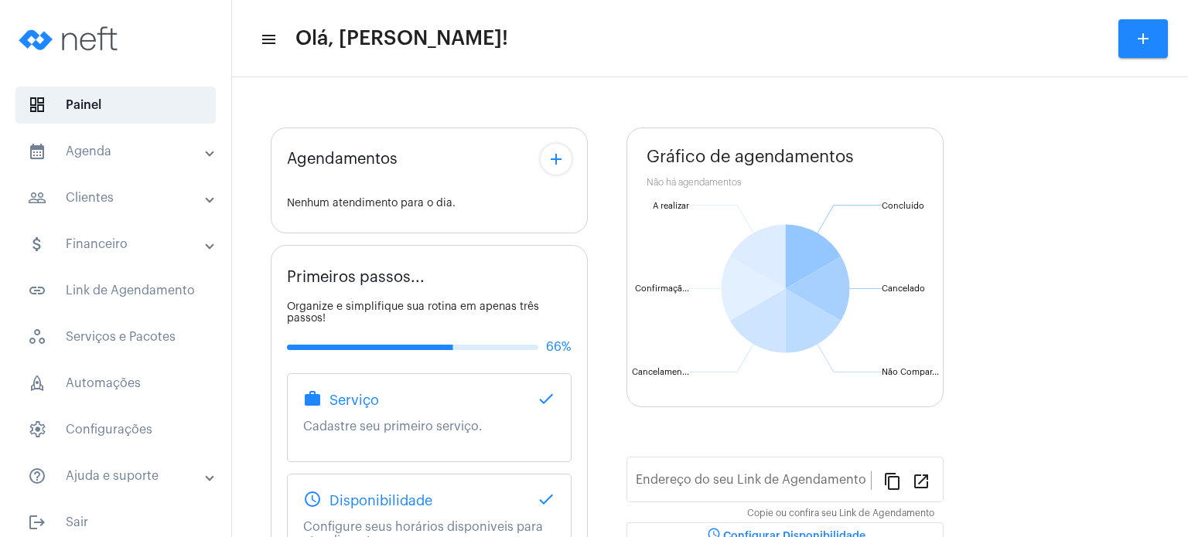
type input "[URL][DOMAIN_NAME]"
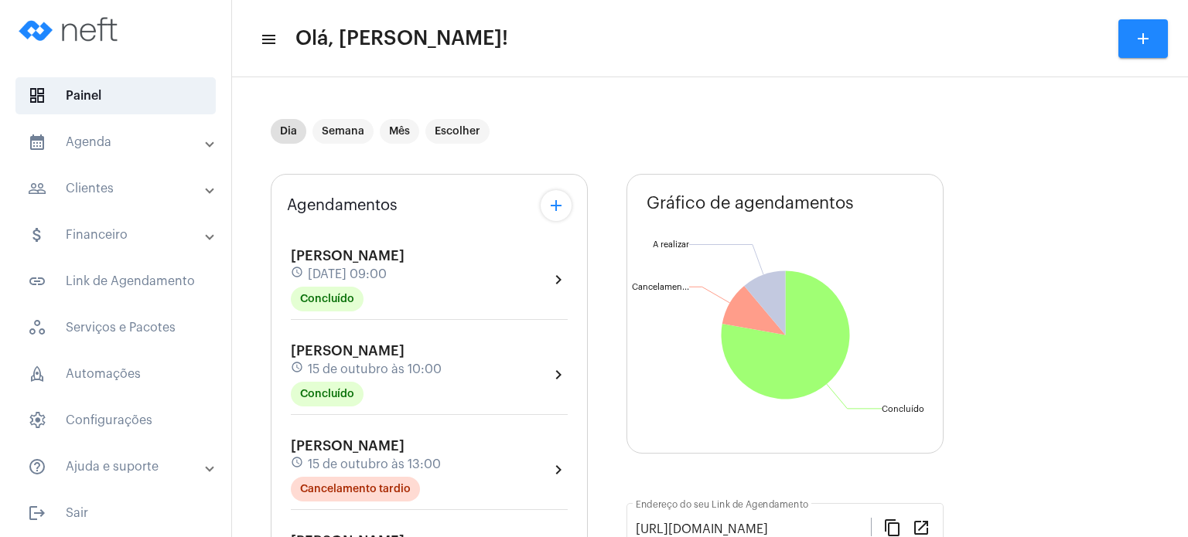
scroll to position [12, 0]
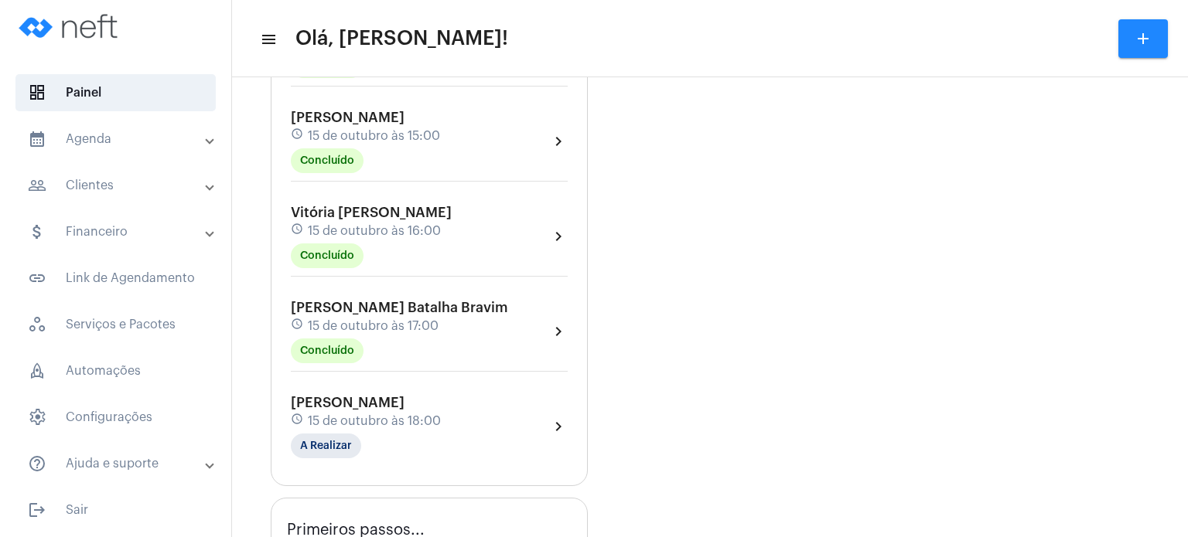
scroll to position [650, 0]
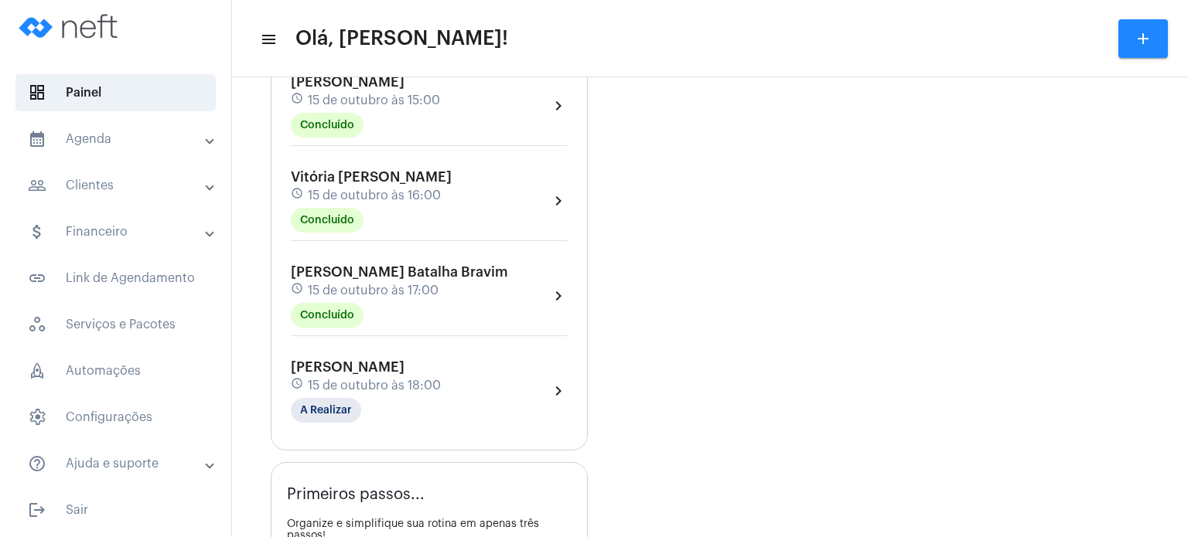
click at [384, 282] on div "schedule 15 de outubro às 17:00" at bounding box center [399, 290] width 217 height 17
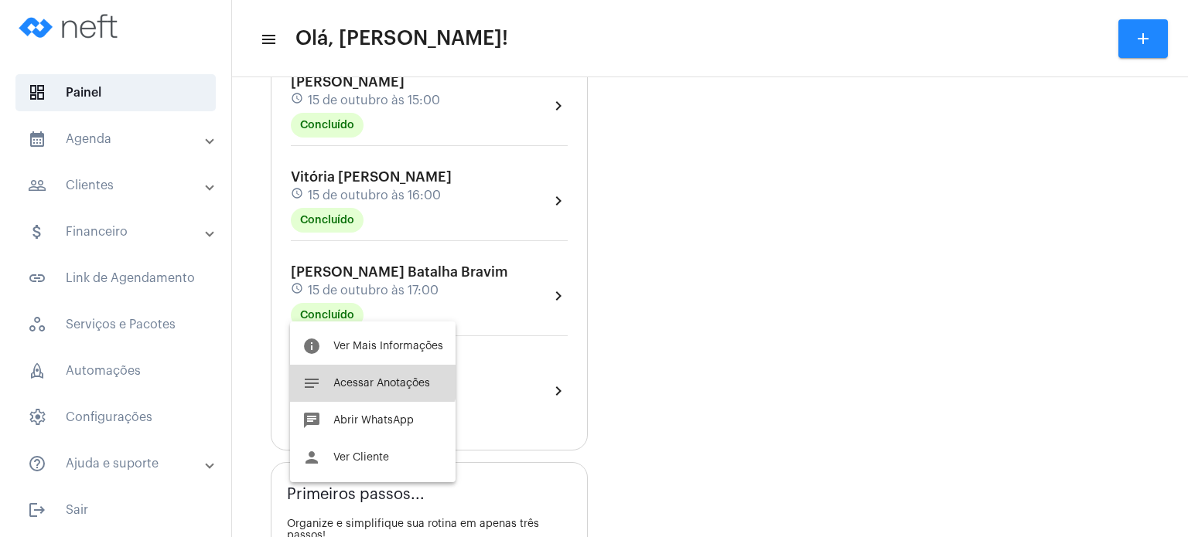
click at [368, 373] on button "notes Acessar Anotações" at bounding box center [372, 383] width 165 height 37
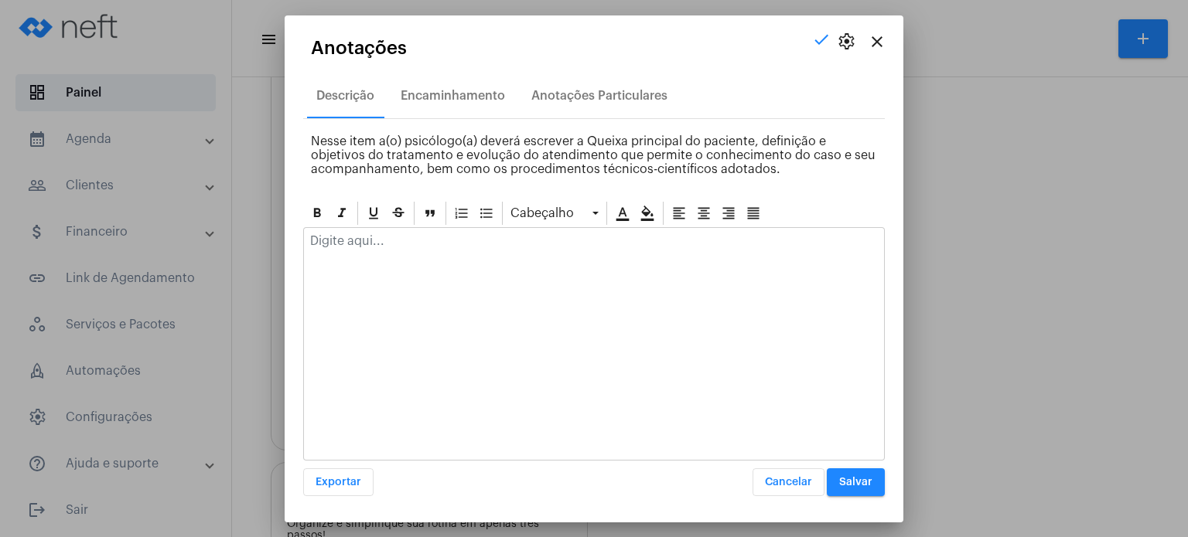
click at [478, 242] on p at bounding box center [594, 241] width 568 height 14
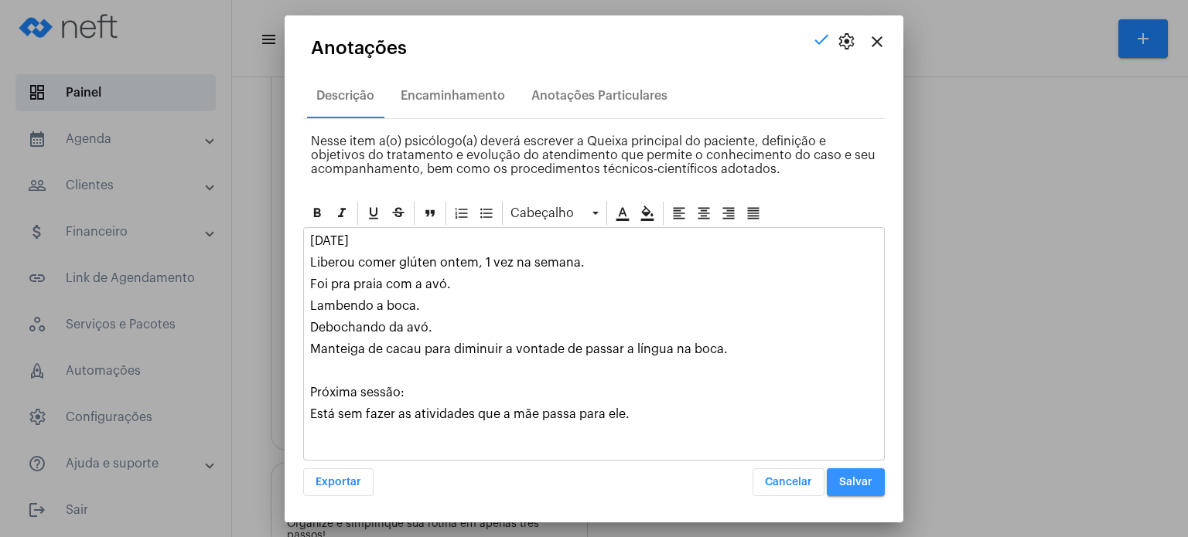
click at [854, 485] on span "Salvar" at bounding box center [855, 482] width 33 height 11
